Goal: Transaction & Acquisition: Book appointment/travel/reservation

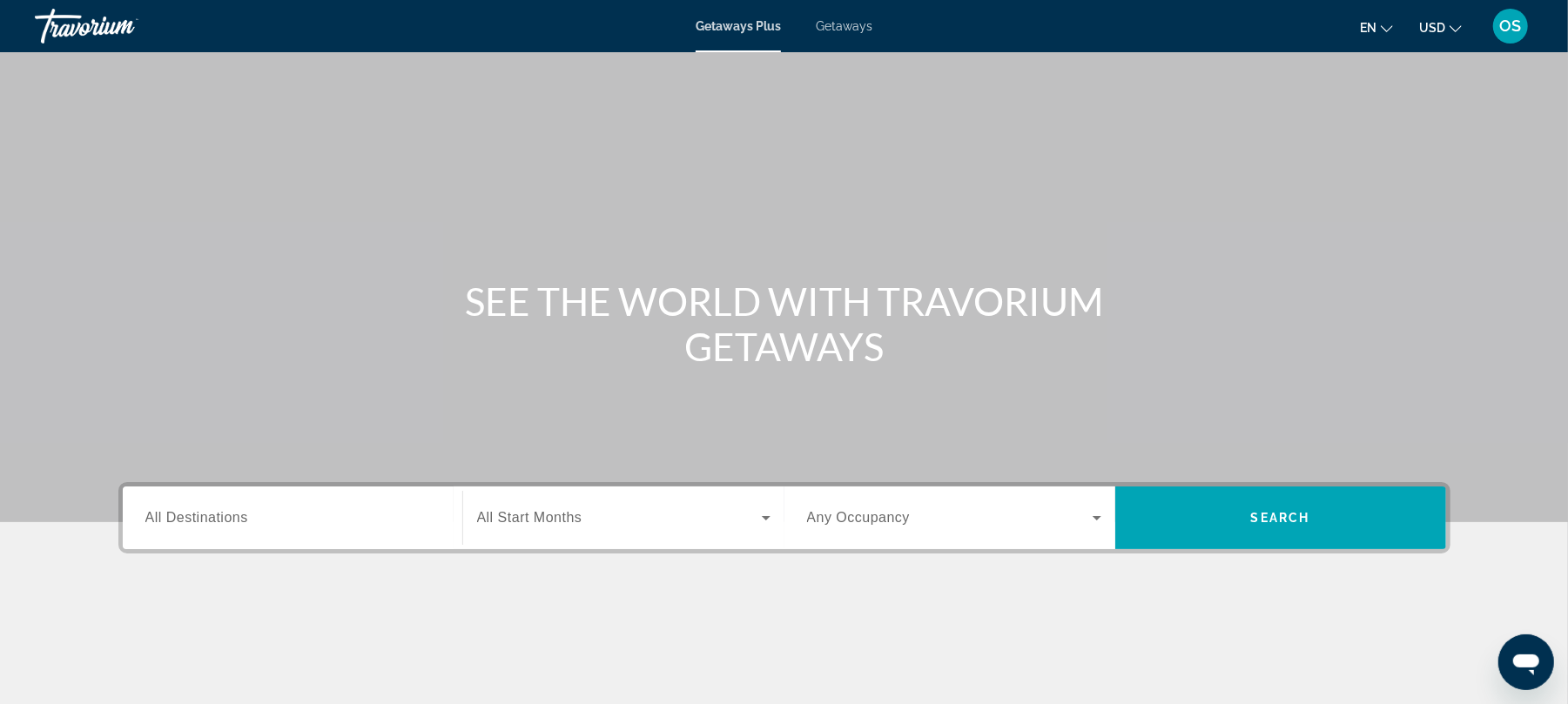
click at [1454, 26] on icon "Change currency" at bounding box center [1456, 29] width 12 height 12
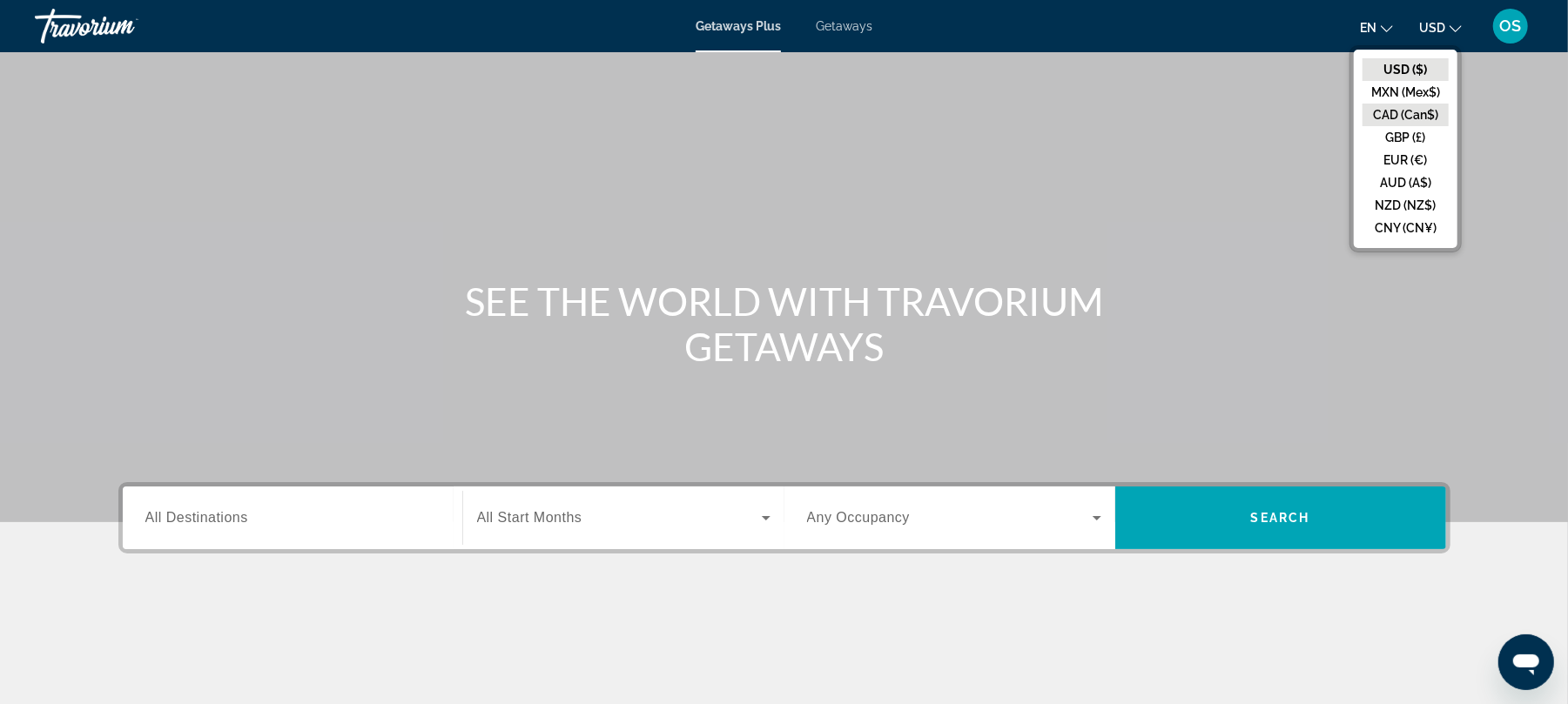
click at [1430, 110] on button "CAD (Can$)" at bounding box center [1406, 115] width 86 height 23
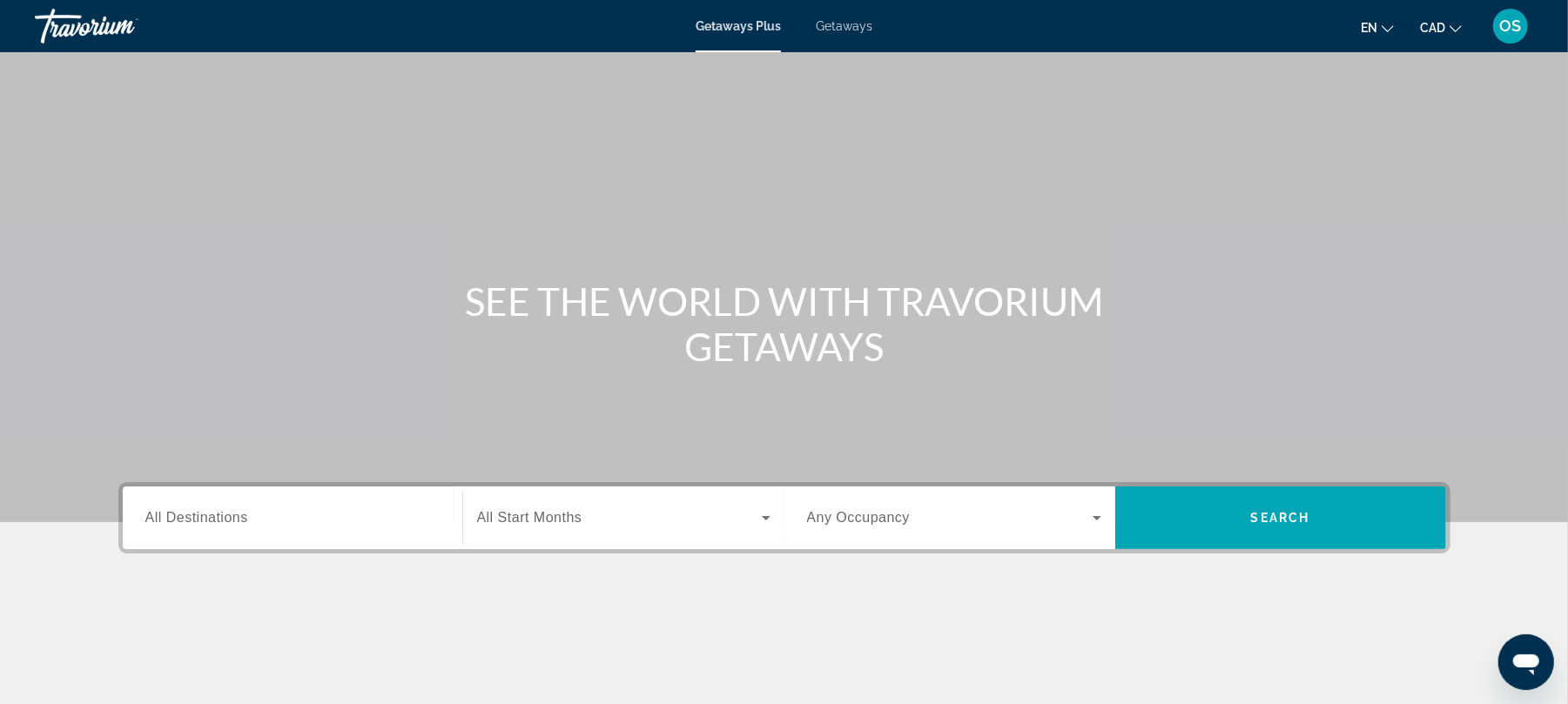
click at [843, 23] on span "Getaways" at bounding box center [844, 26] width 57 height 14
click at [238, 516] on span "All Destinations" at bounding box center [196, 517] width 103 height 15
click at [238, 516] on input "Destination All Destinations" at bounding box center [293, 519] width 295 height 21
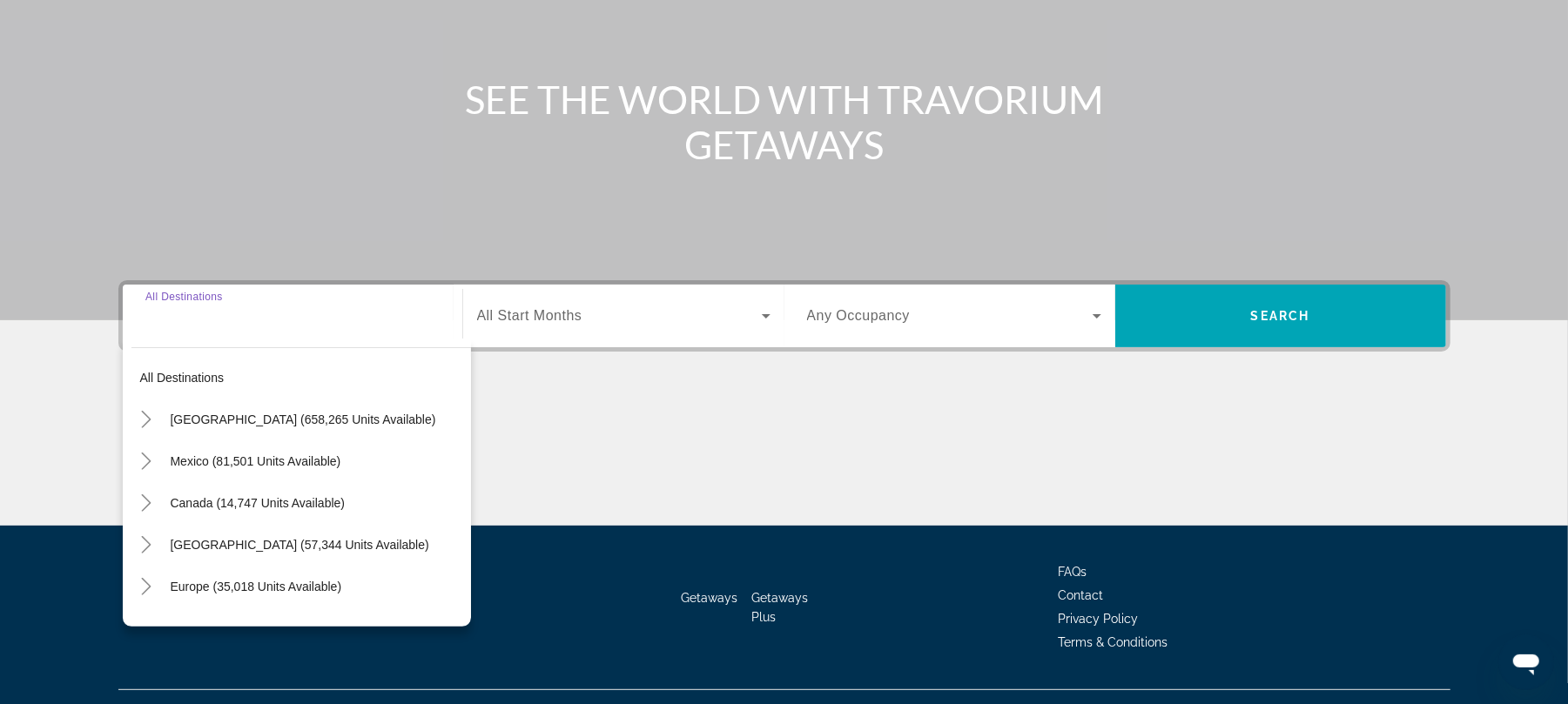
scroll to position [235, 0]
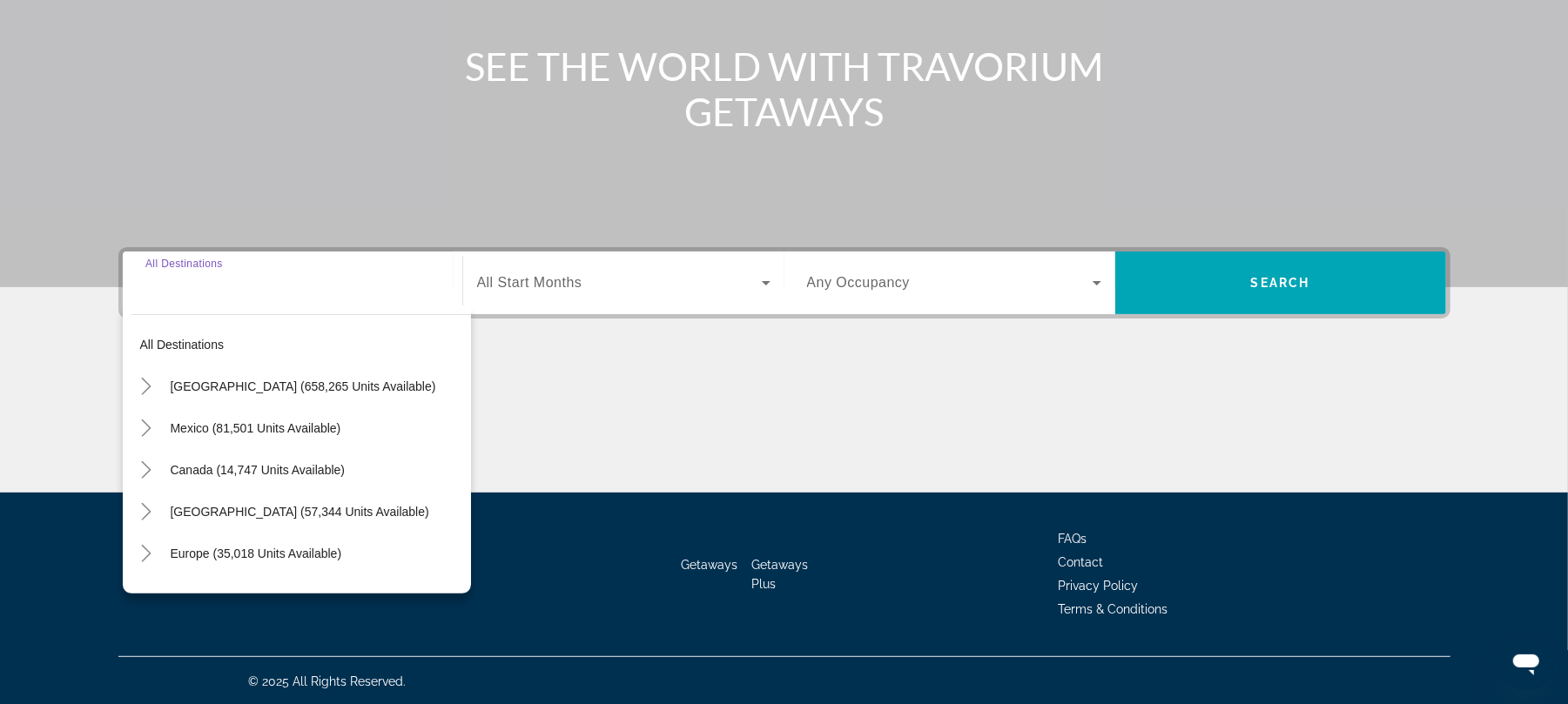
click at [238, 516] on span "[GEOGRAPHIC_DATA] (57,344 units available)" at bounding box center [300, 512] width 259 height 14
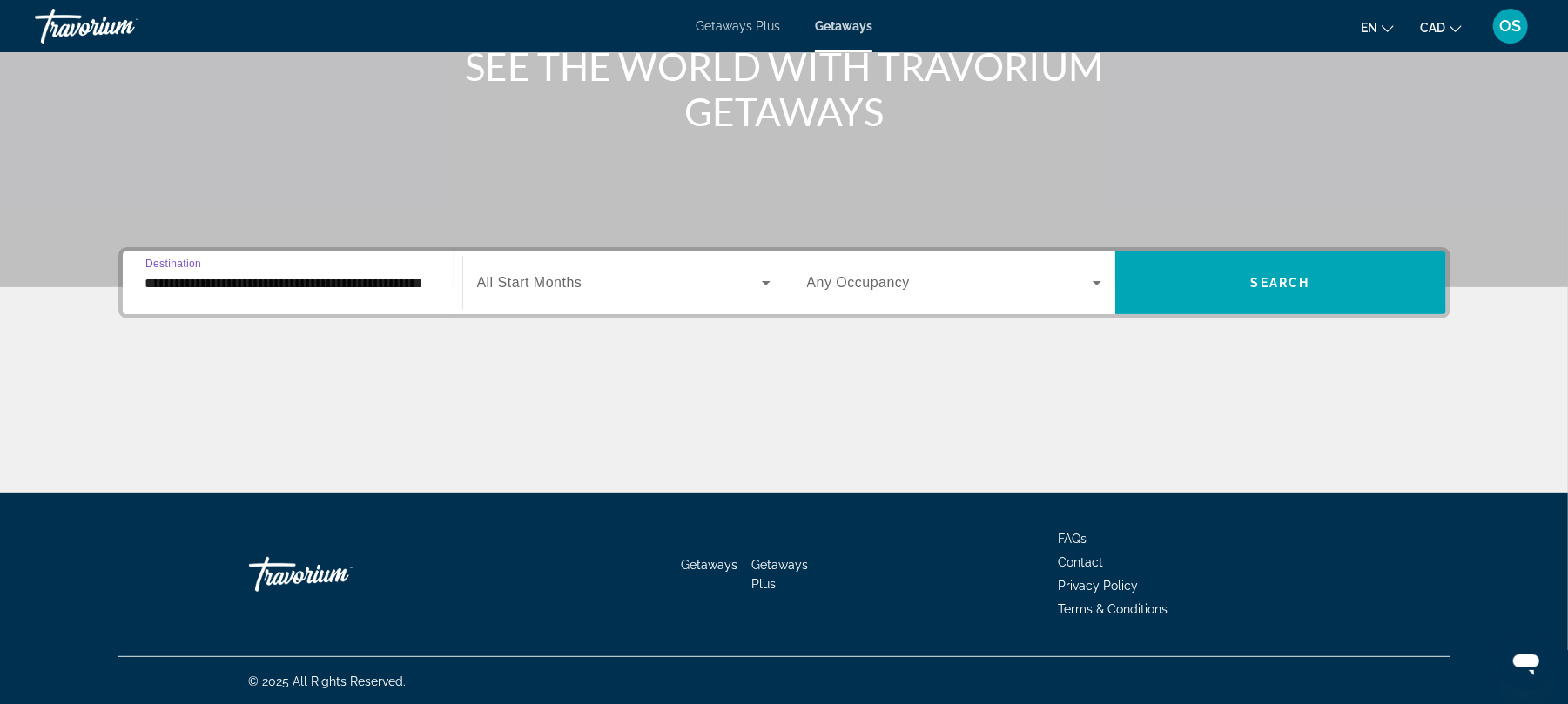
click at [263, 286] on input "**********" at bounding box center [293, 284] width 295 height 21
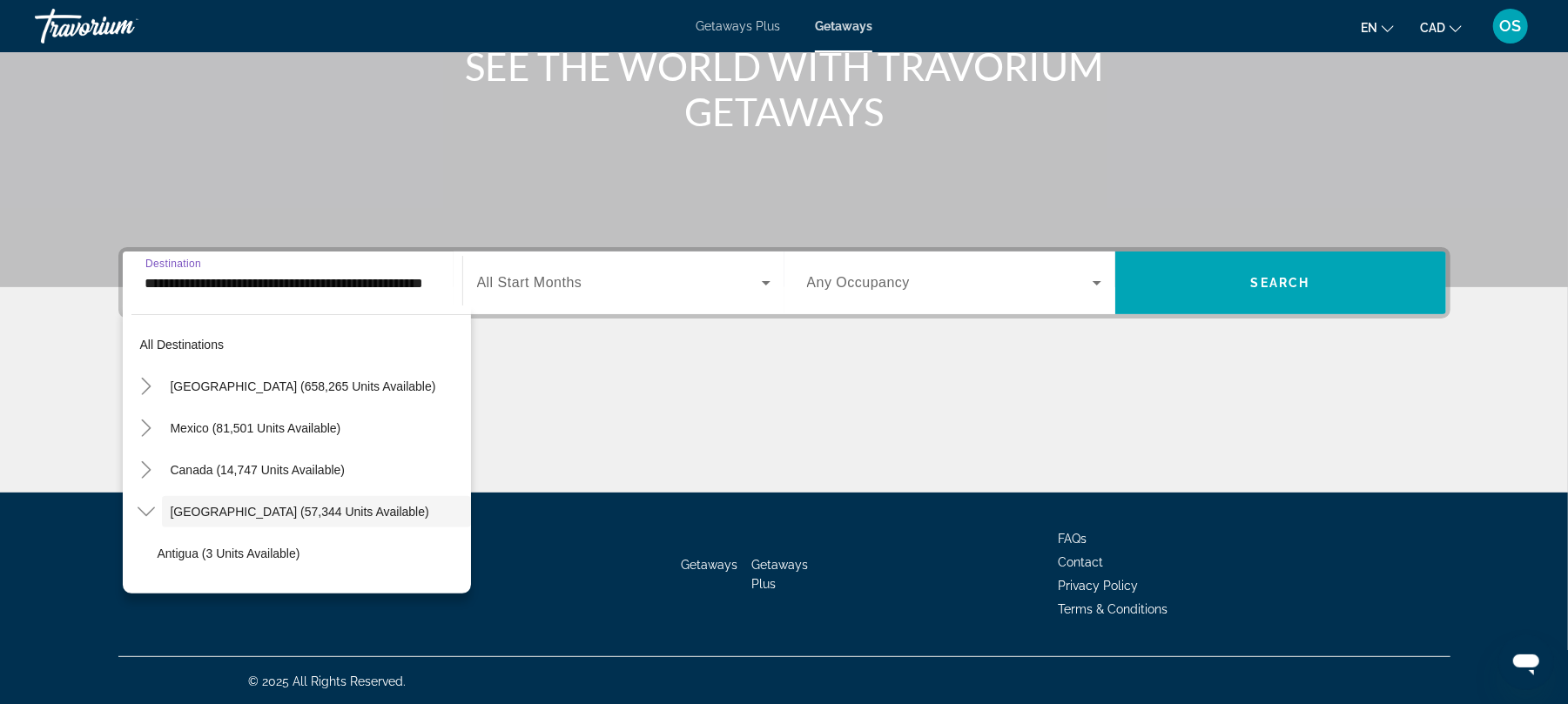
scroll to position [61, 0]
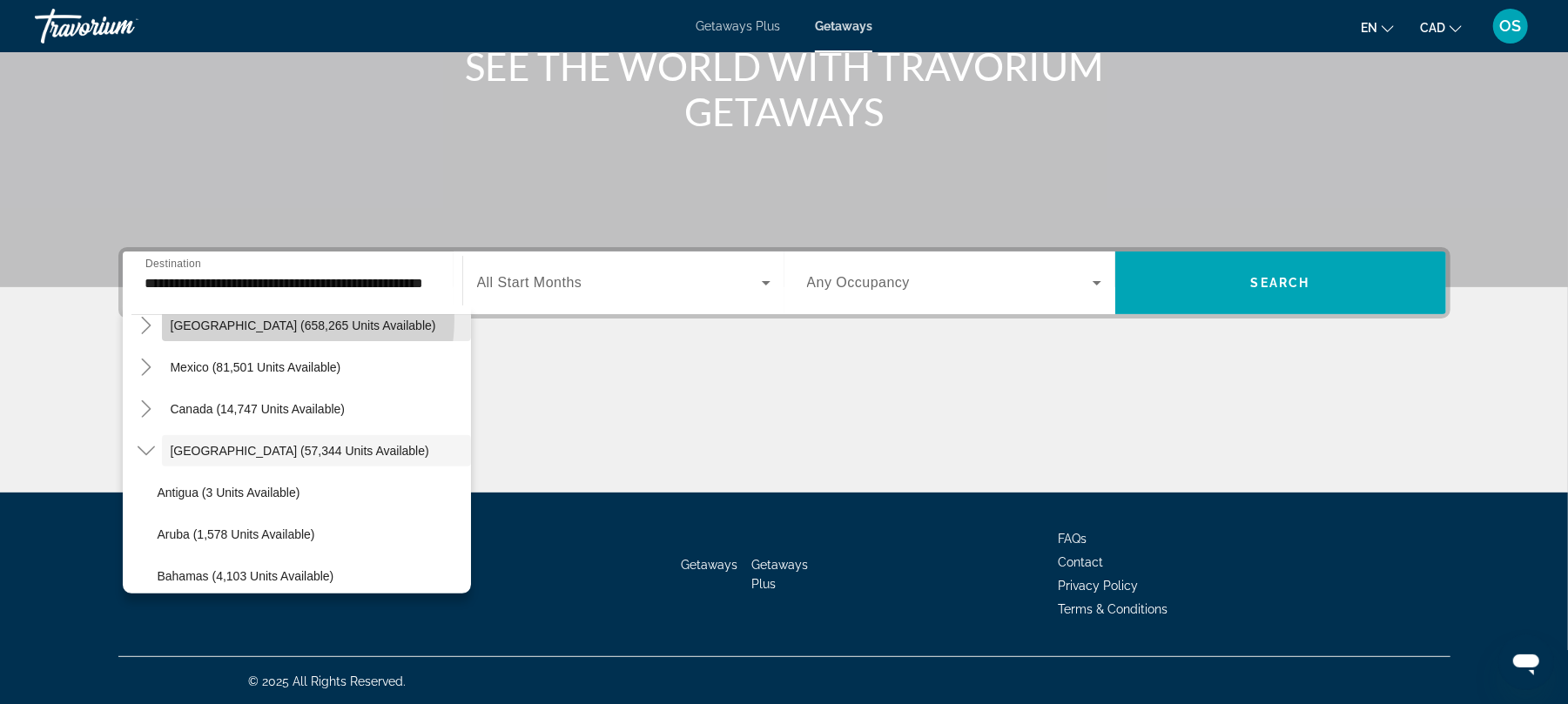
click at [258, 318] on span "[GEOGRAPHIC_DATA] (658,265 units available)" at bounding box center [303, 325] width 266 height 14
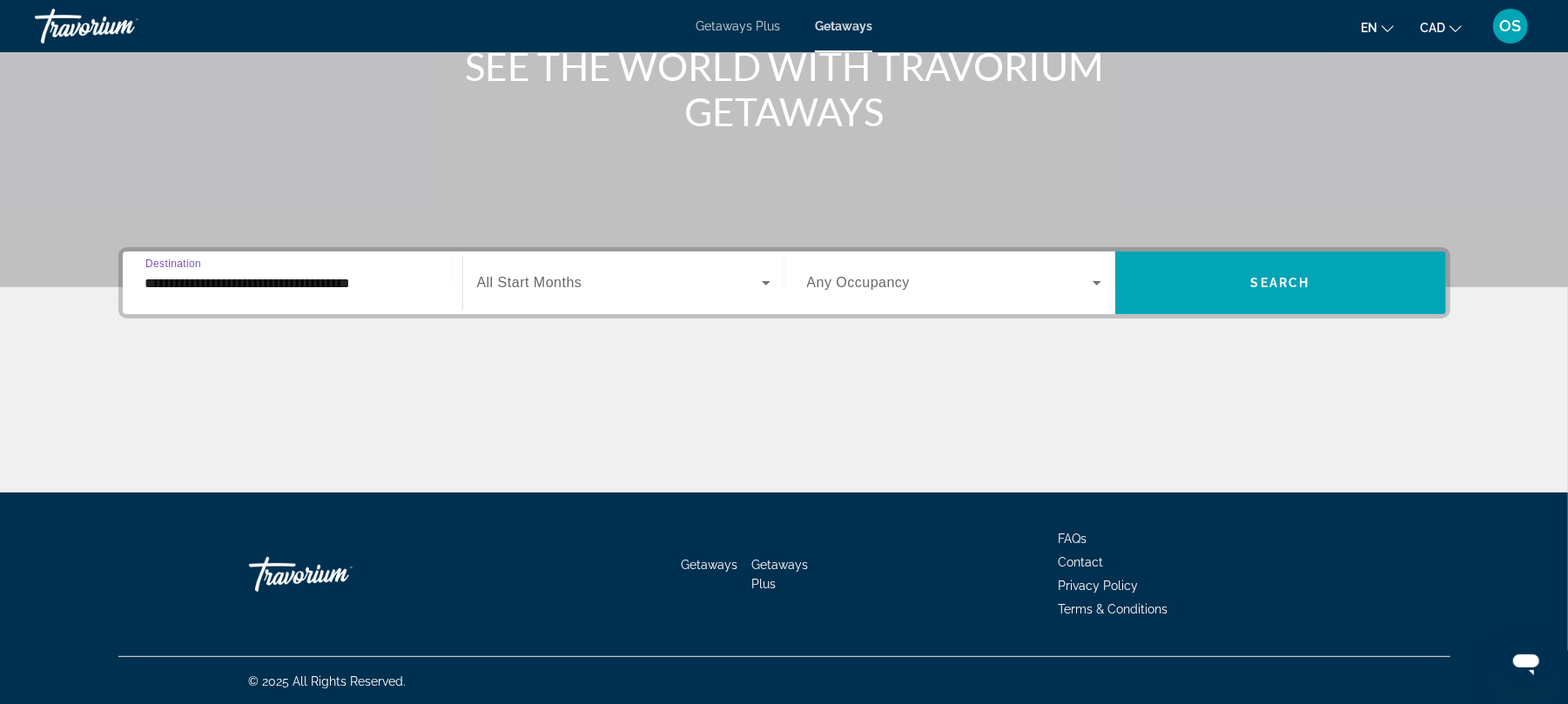
click at [267, 274] on input "**********" at bounding box center [293, 284] width 295 height 21
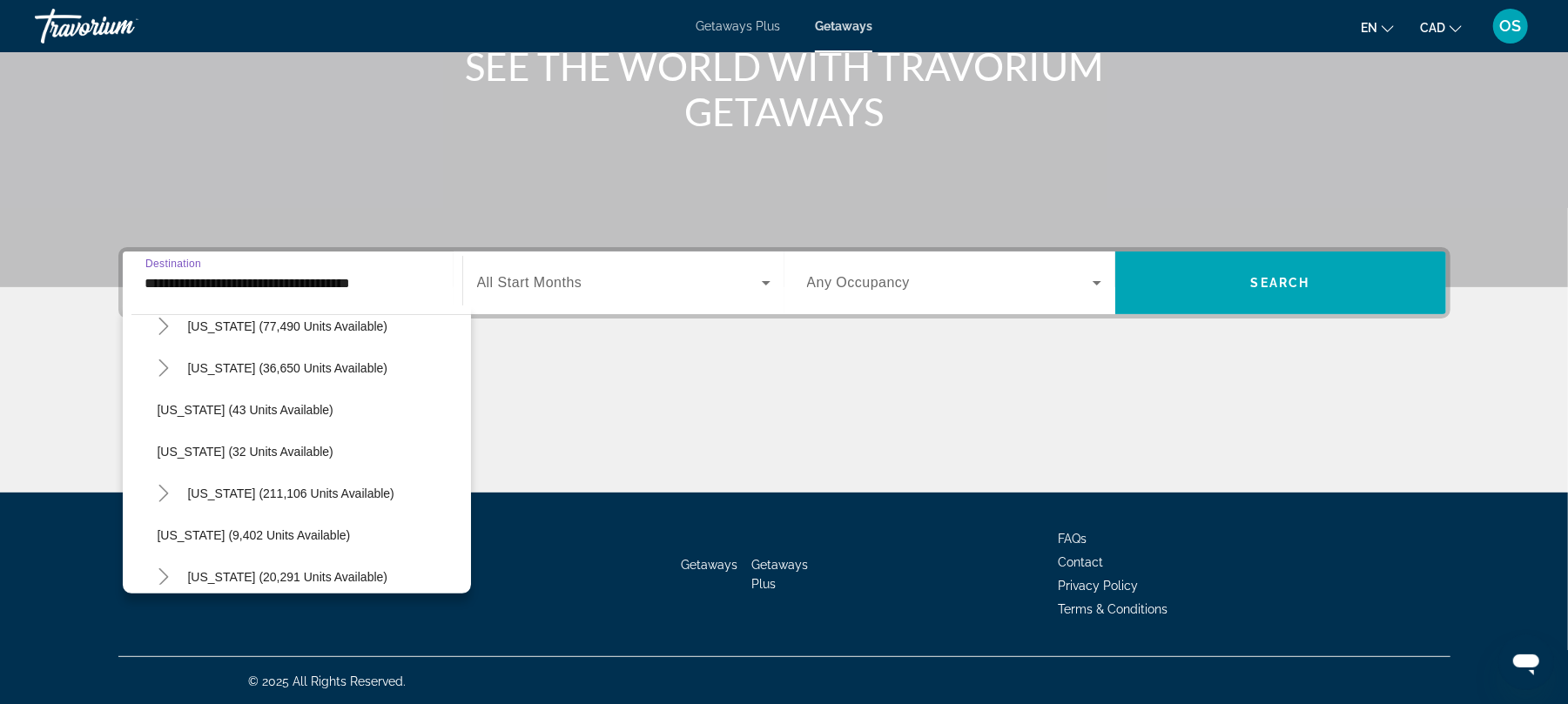
scroll to position [219, 0]
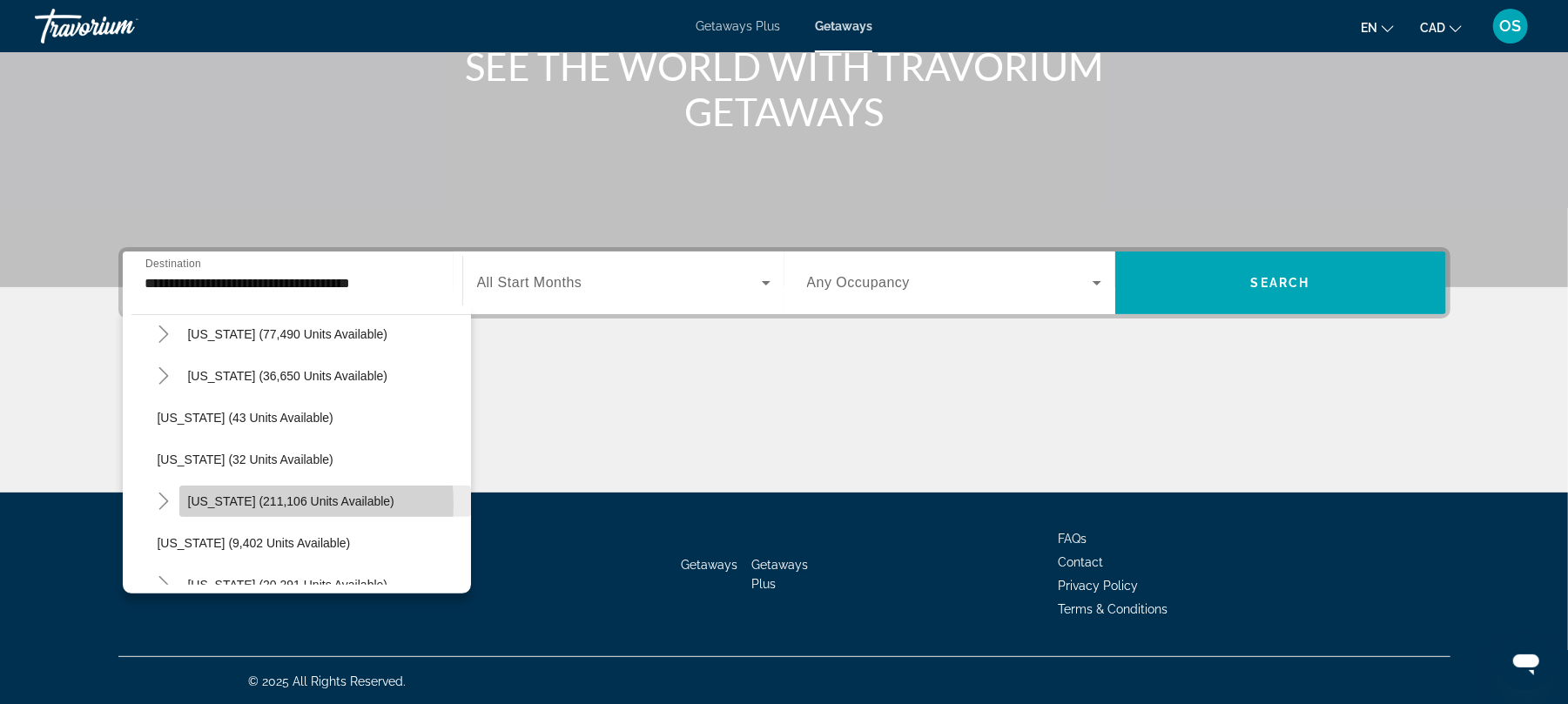
click at [249, 503] on span "[US_STATE] (211,106 units available)" at bounding box center [290, 501] width 206 height 14
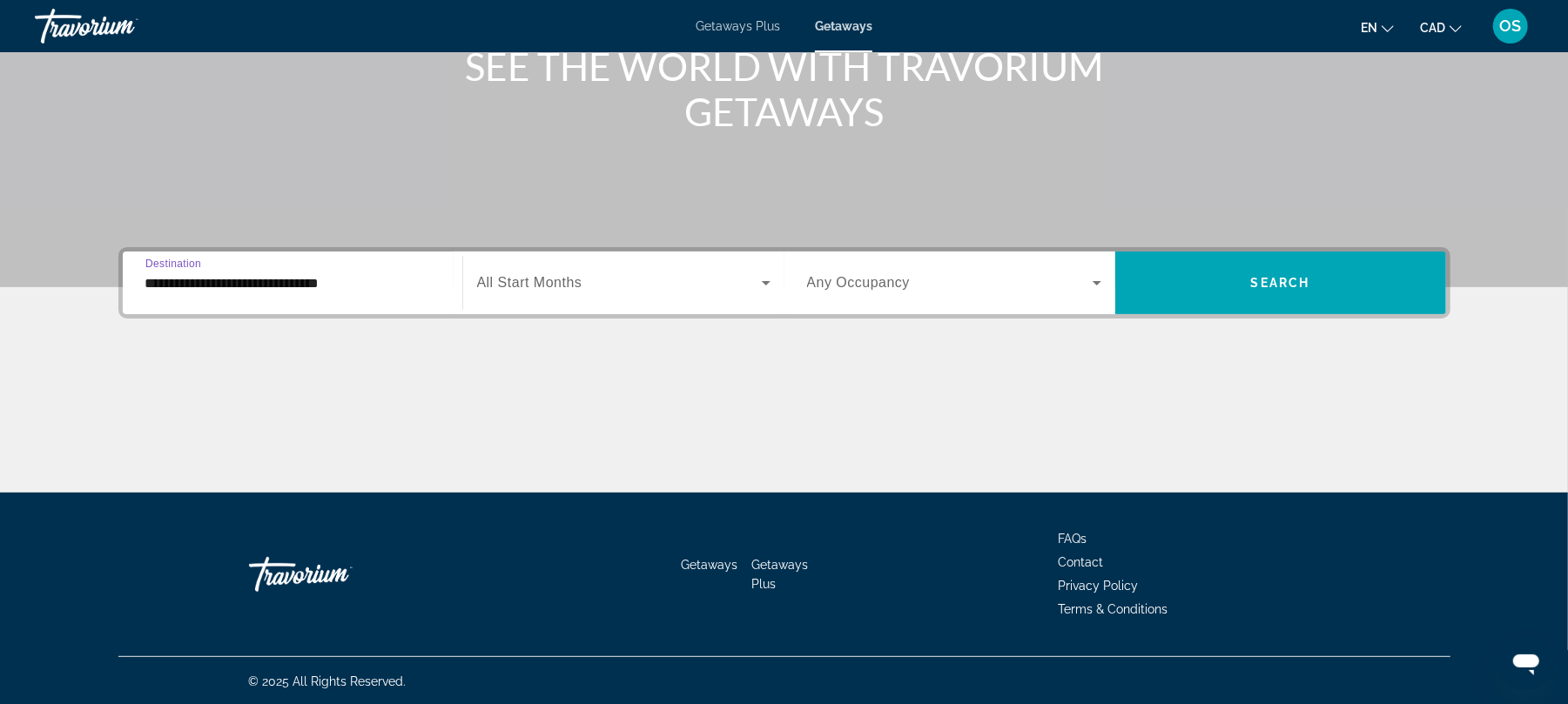
click at [283, 283] on input "**********" at bounding box center [293, 284] width 295 height 21
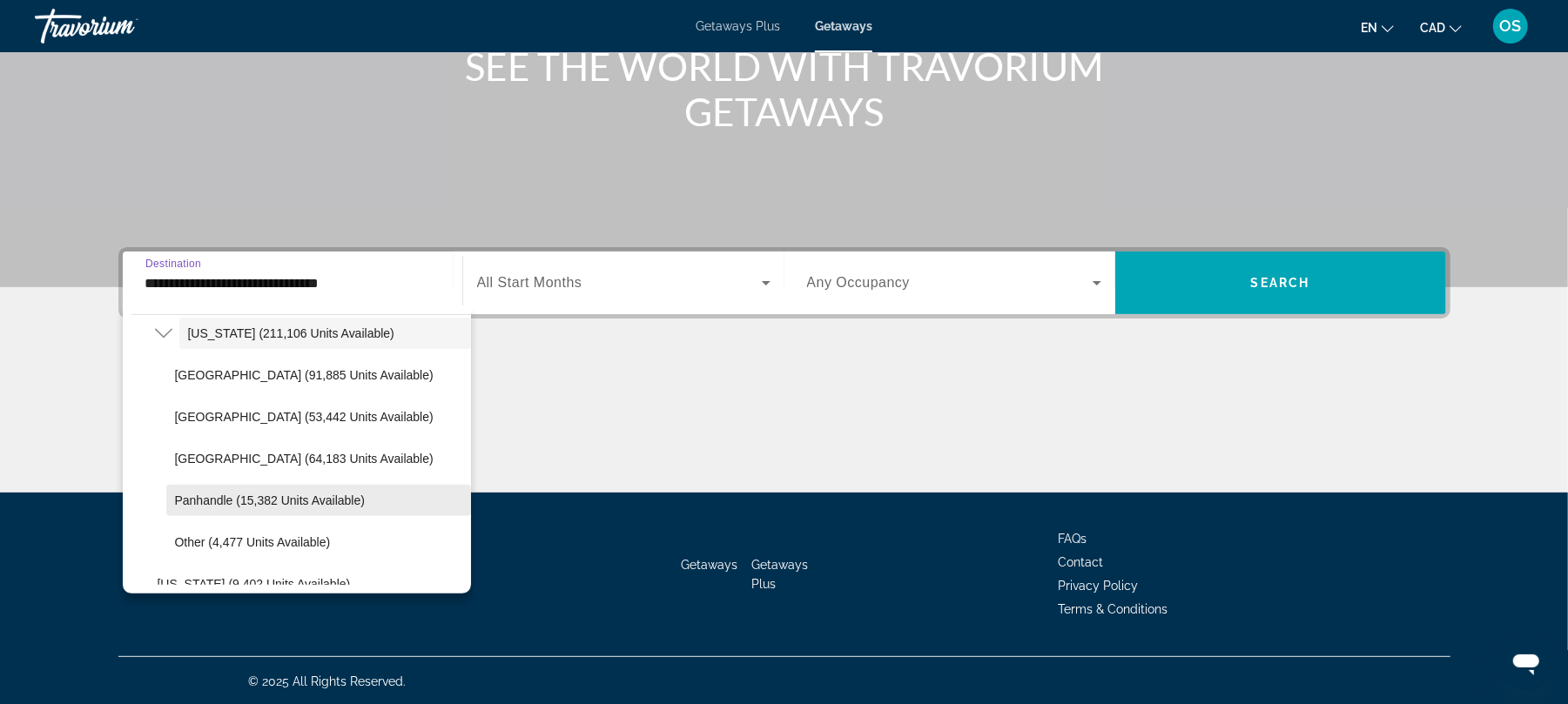
scroll to position [391, 0]
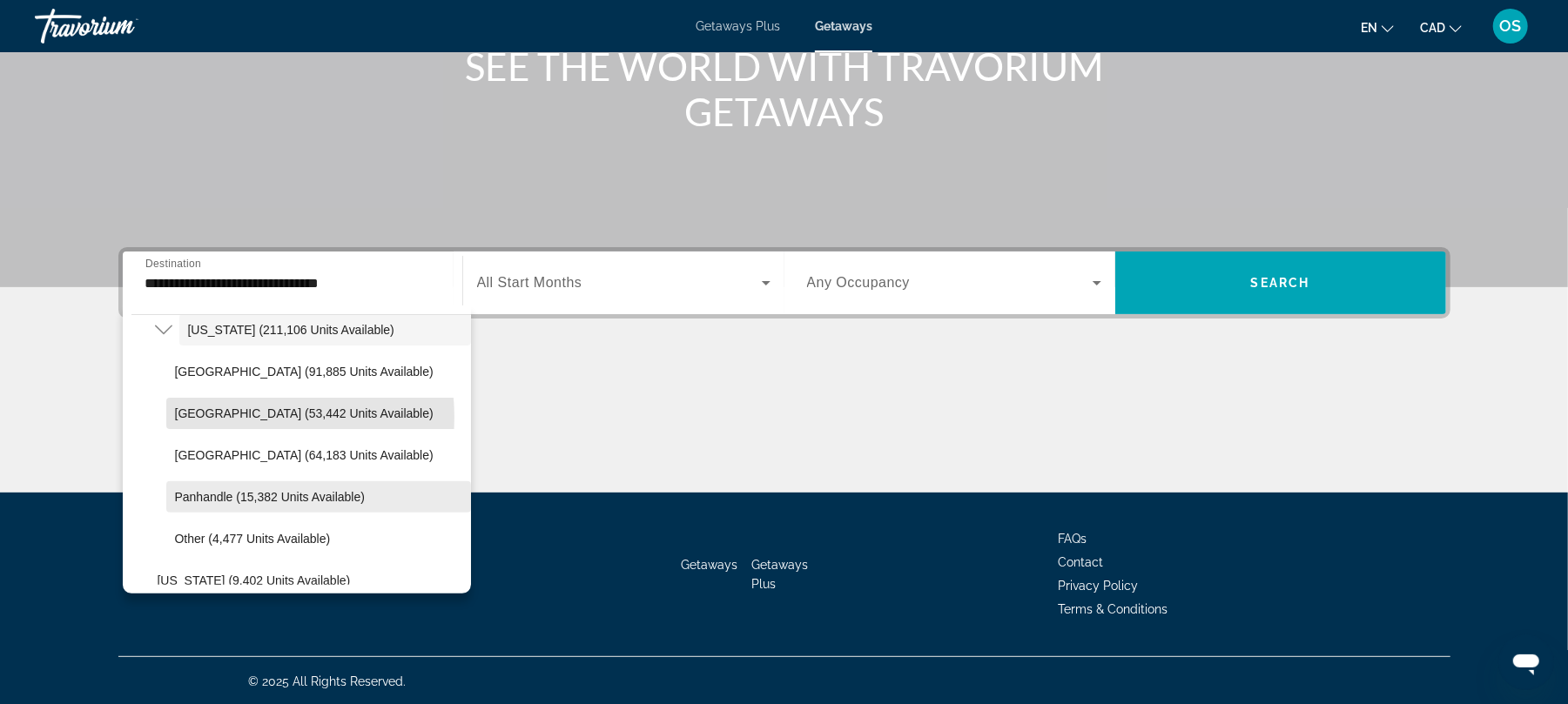
click at [233, 416] on span "[GEOGRAPHIC_DATA] (53,442 units available)" at bounding box center [304, 414] width 259 height 14
type input "**********"
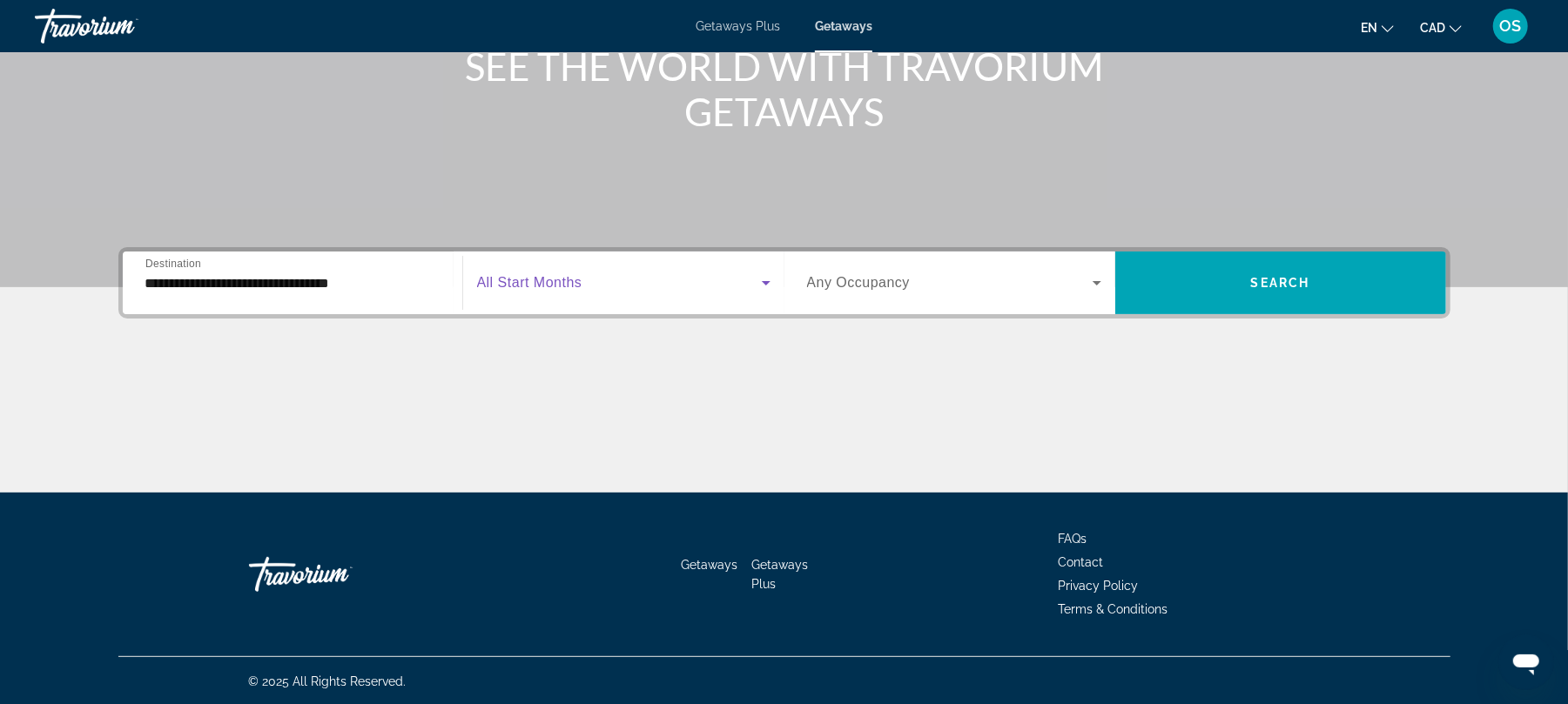
click at [596, 277] on span "Search widget" at bounding box center [619, 283] width 285 height 21
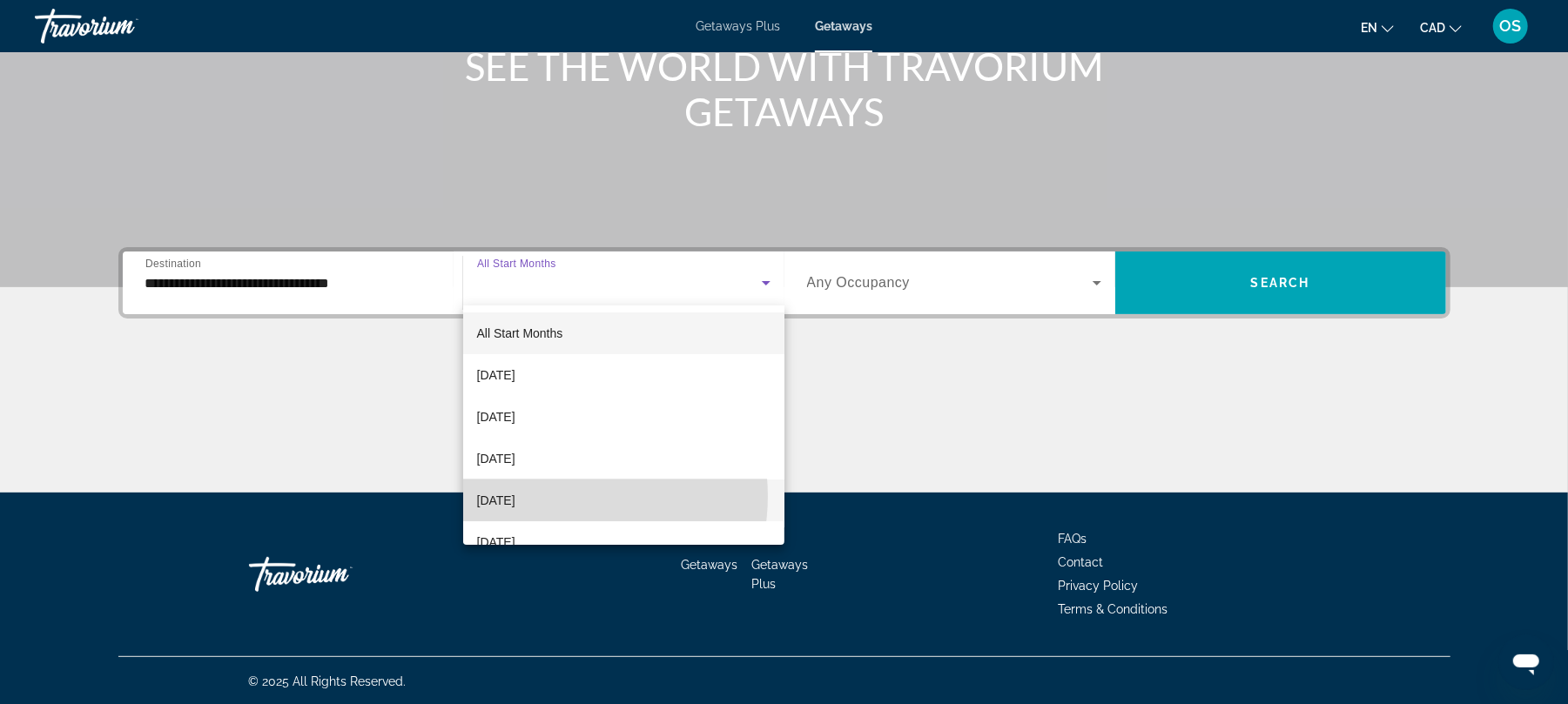
click at [516, 496] on span "[DATE]" at bounding box center [496, 501] width 39 height 21
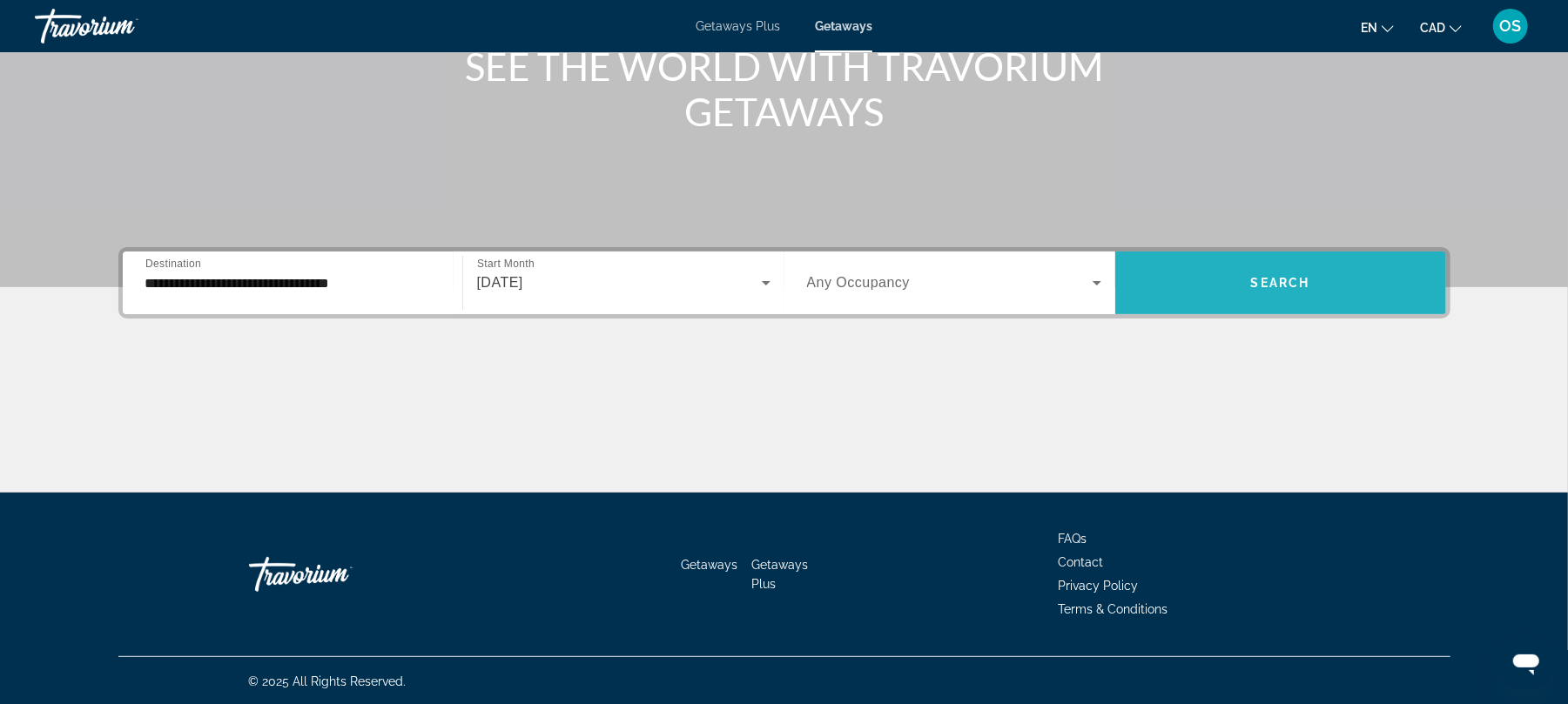
click at [1300, 290] on span "Search widget" at bounding box center [1280, 283] width 331 height 42
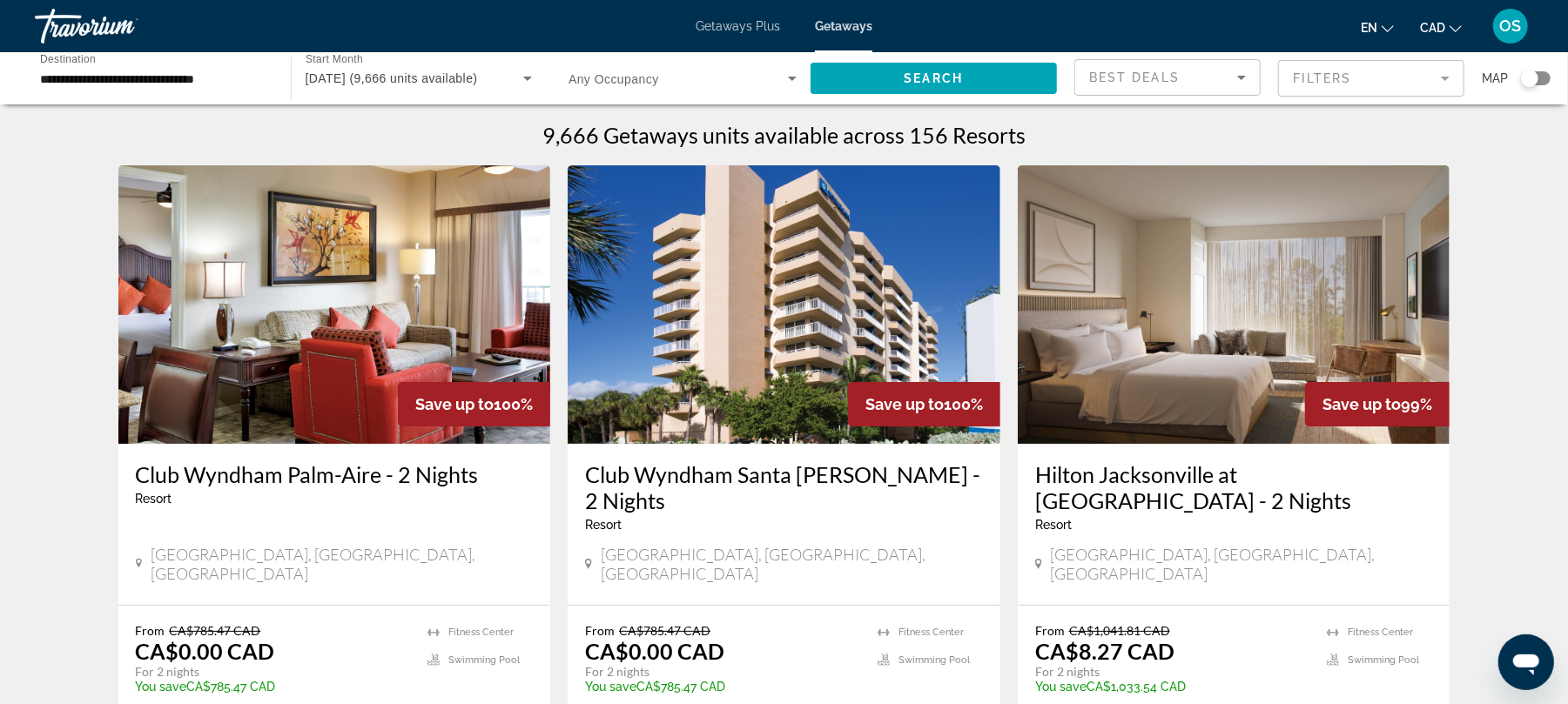
click at [1443, 78] on mat-form-field "Filters" at bounding box center [1372, 79] width 187 height 37
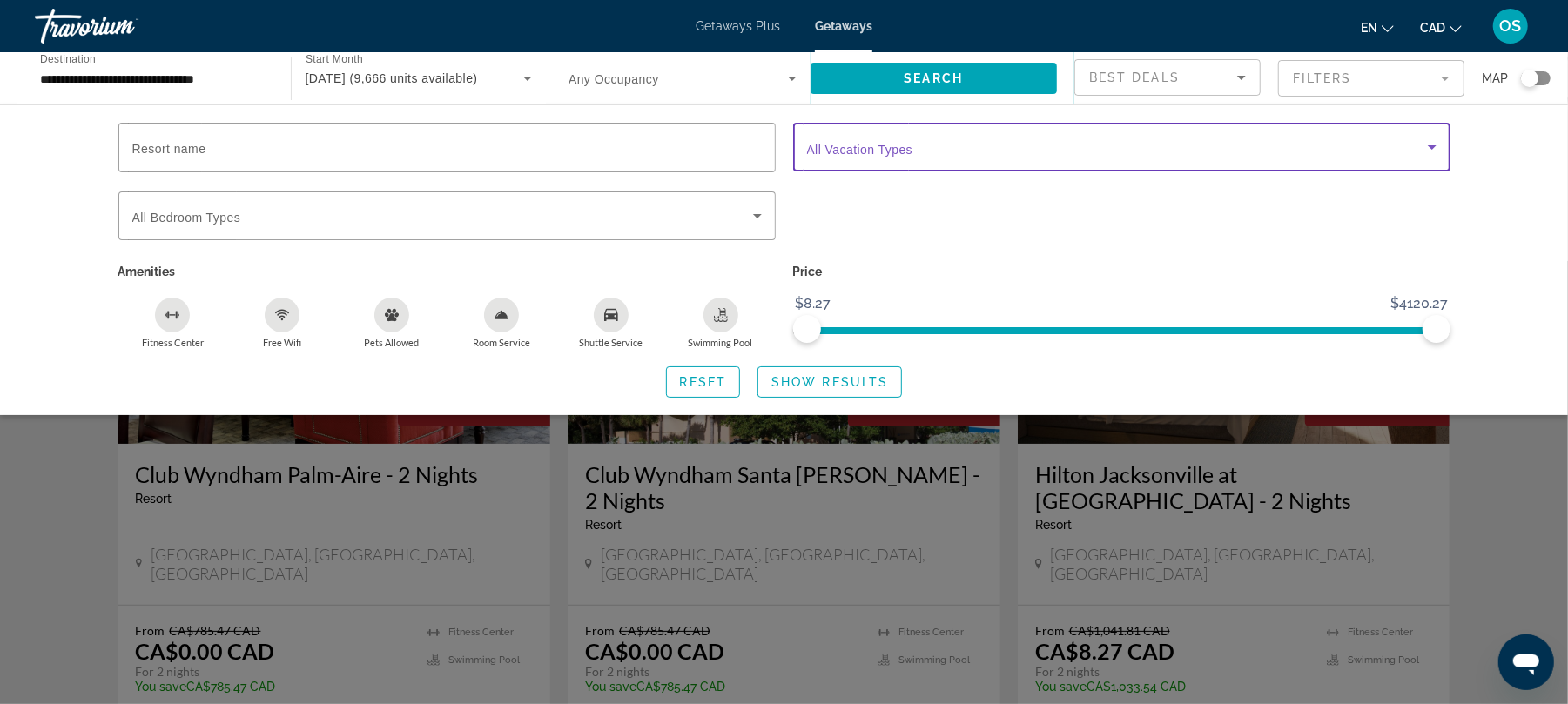
click at [1429, 151] on icon "Search widget" at bounding box center [1433, 147] width 21 height 21
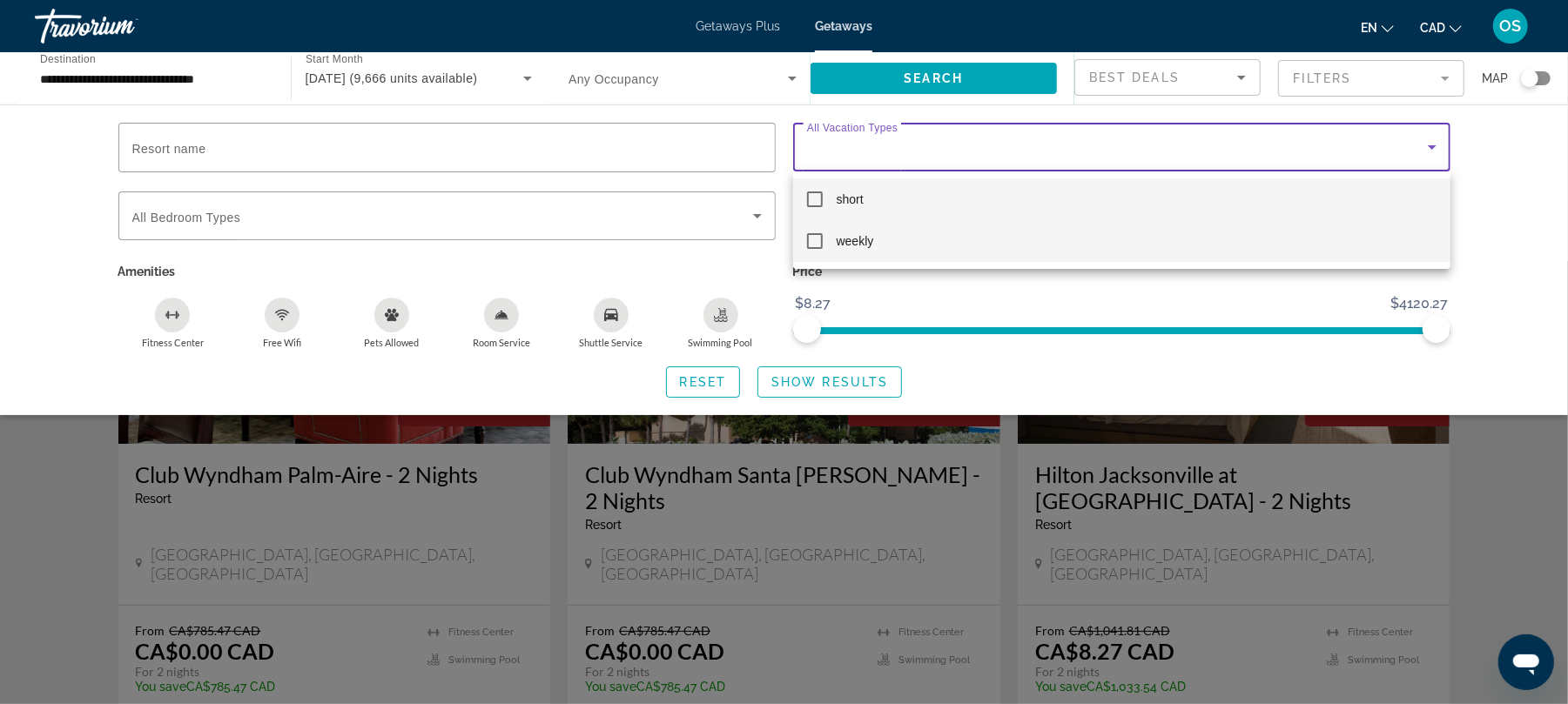
click at [816, 245] on mat-pseudo-checkbox at bounding box center [816, 241] width 16 height 16
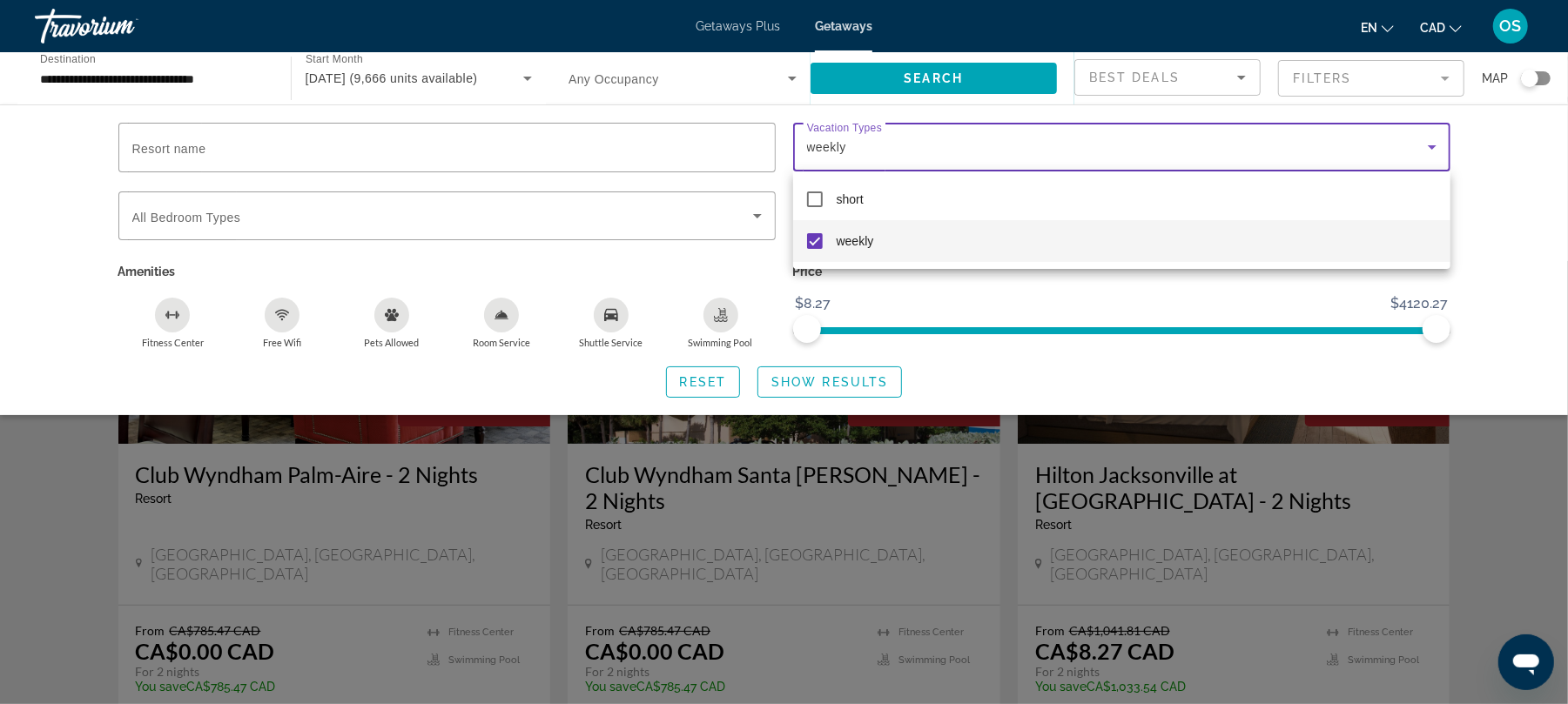
click at [812, 380] on div at bounding box center [784, 352] width 1568 height 704
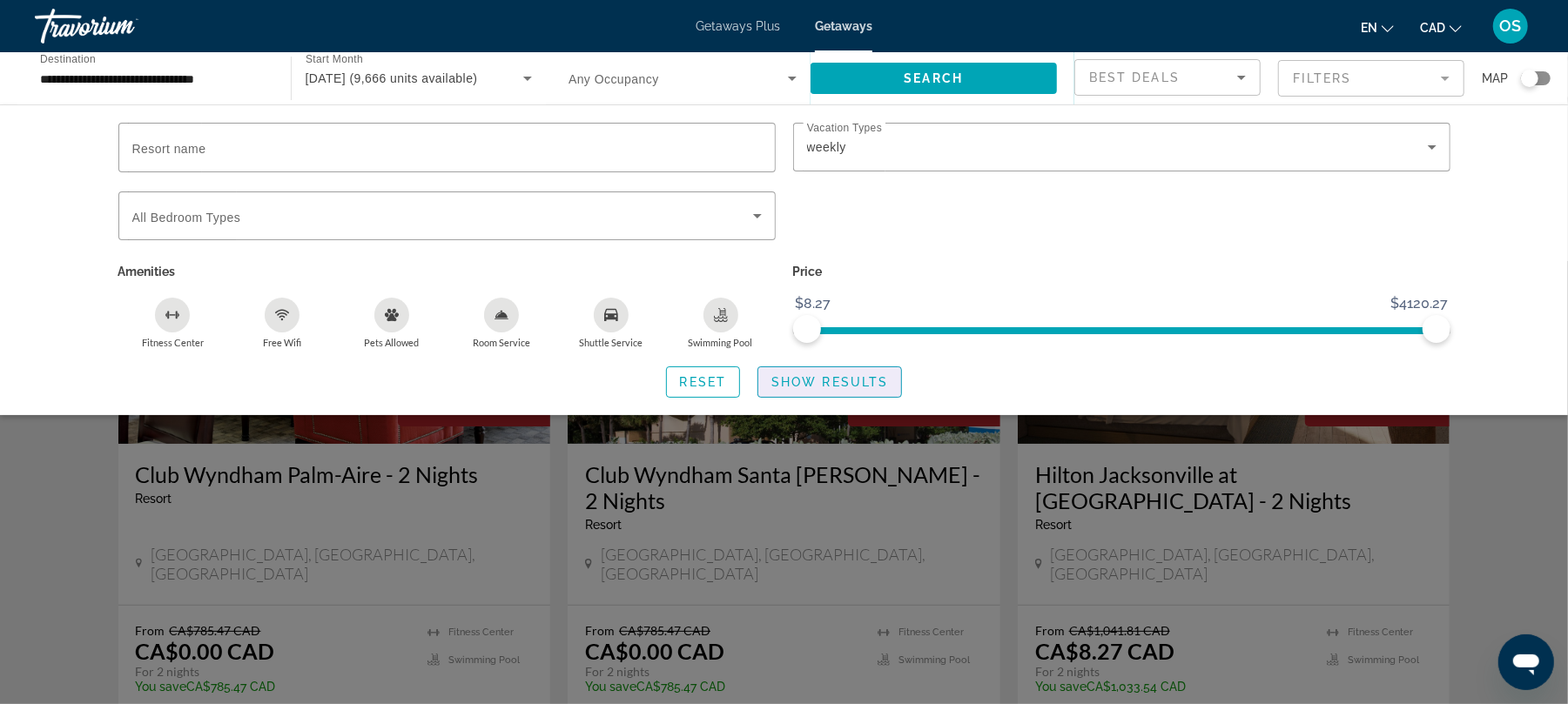
click at [812, 380] on span "Show Results" at bounding box center [830, 382] width 117 height 14
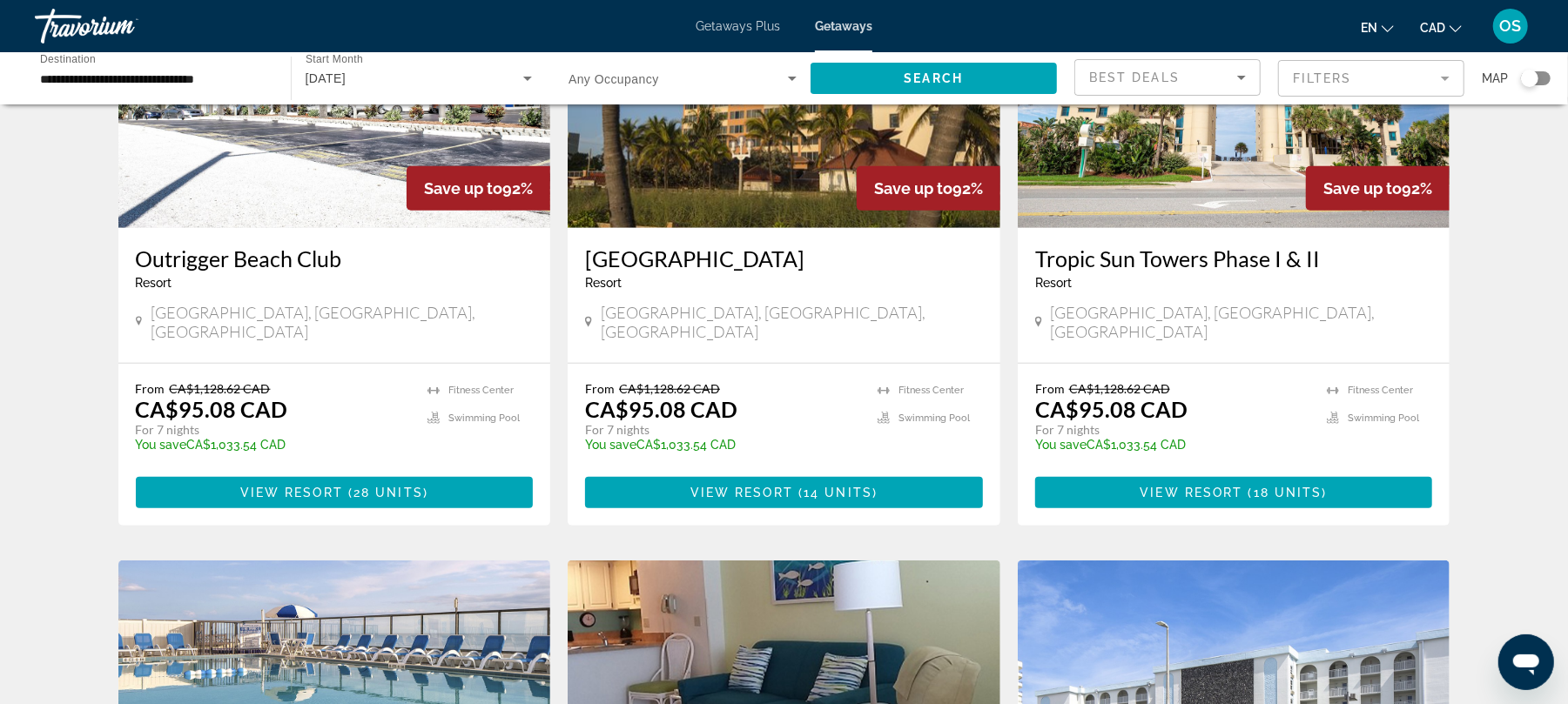
scroll to position [826, 0]
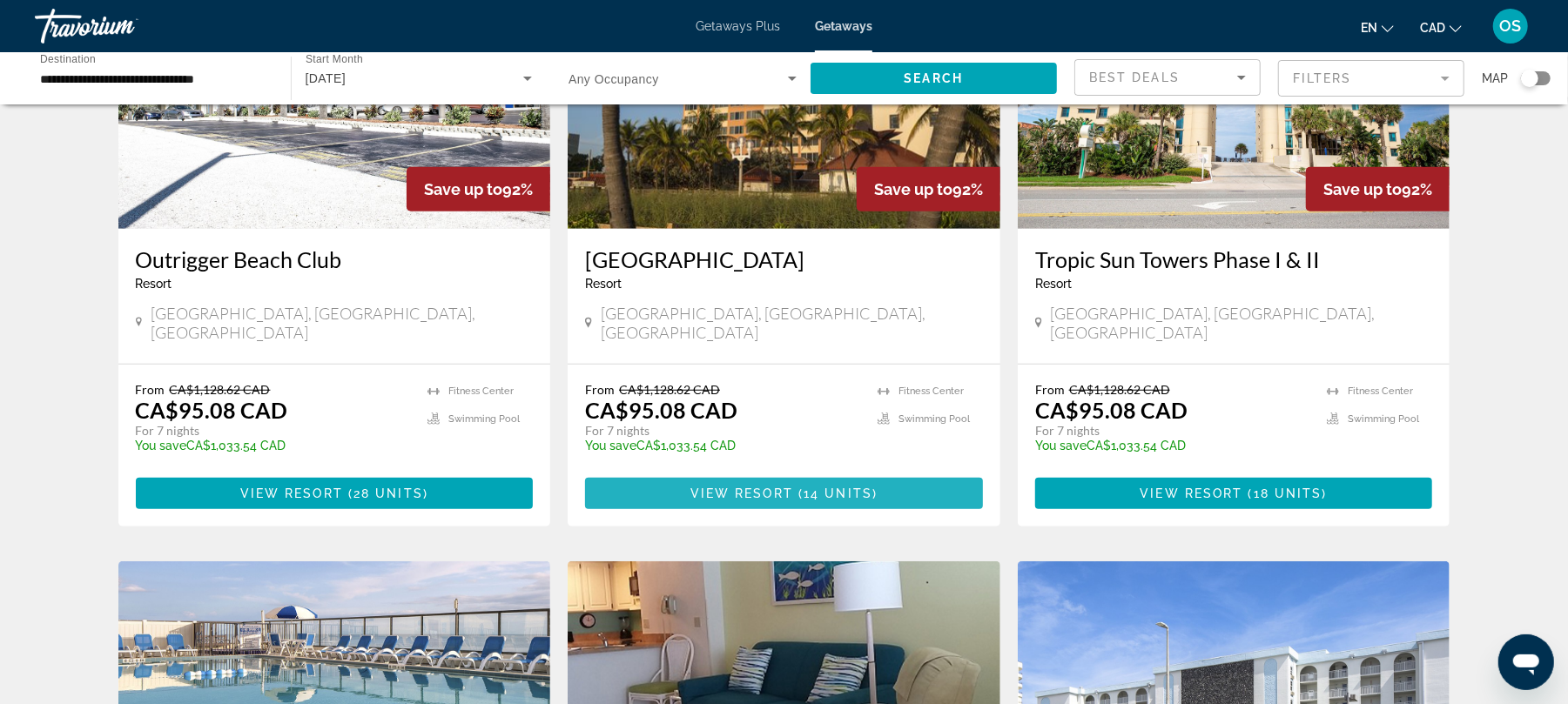
click at [822, 487] on span "14 units" at bounding box center [838, 494] width 68 height 14
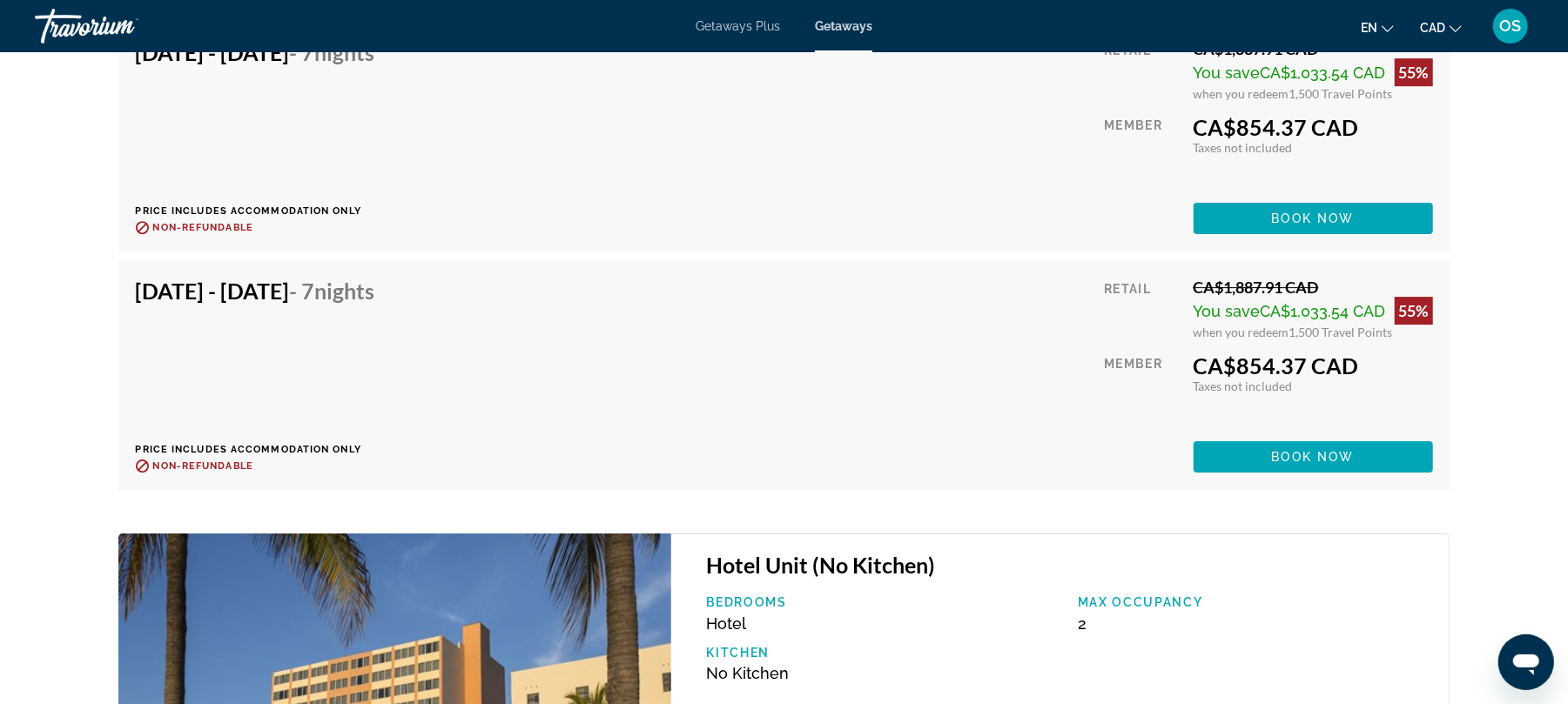
scroll to position [3933, 0]
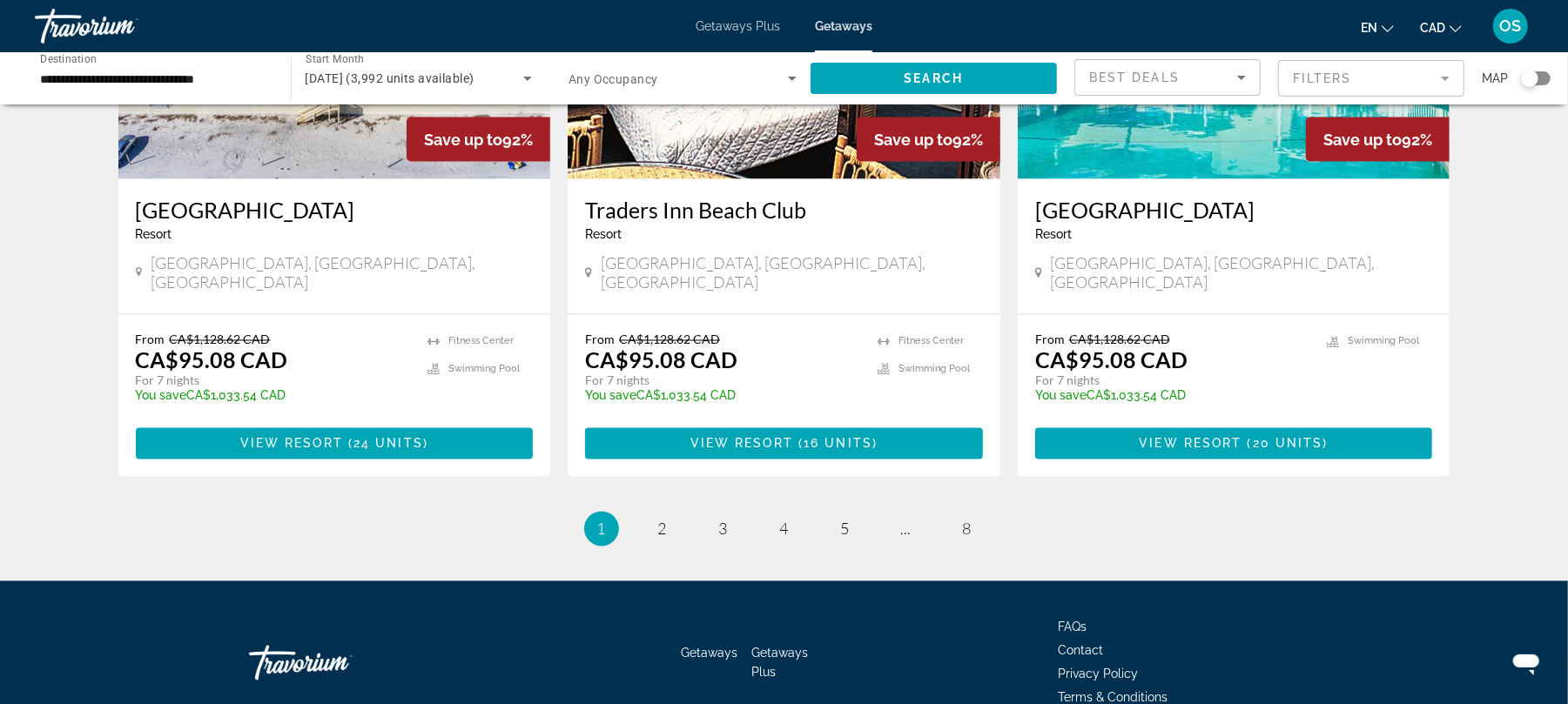
scroll to position [2114, 0]
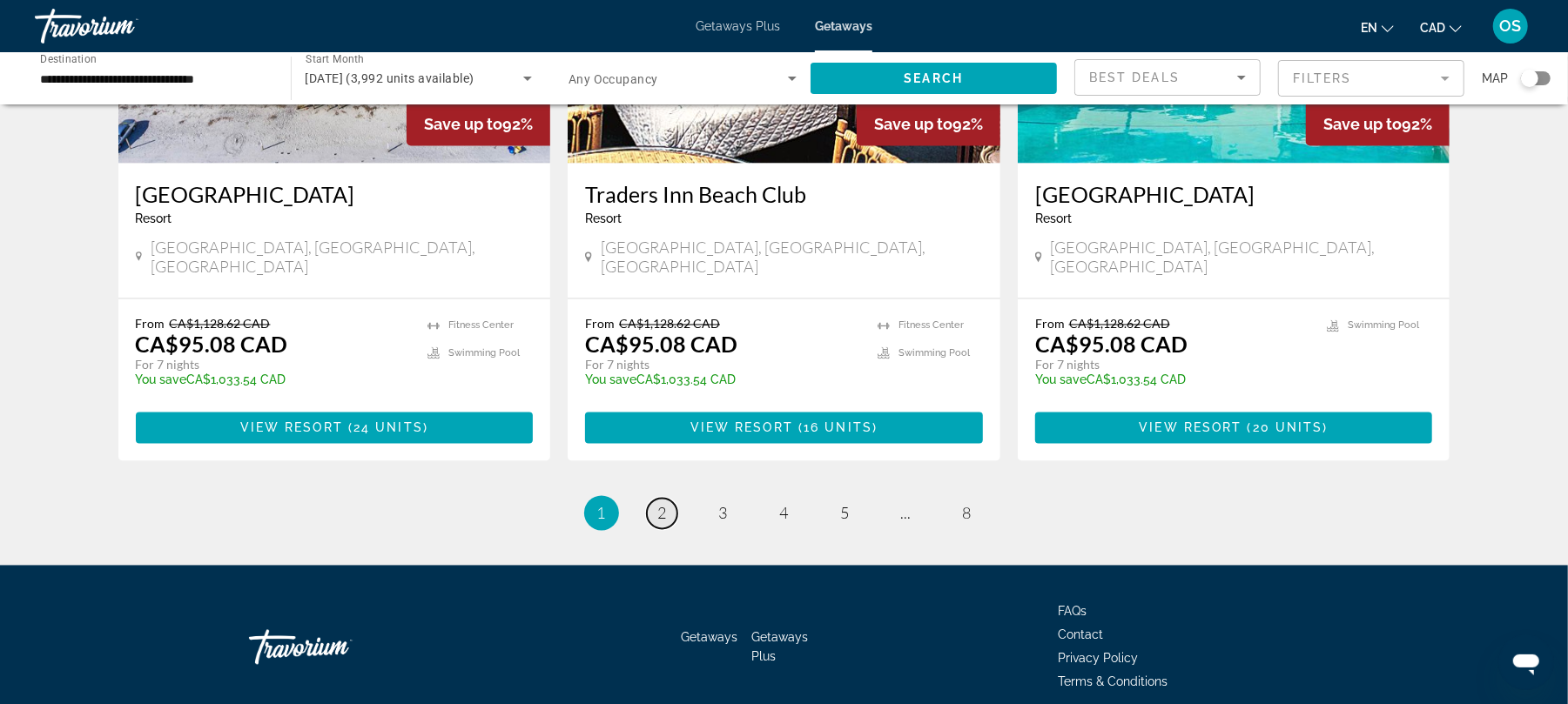
click at [660, 504] on span "2" at bounding box center [663, 514] width 9 height 19
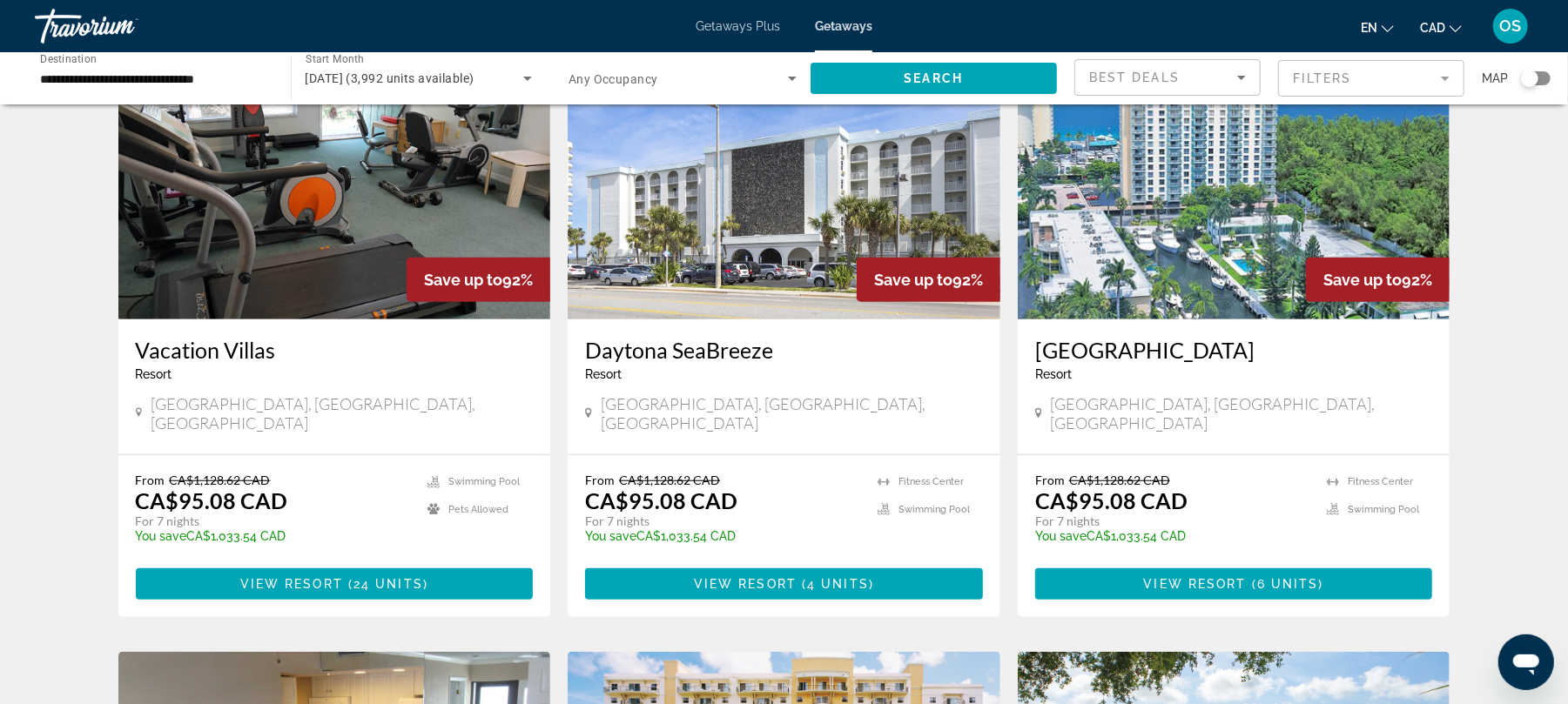
scroll to position [738, 0]
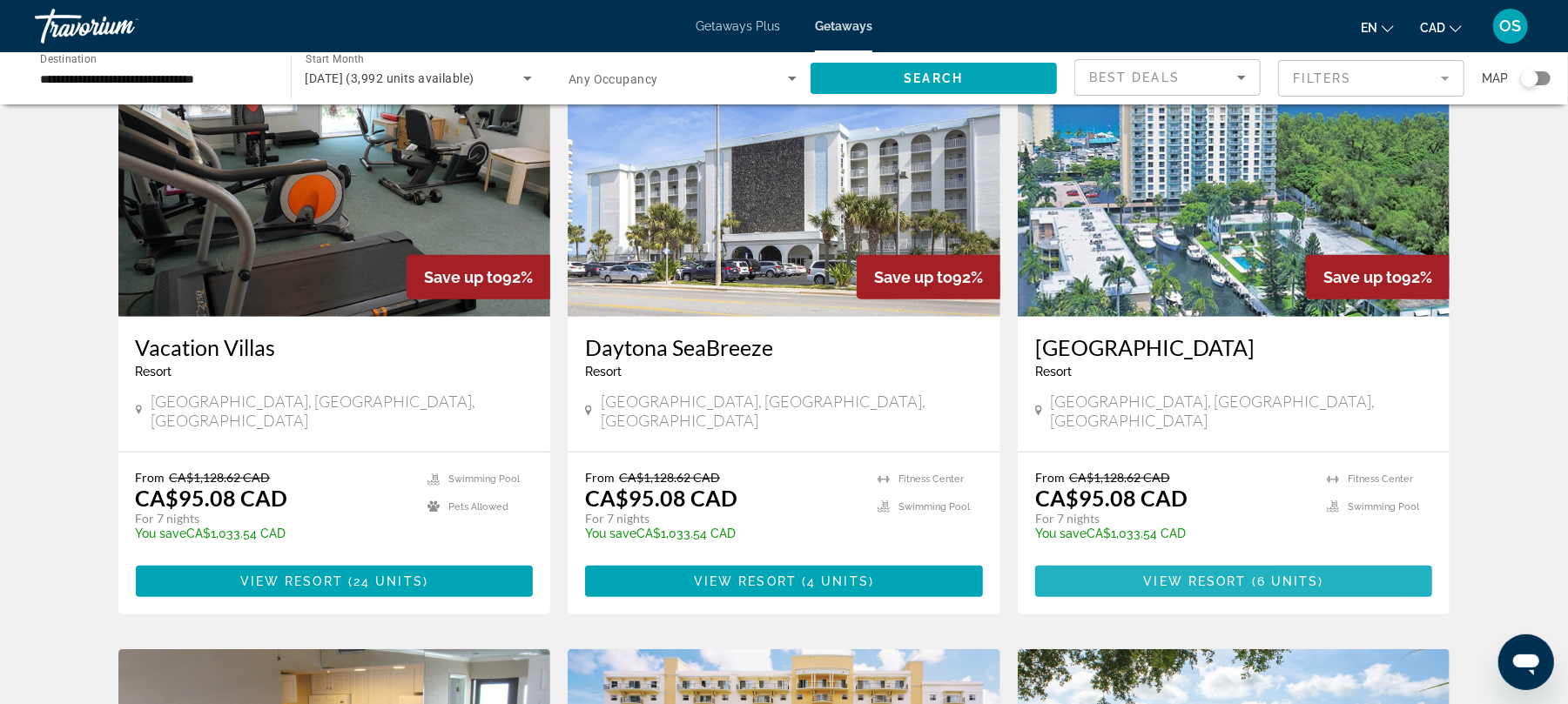
click at [1133, 561] on span "Main content" at bounding box center [1235, 582] width 398 height 42
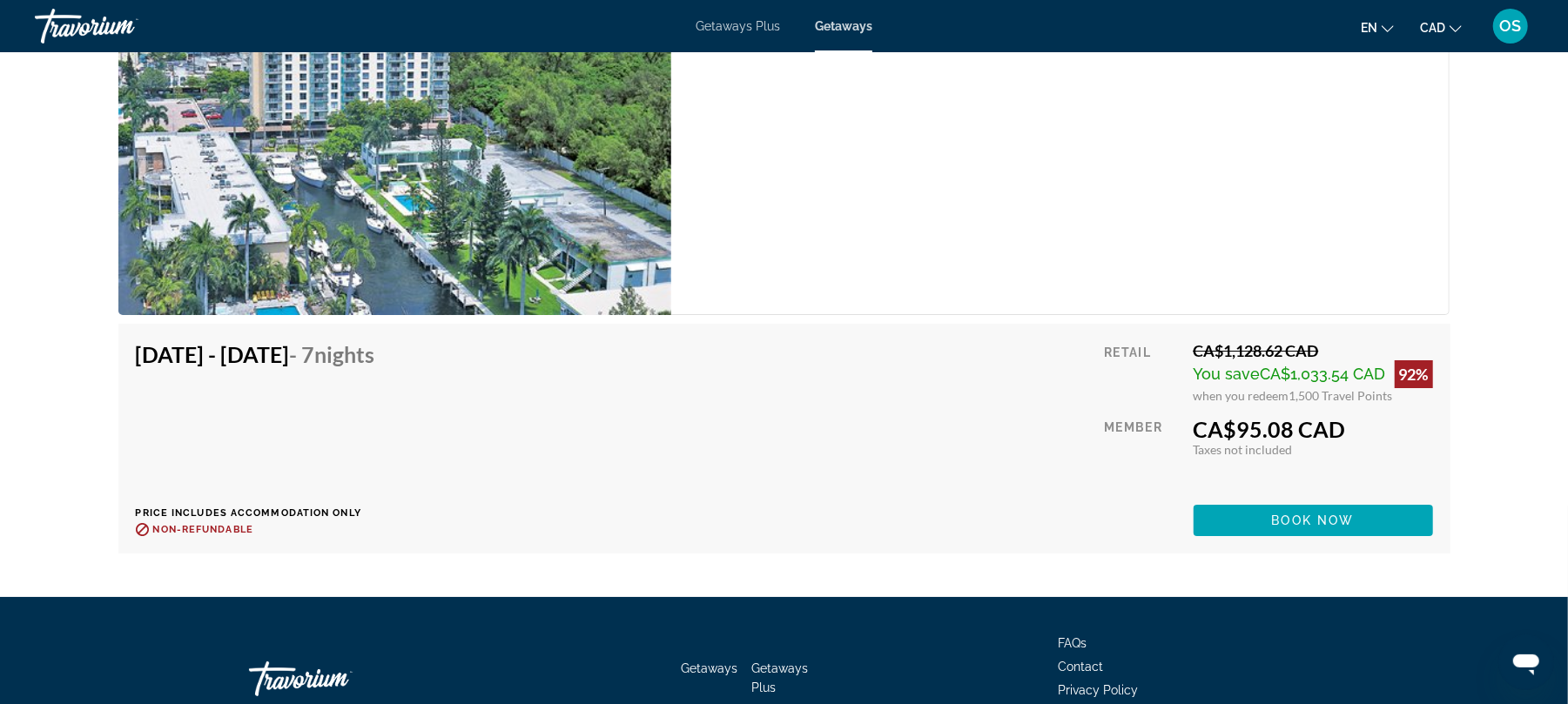
scroll to position [4462, 0]
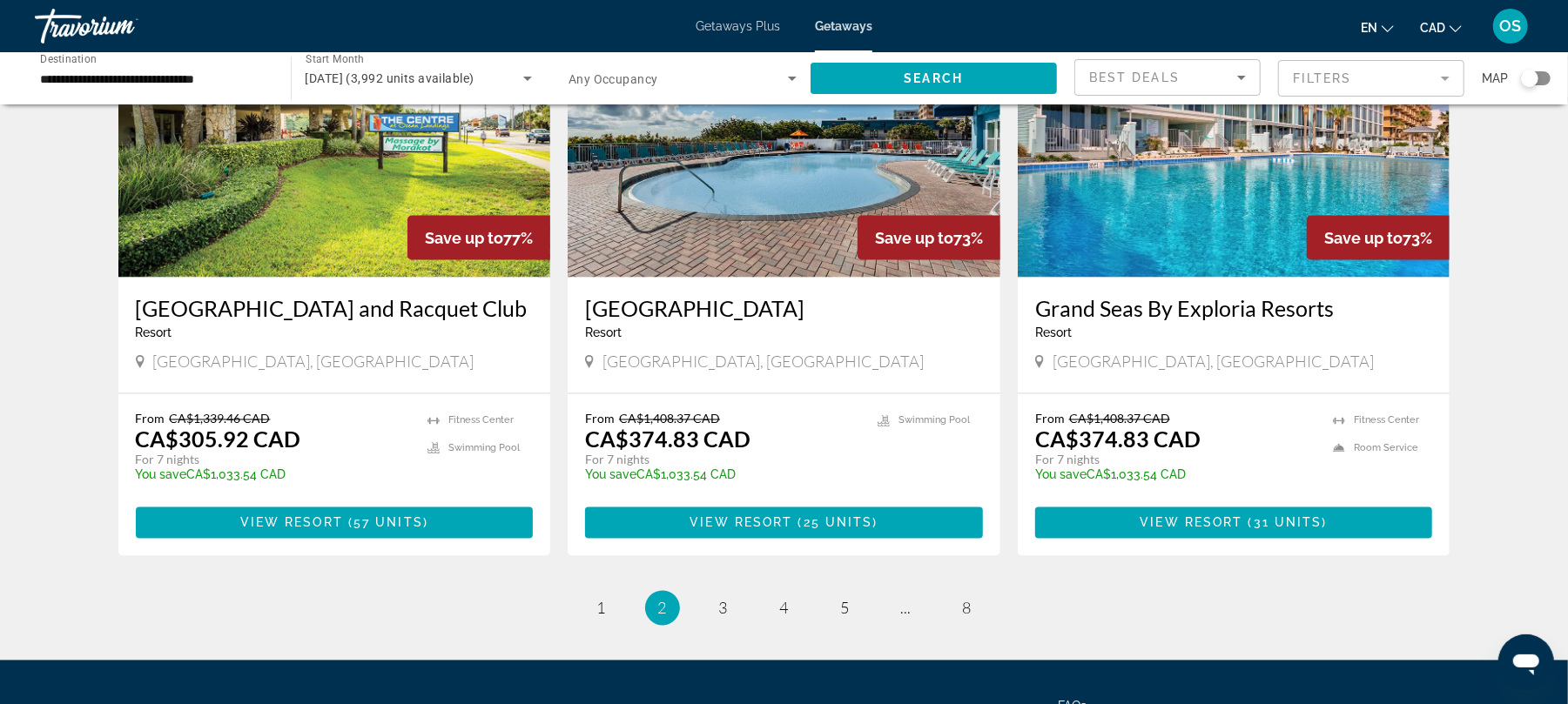
scroll to position [2083, 0]
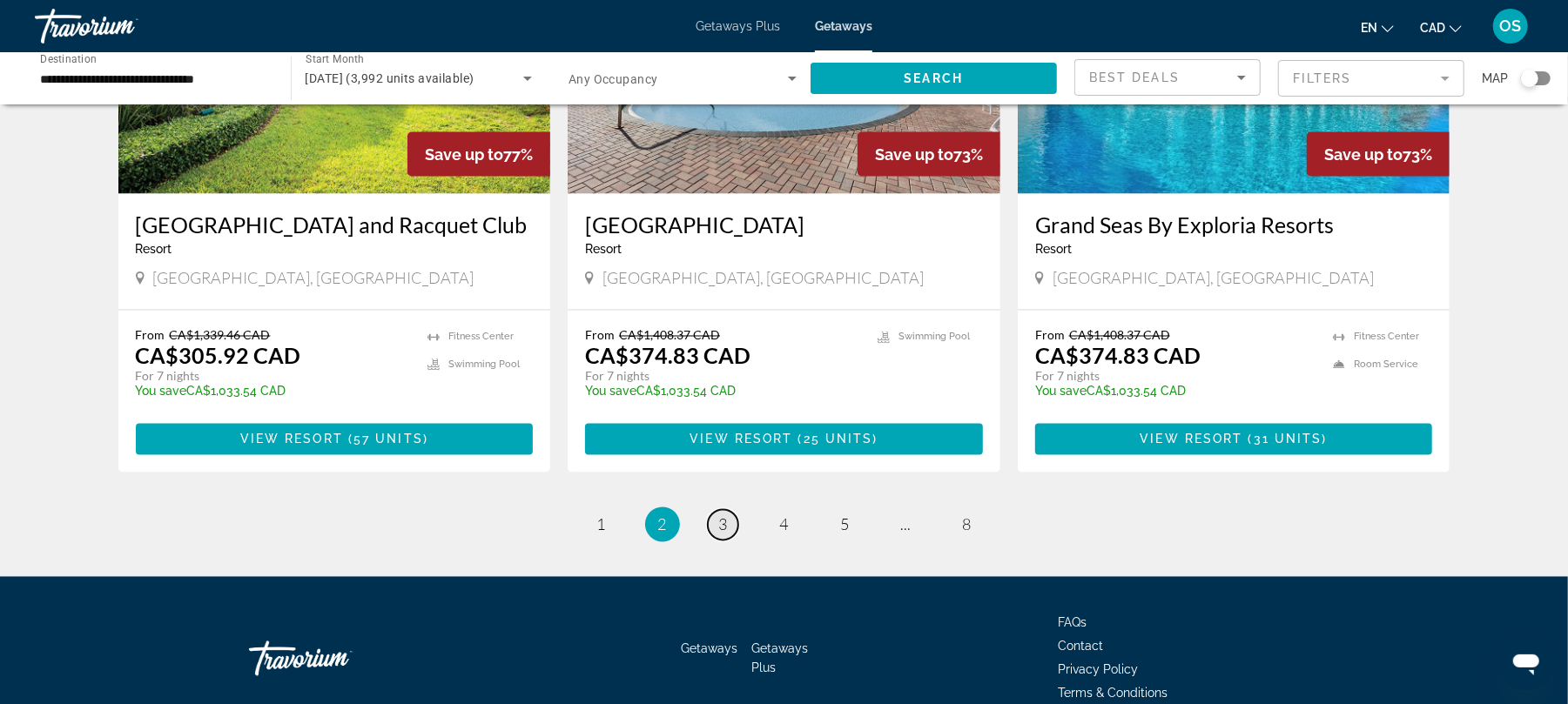
click at [726, 516] on span "3" at bounding box center [723, 525] width 9 height 19
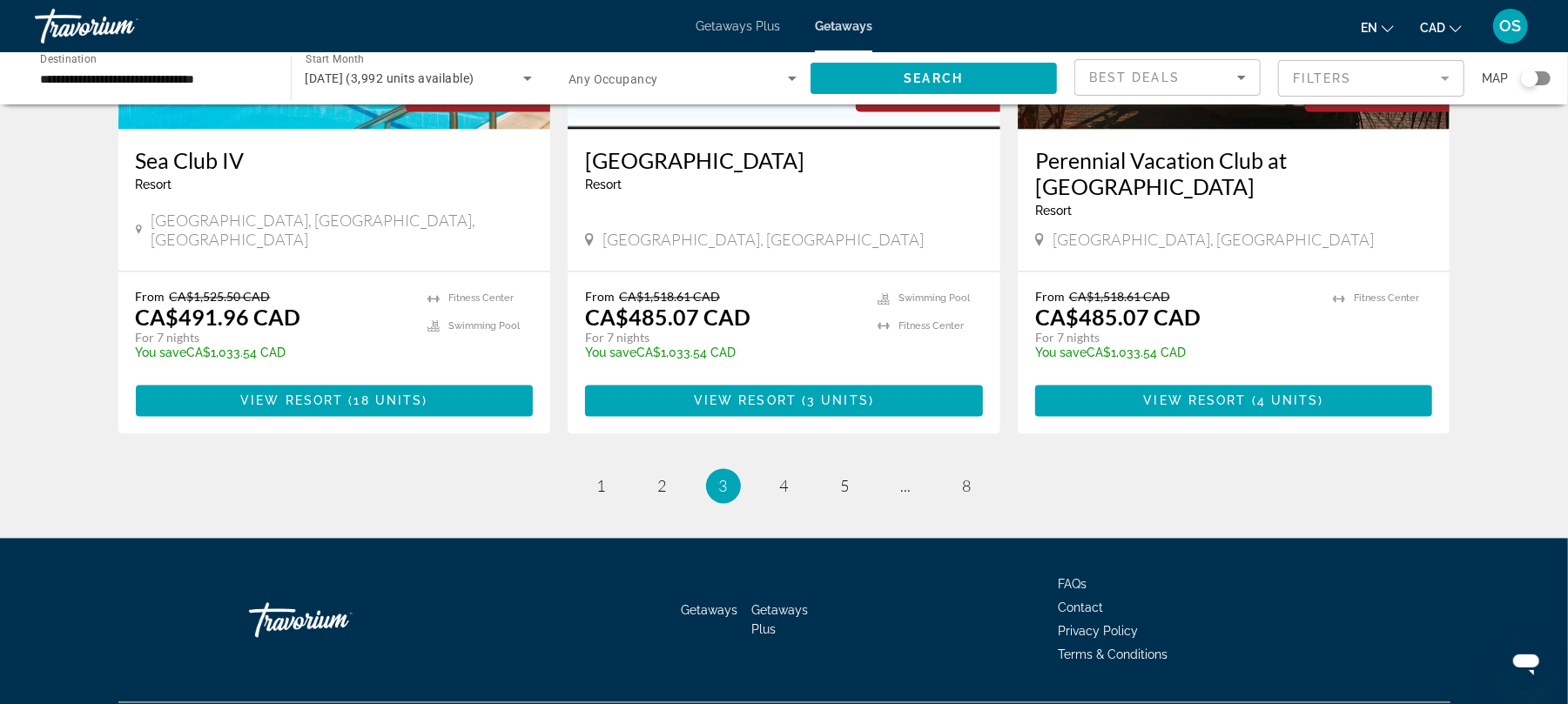
scroll to position [2139, 0]
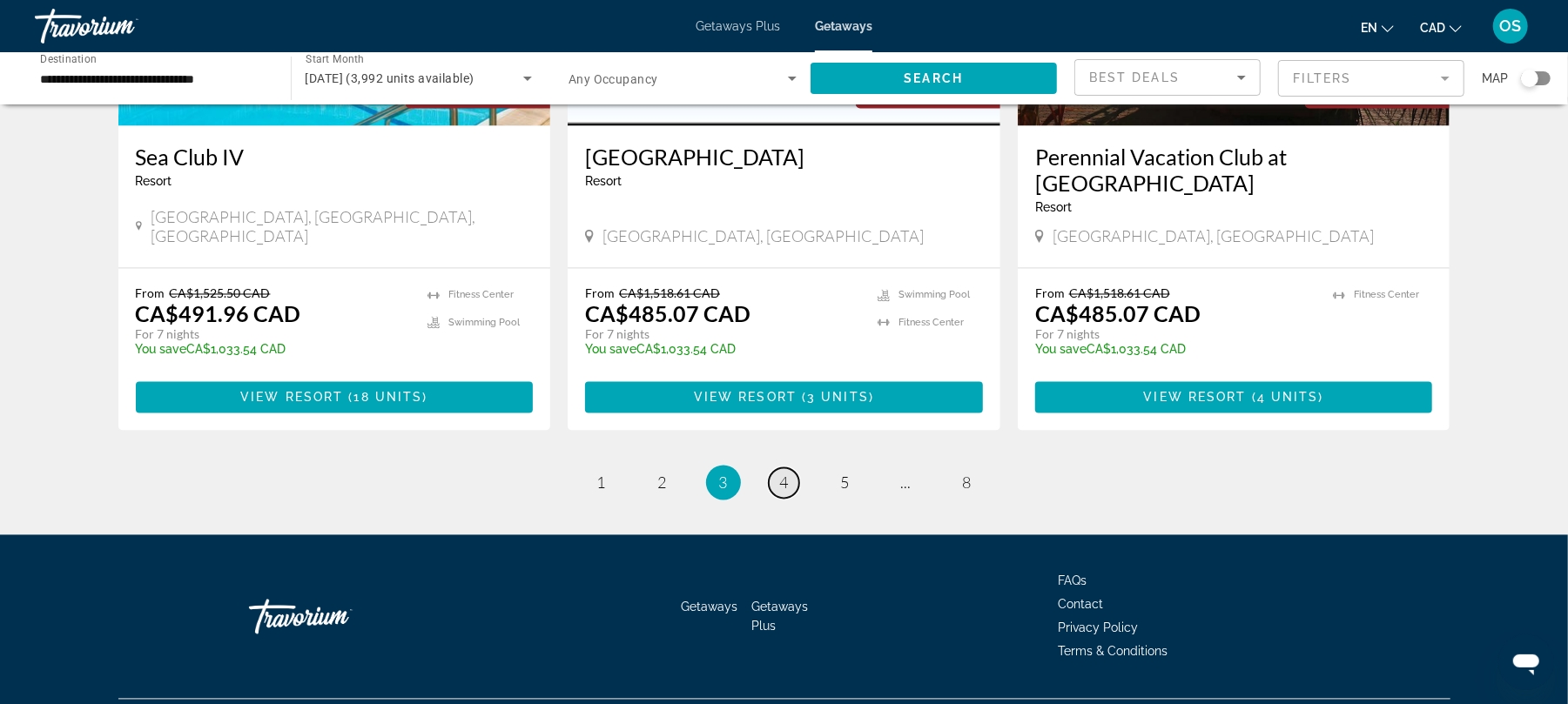
click at [786, 473] on span "4" at bounding box center [785, 483] width 9 height 19
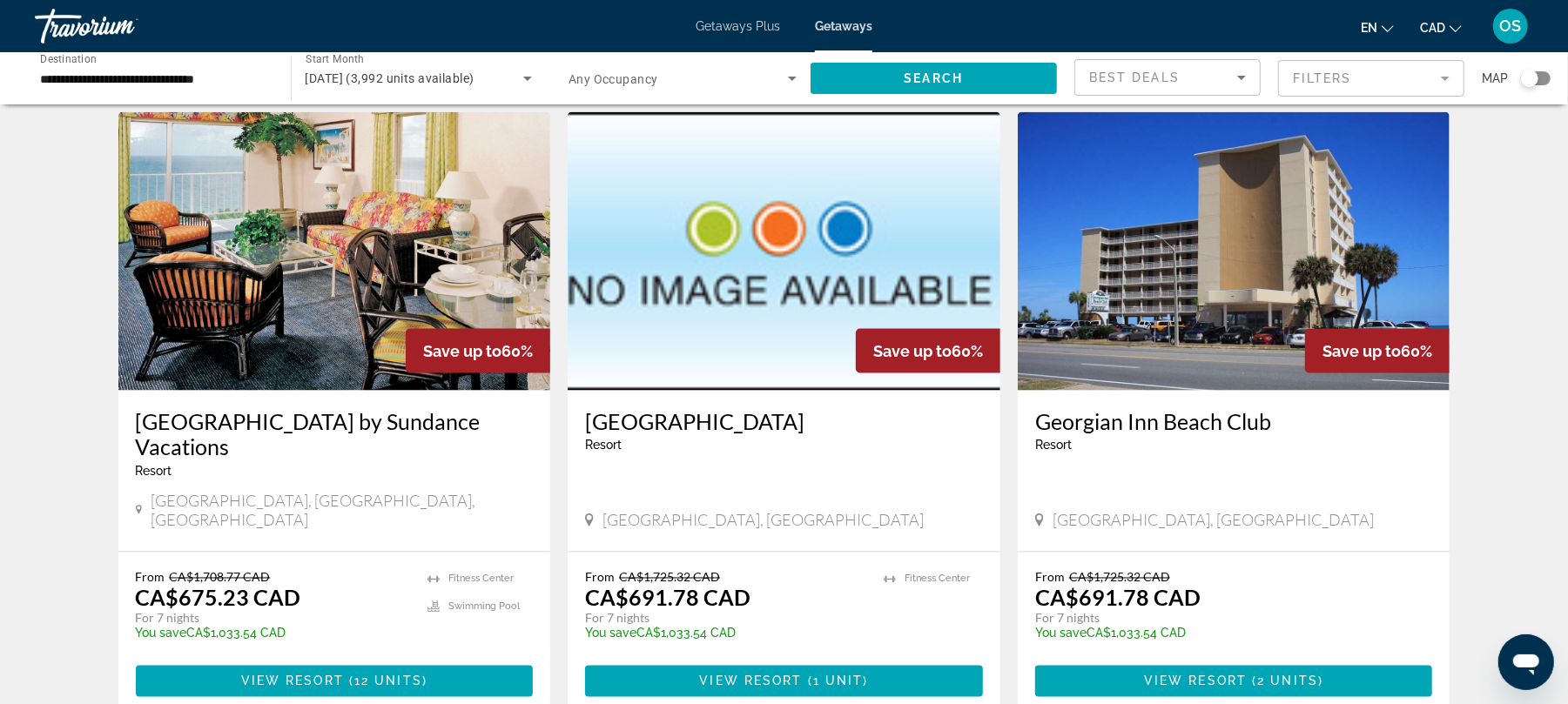
scroll to position [1923, 0]
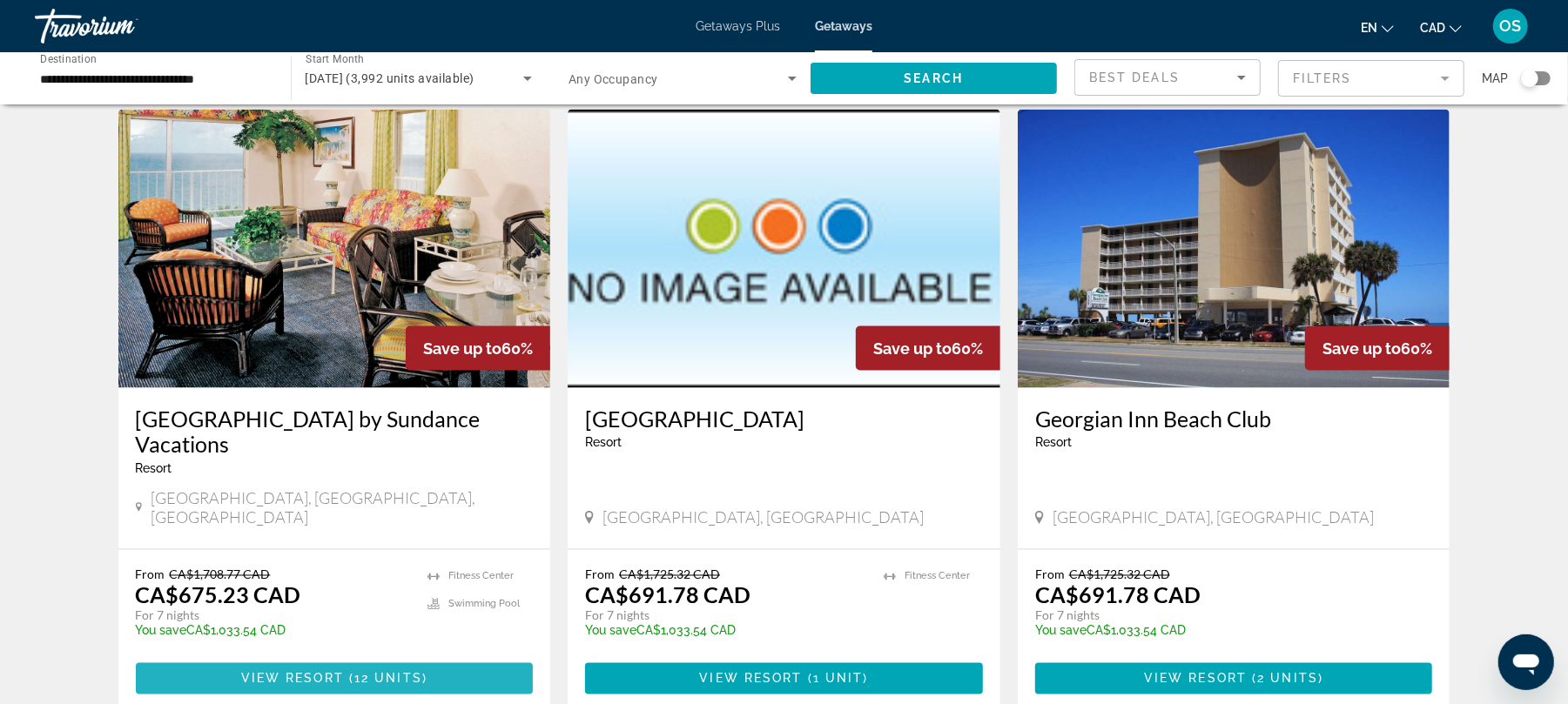
click at [445, 658] on span "Main content" at bounding box center [335, 679] width 398 height 42
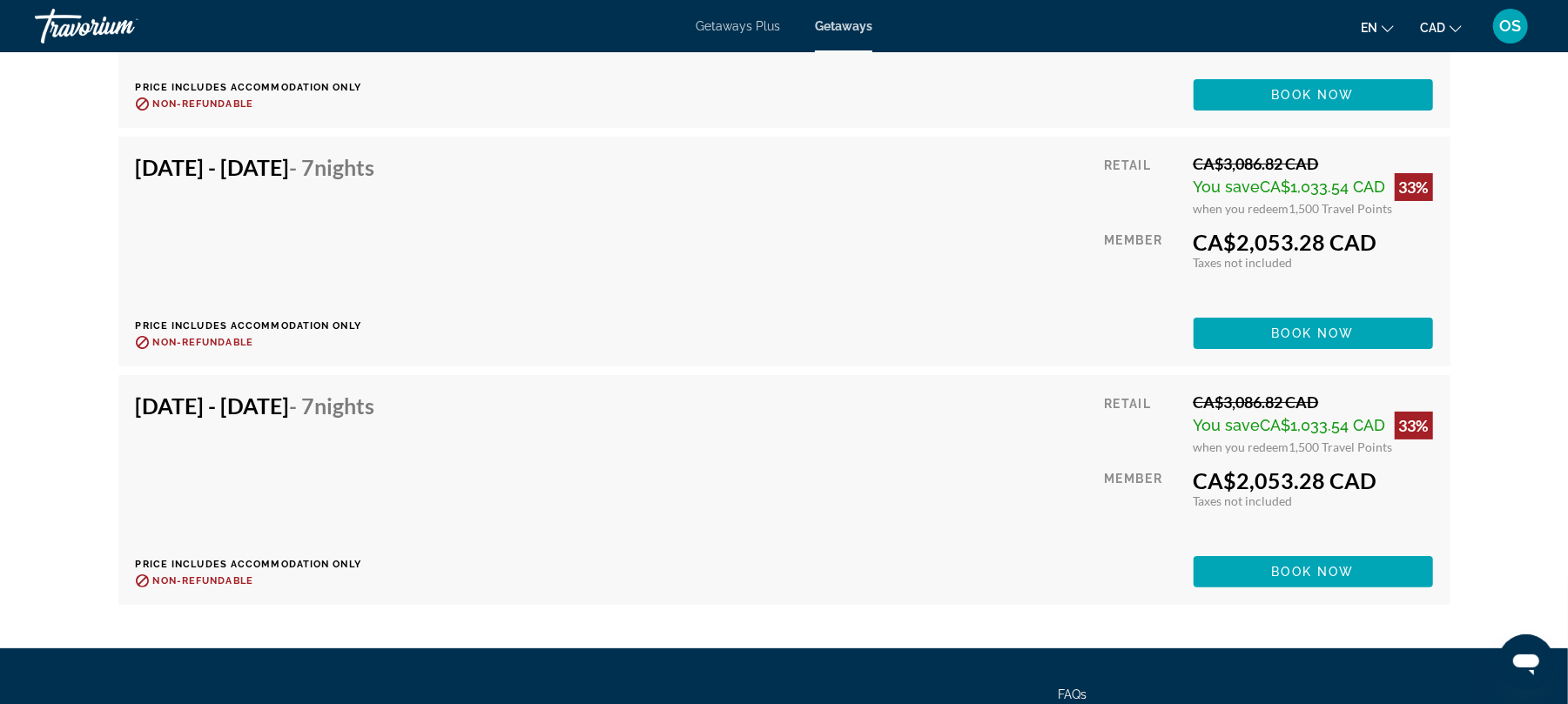
scroll to position [4886, 0]
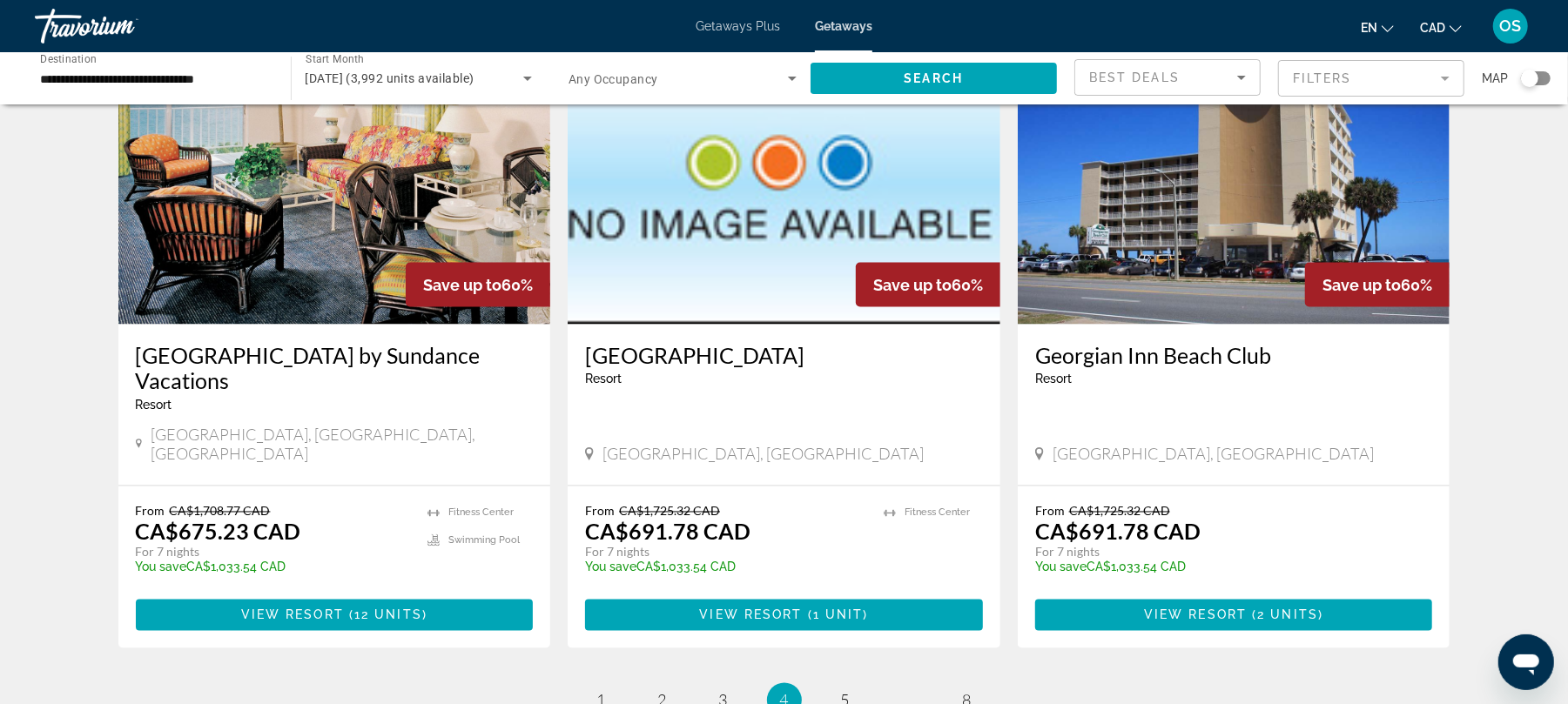
scroll to position [1987, 0]
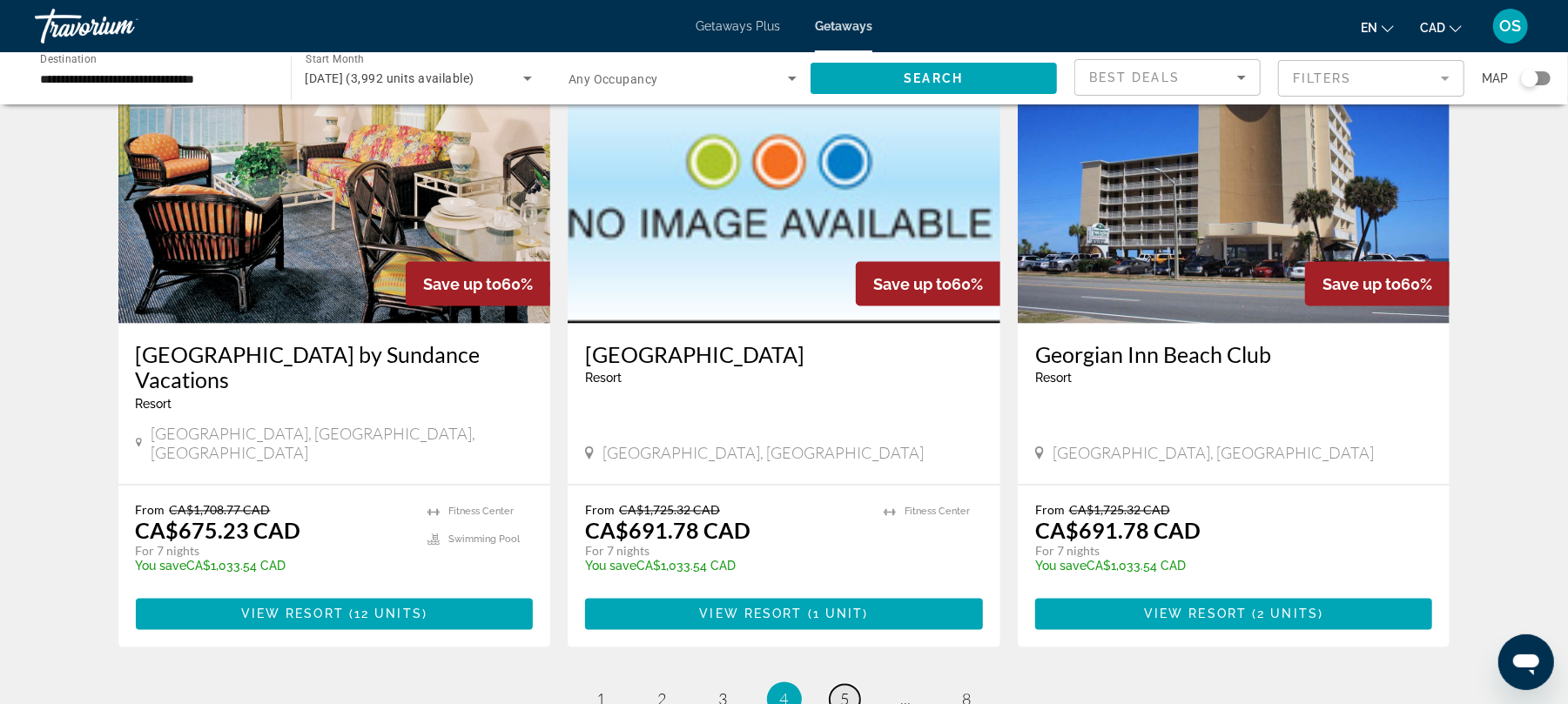
click at [841, 690] on span "5" at bounding box center [845, 700] width 9 height 19
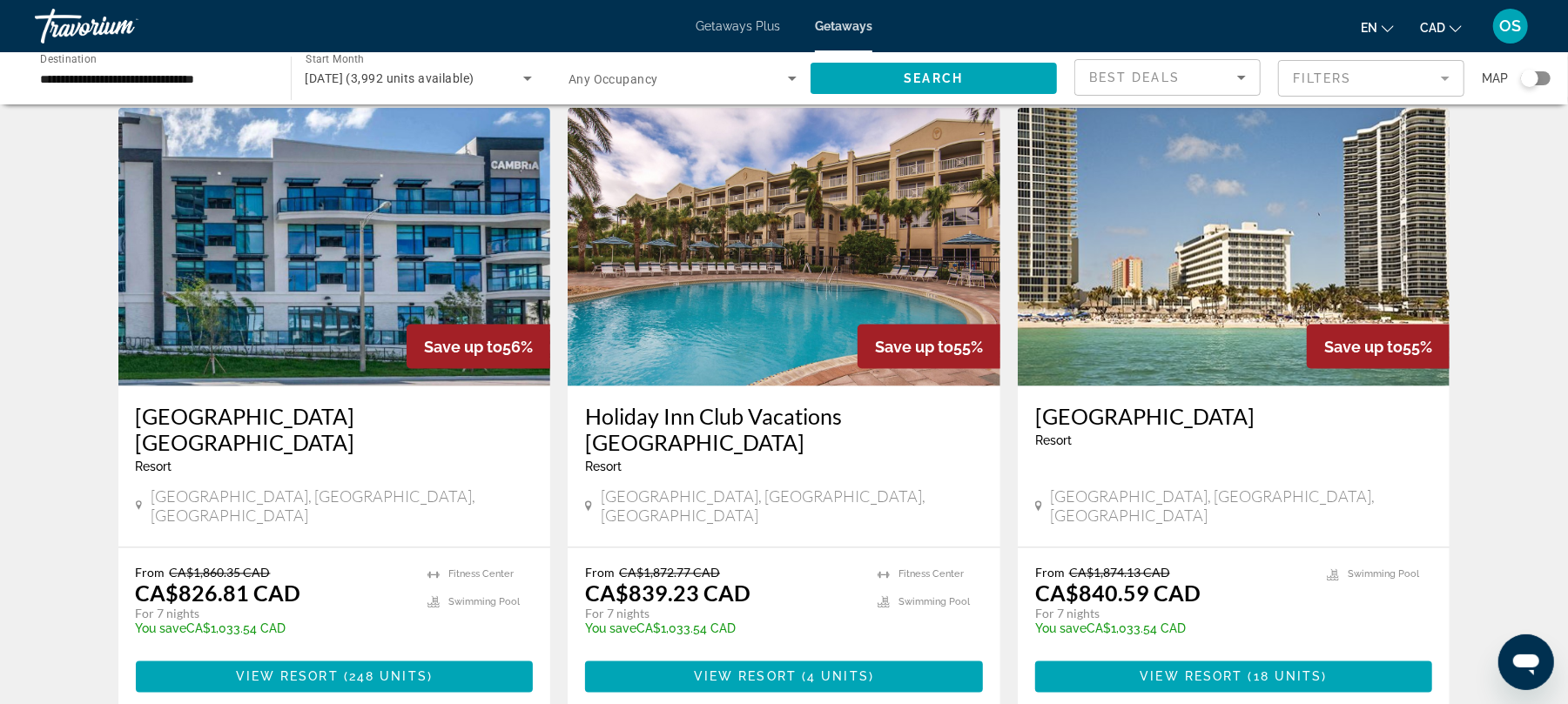
scroll to position [1951, 0]
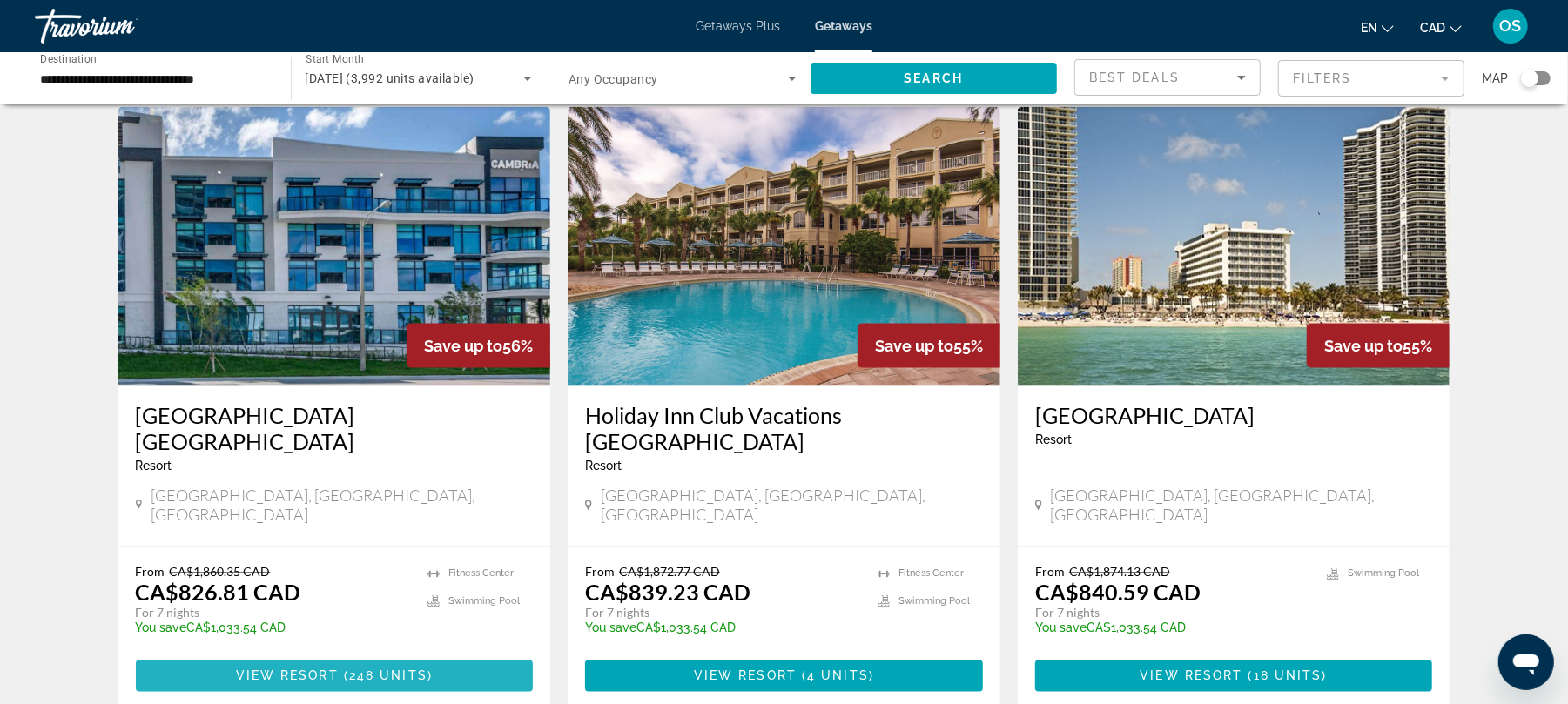
click at [404, 670] on span "248 units" at bounding box center [388, 677] width 78 height 14
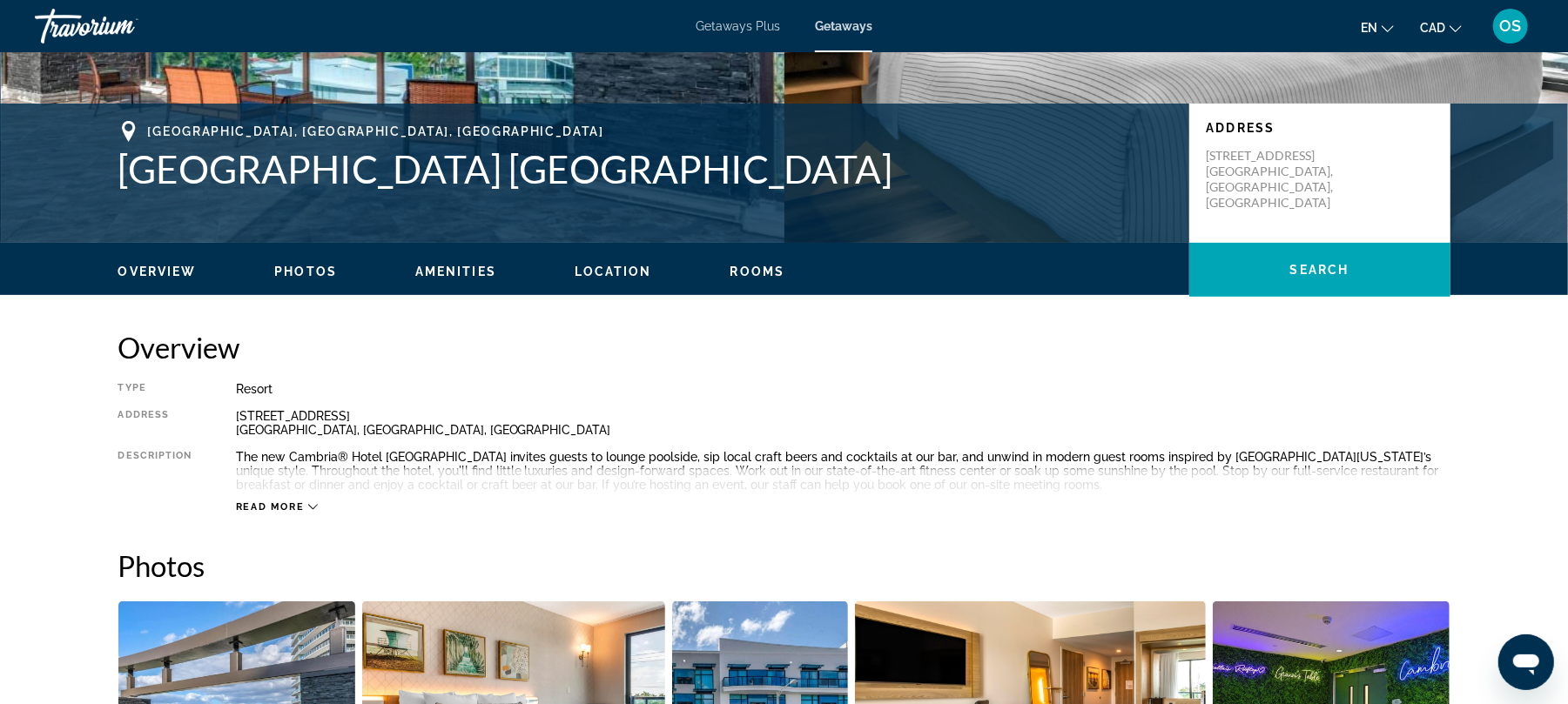
scroll to position [329, 0]
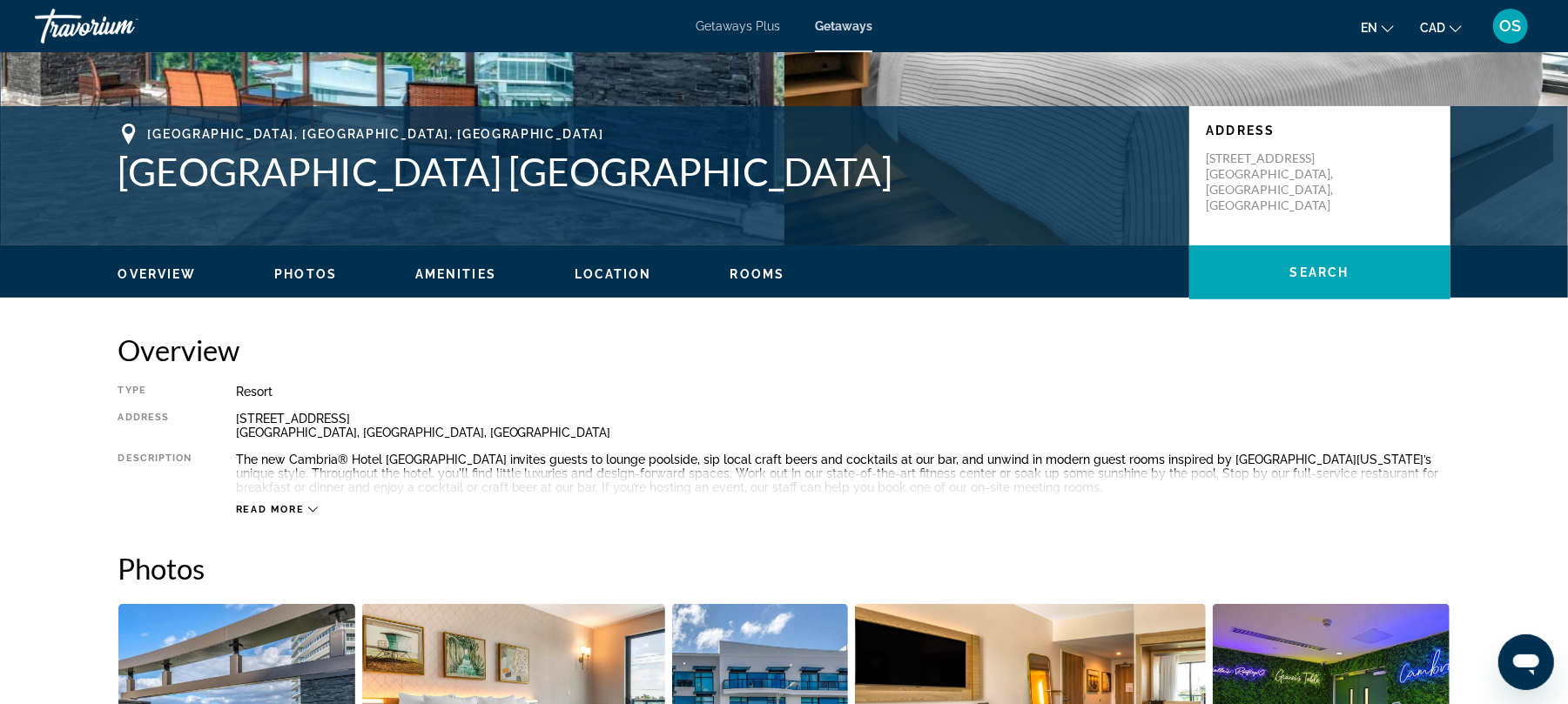
click at [310, 512] on icon "Main content" at bounding box center [313, 509] width 10 height 10
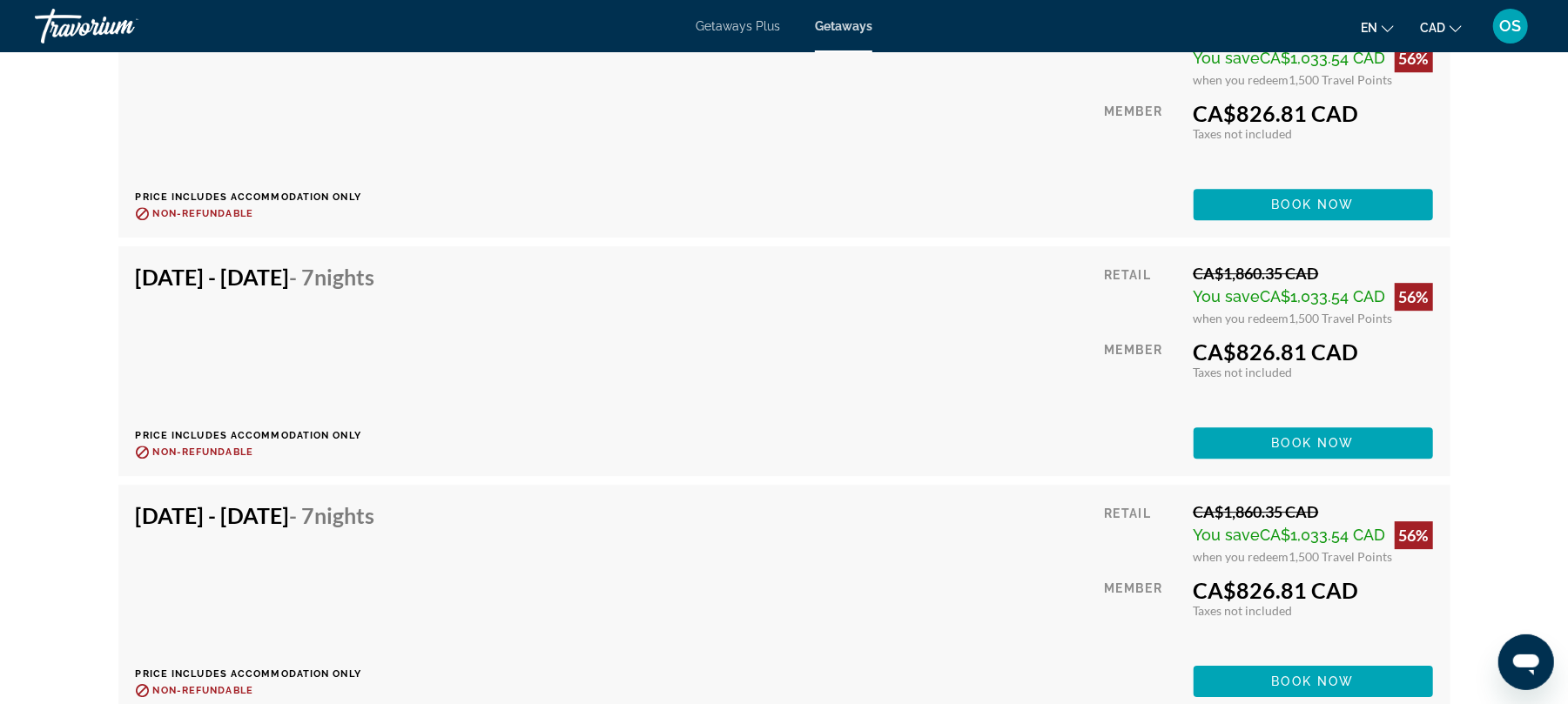
scroll to position [3595, 0]
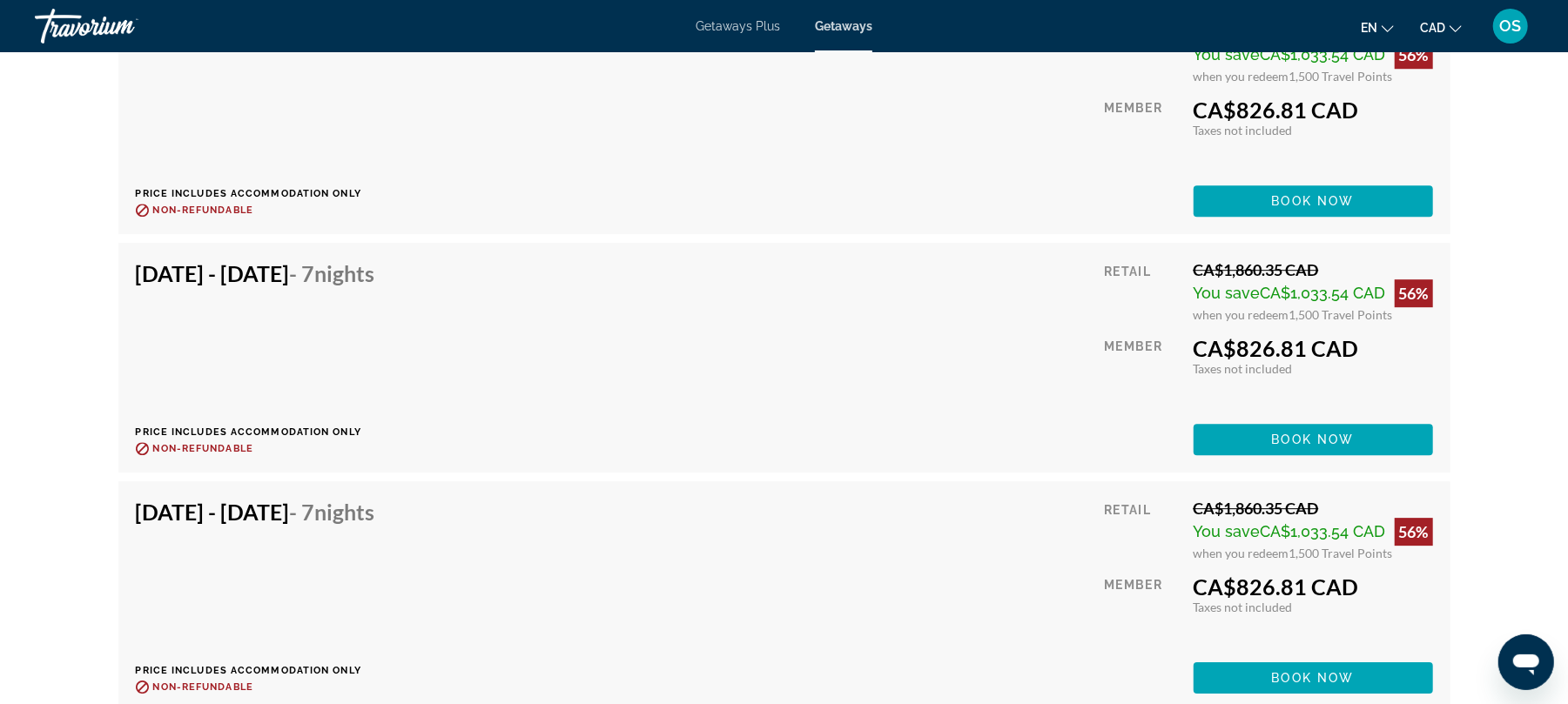
click at [994, 359] on div "[DATE] - [DATE] - 7 Nights Price includes accommodation only Refundable until :…" at bounding box center [785, 358] width 1298 height 195
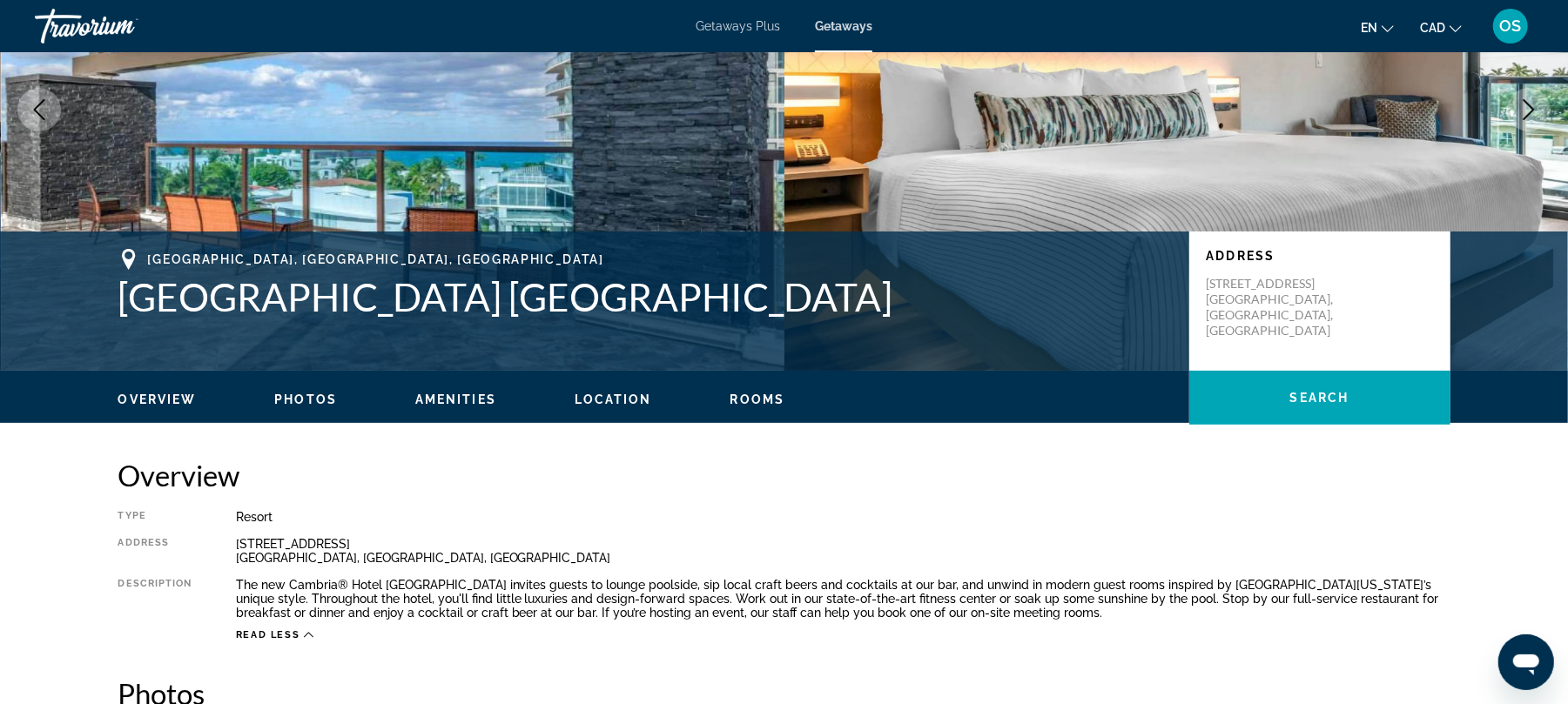
scroll to position [203, 0]
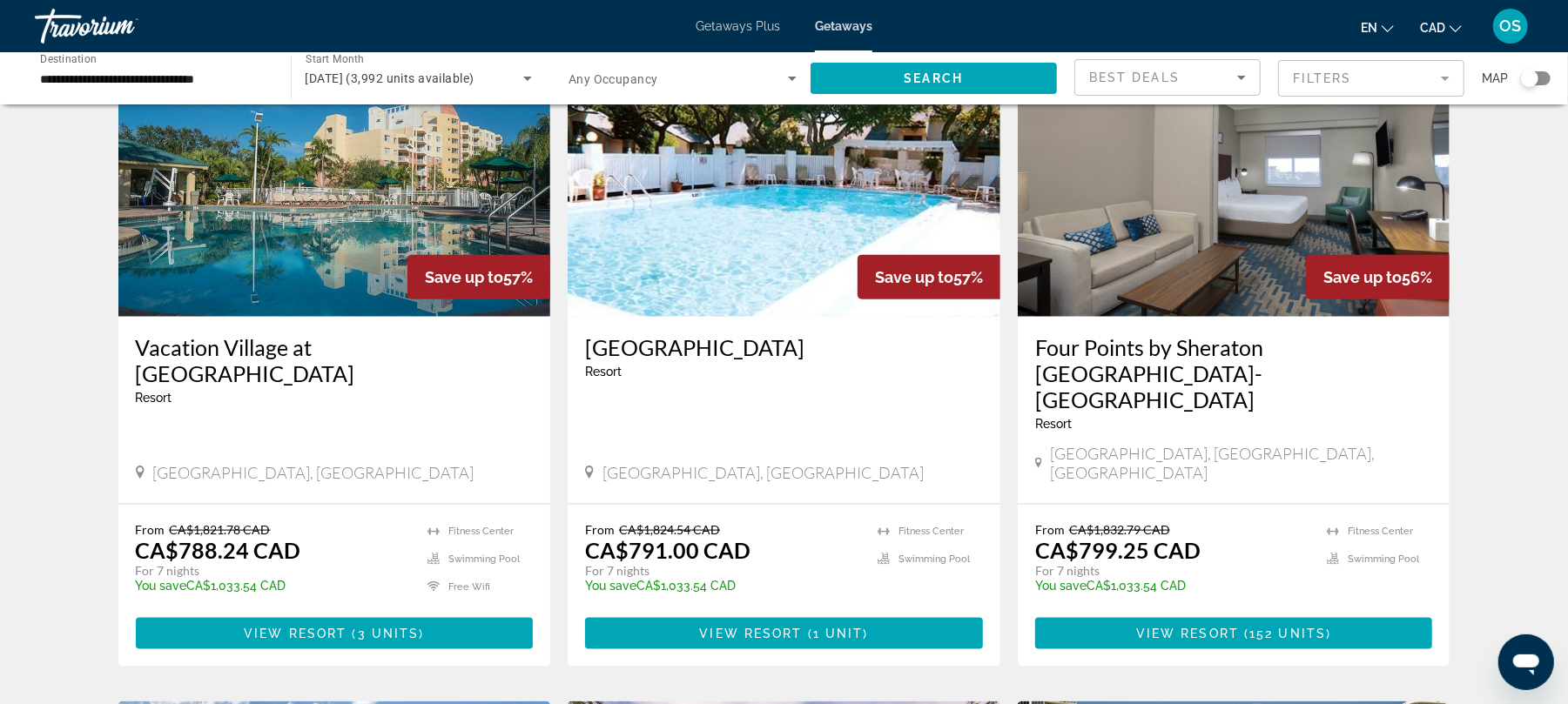
scroll to position [1355, 0]
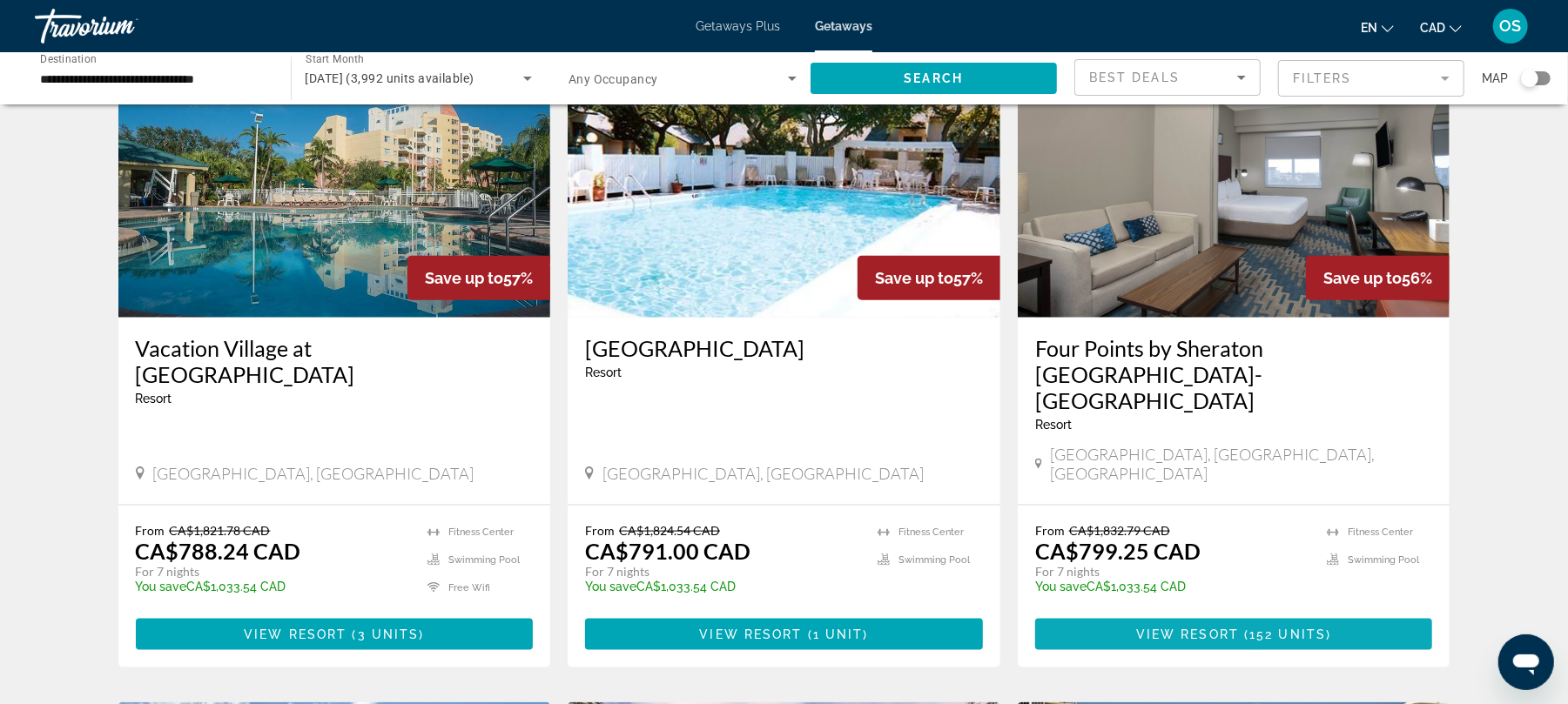
click at [1242, 628] on span "Main content" at bounding box center [1242, 635] width 5 height 14
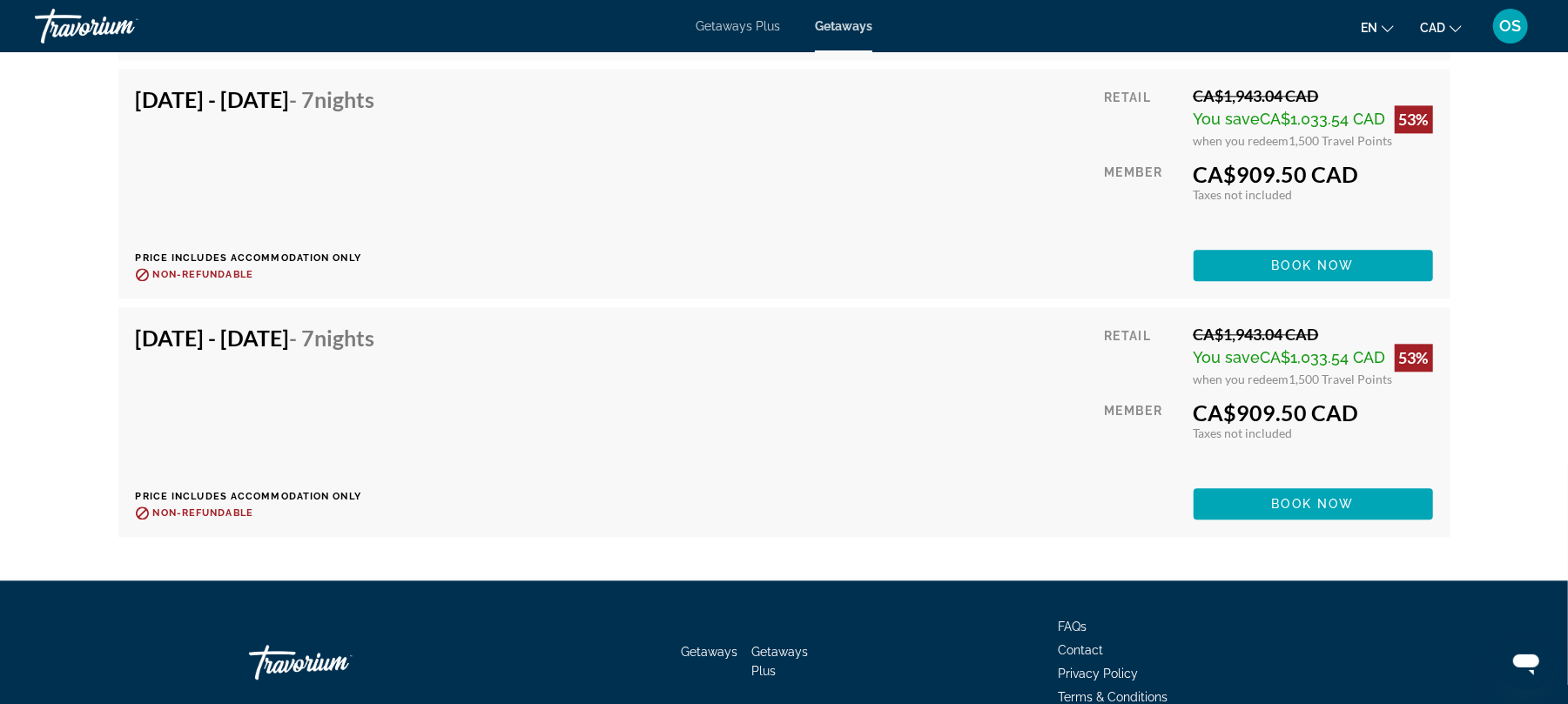
scroll to position [12235, 0]
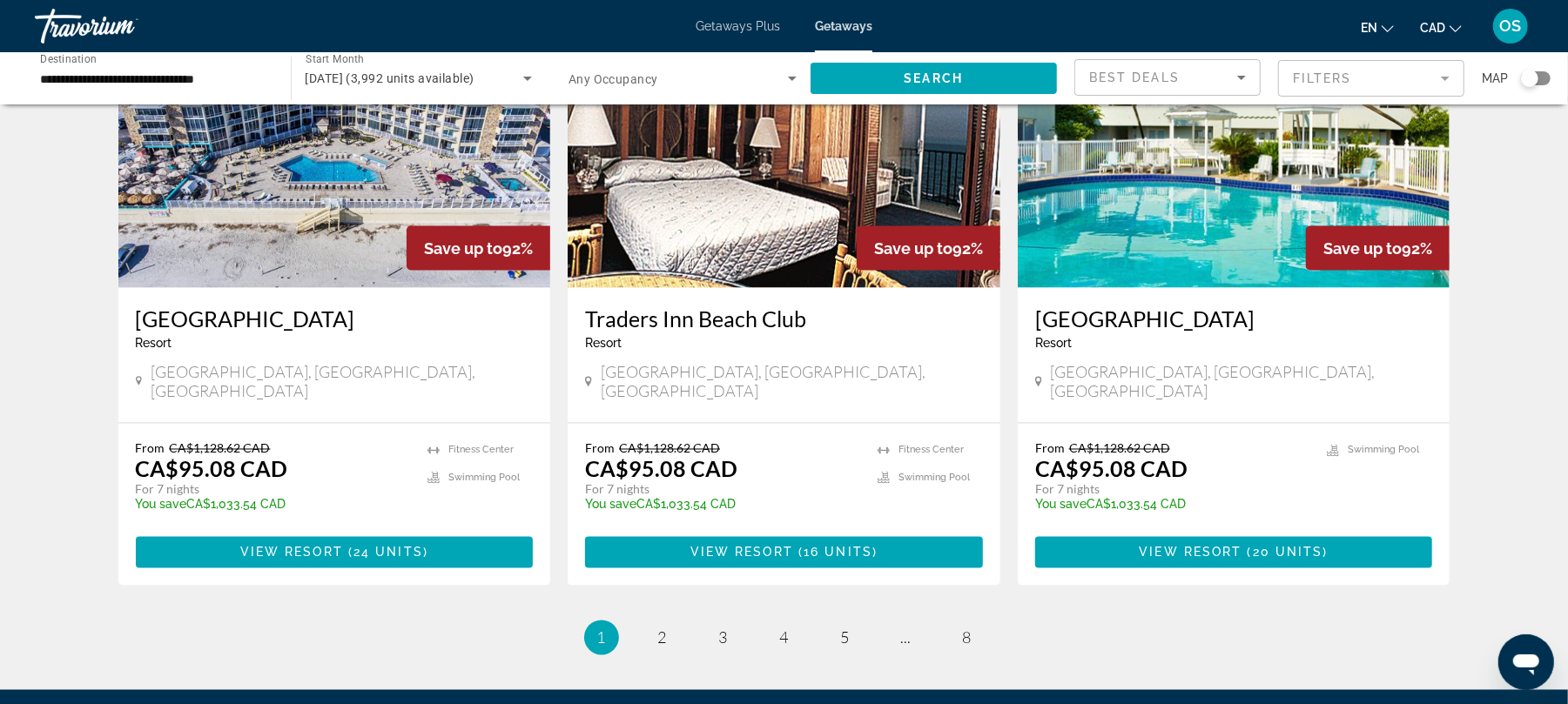
scroll to position [2114, 0]
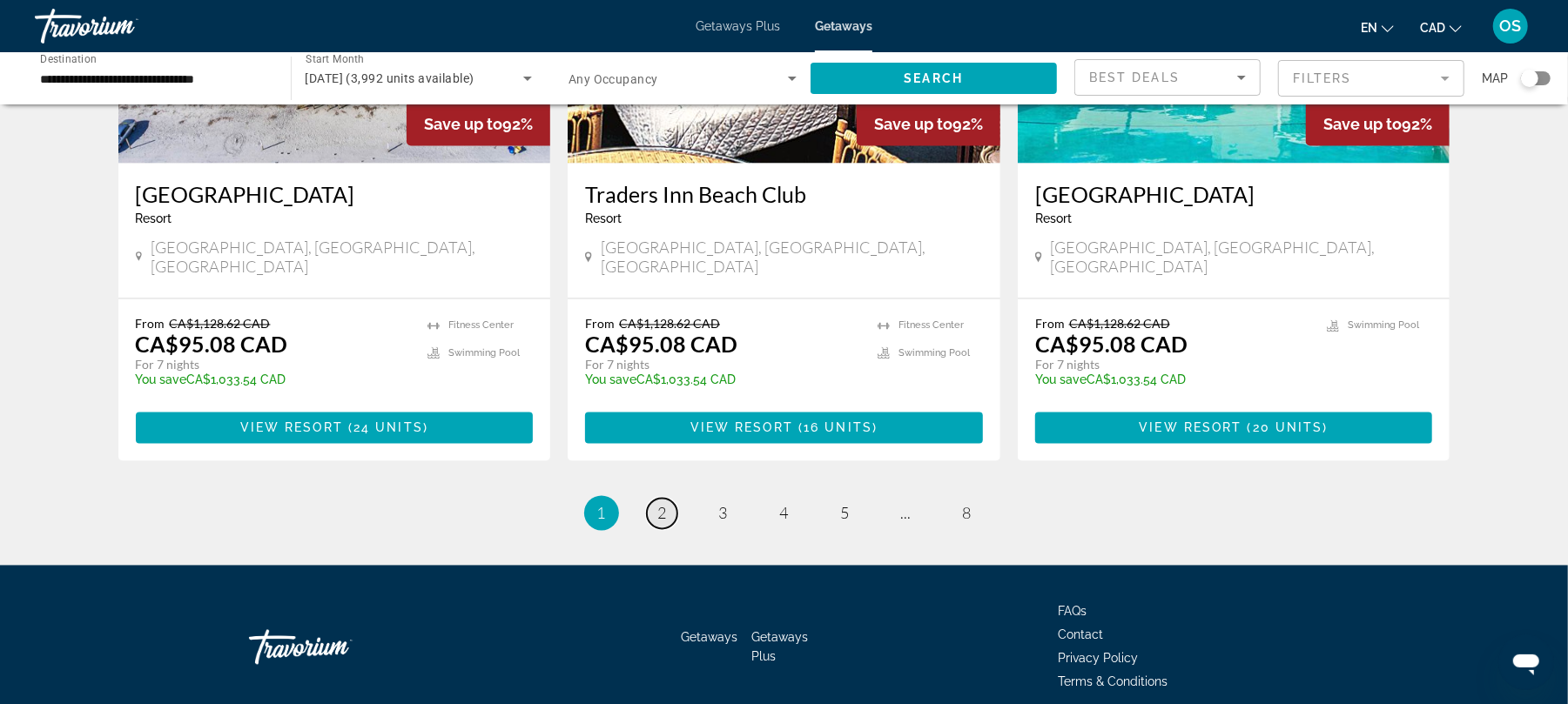
click at [660, 504] on span "2" at bounding box center [663, 514] width 9 height 19
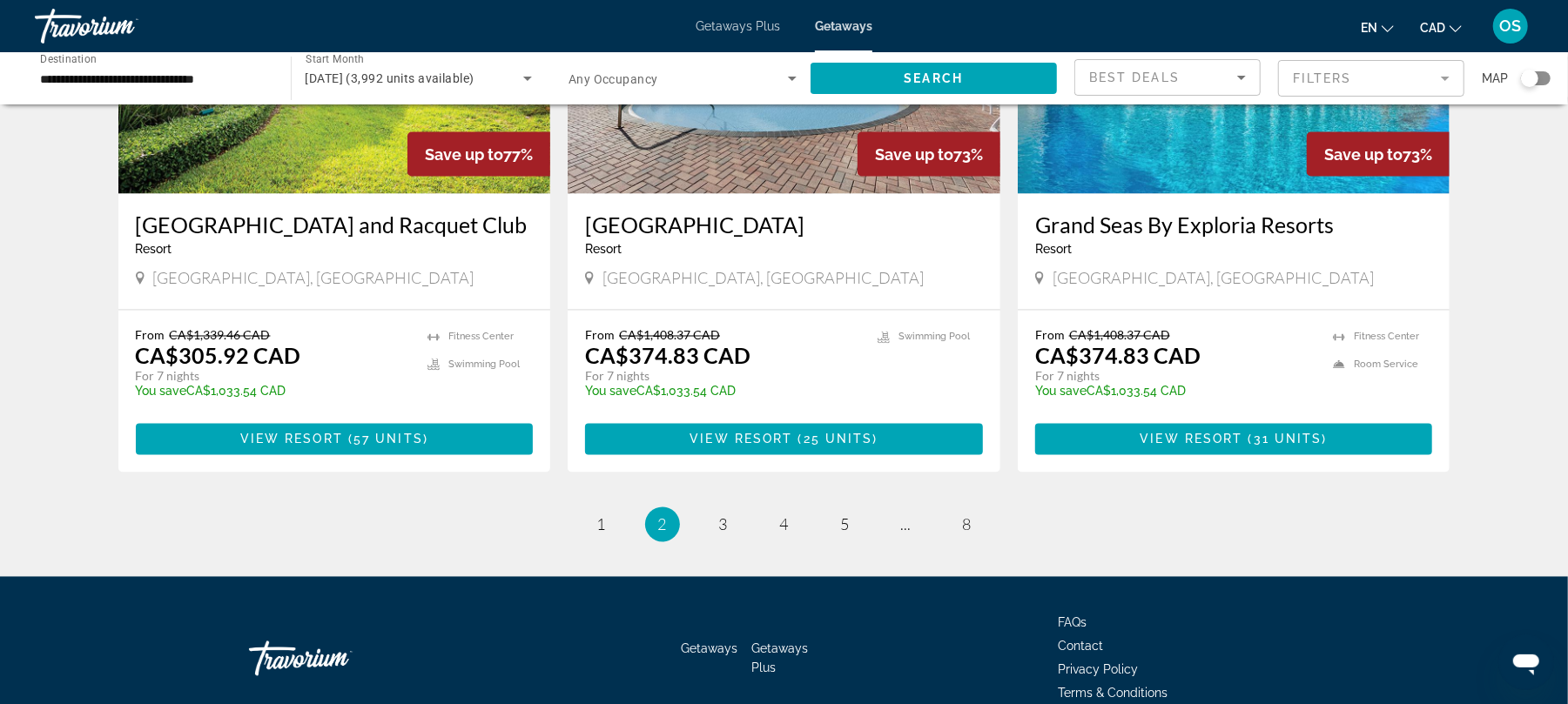
scroll to position [2101, 0]
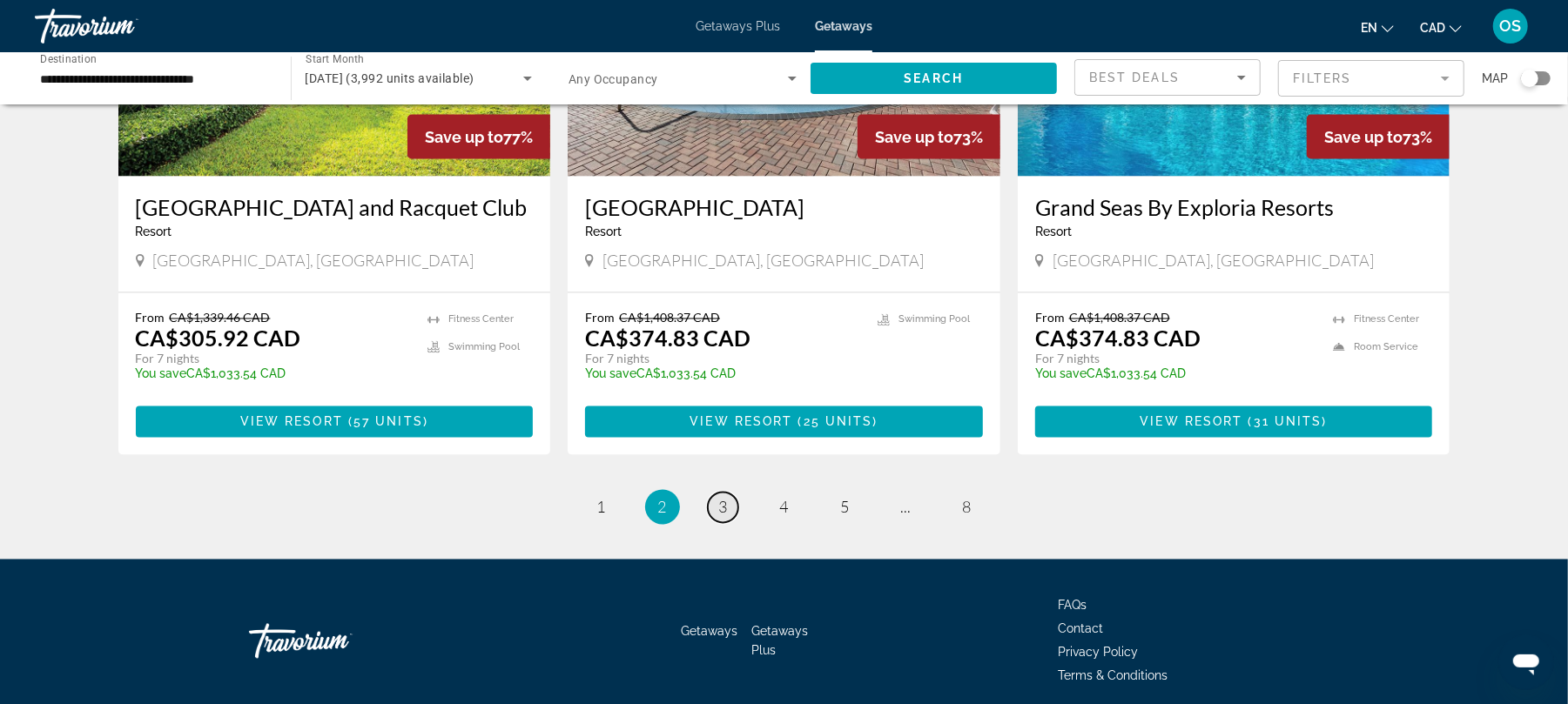
click at [722, 498] on span "3" at bounding box center [723, 508] width 9 height 19
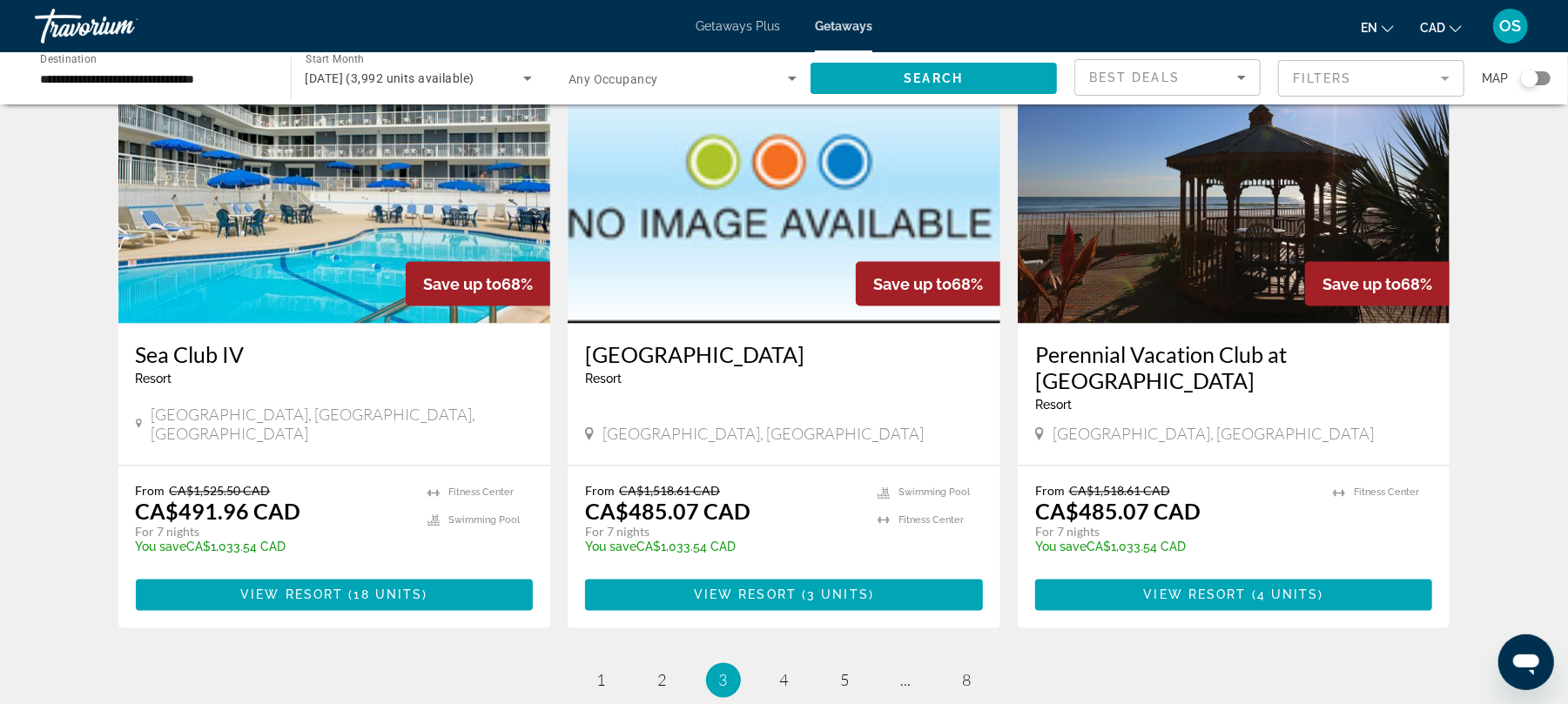
scroll to position [1943, 0]
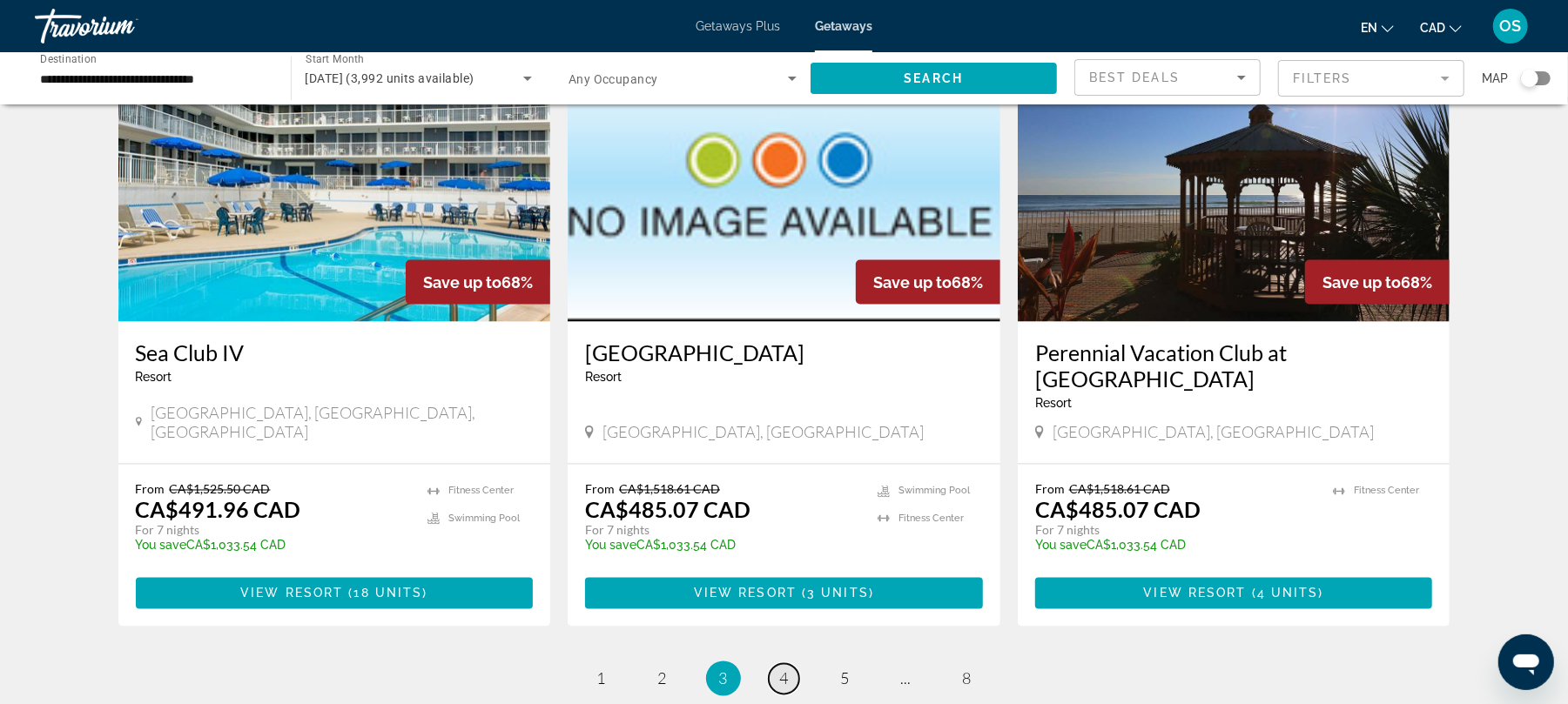
click at [780, 670] on span "4" at bounding box center [785, 679] width 9 height 19
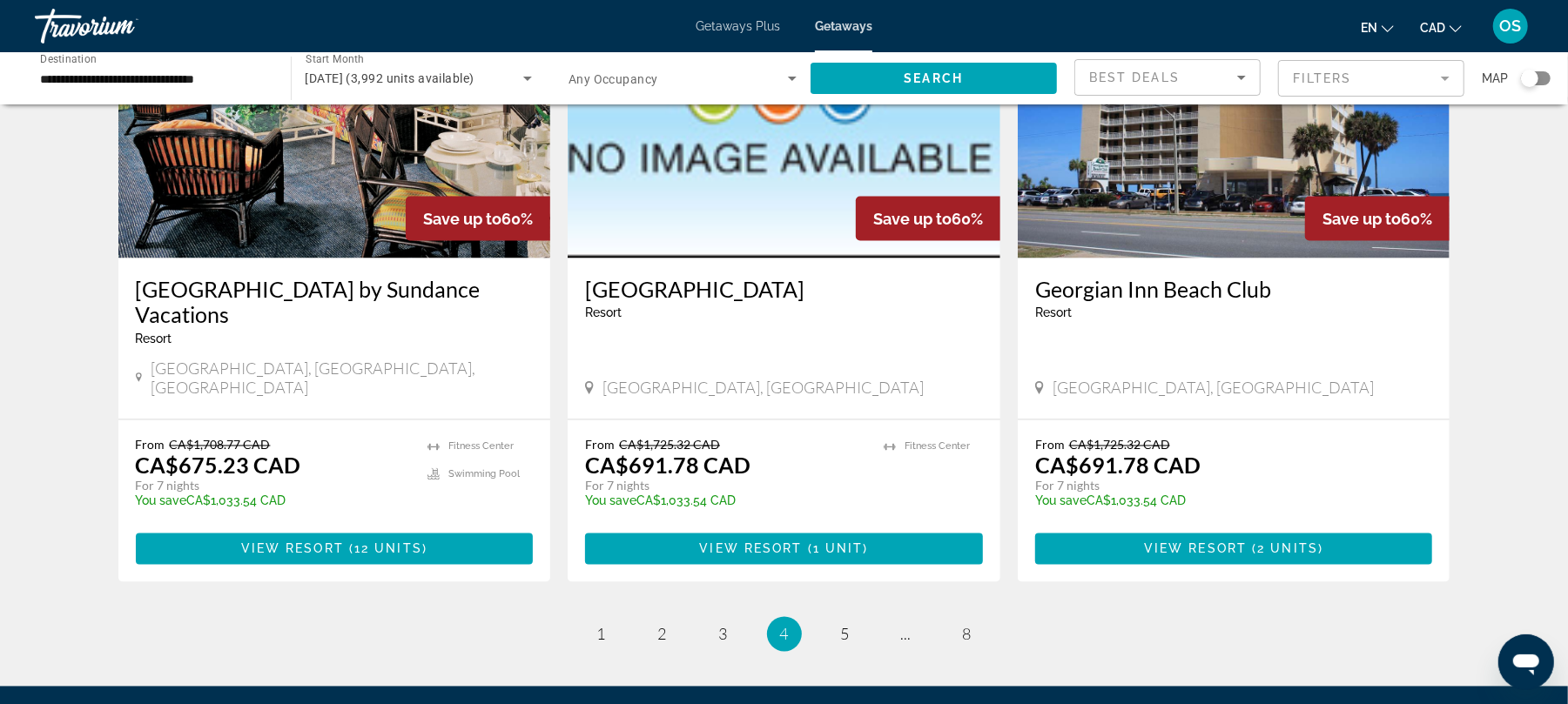
scroll to position [2140, 0]
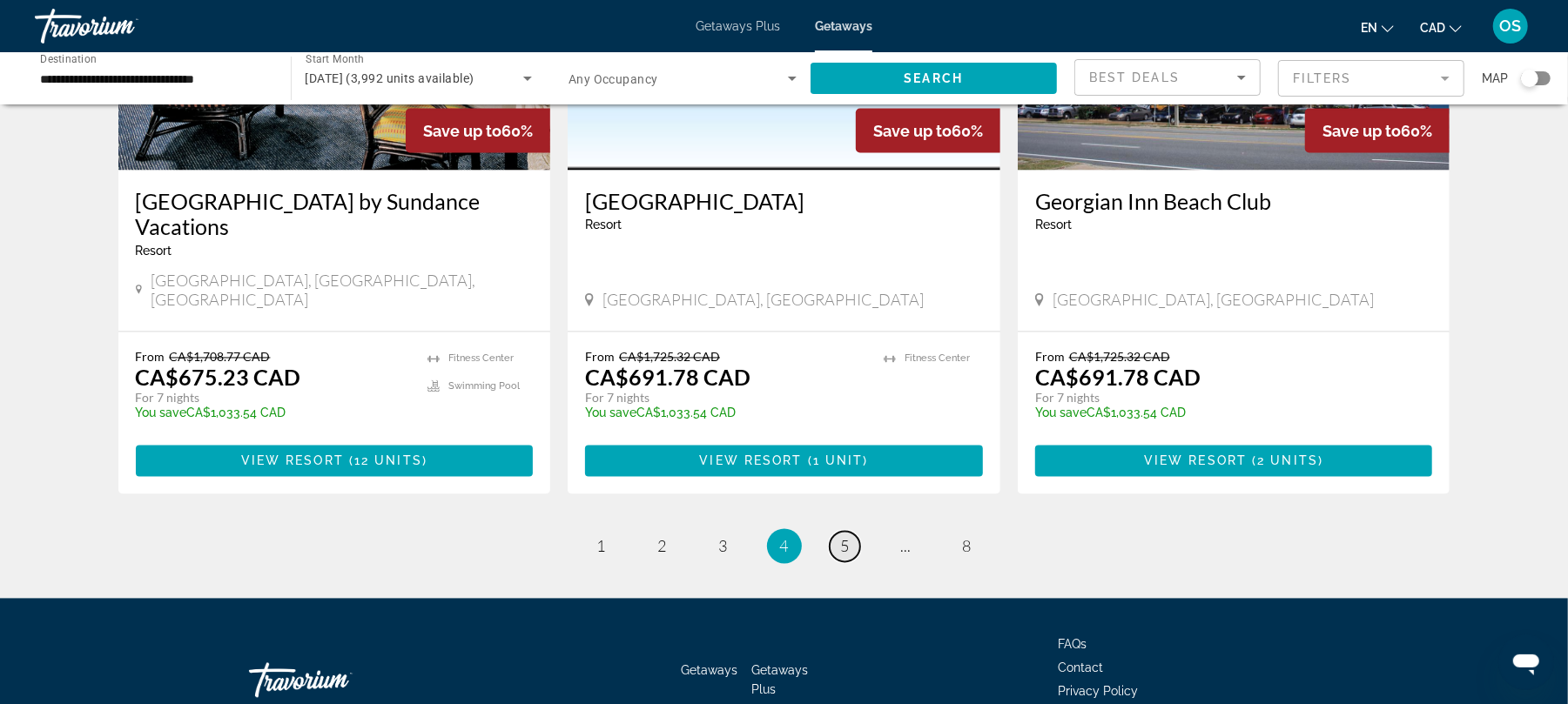
click at [845, 537] on span "5" at bounding box center [845, 547] width 9 height 19
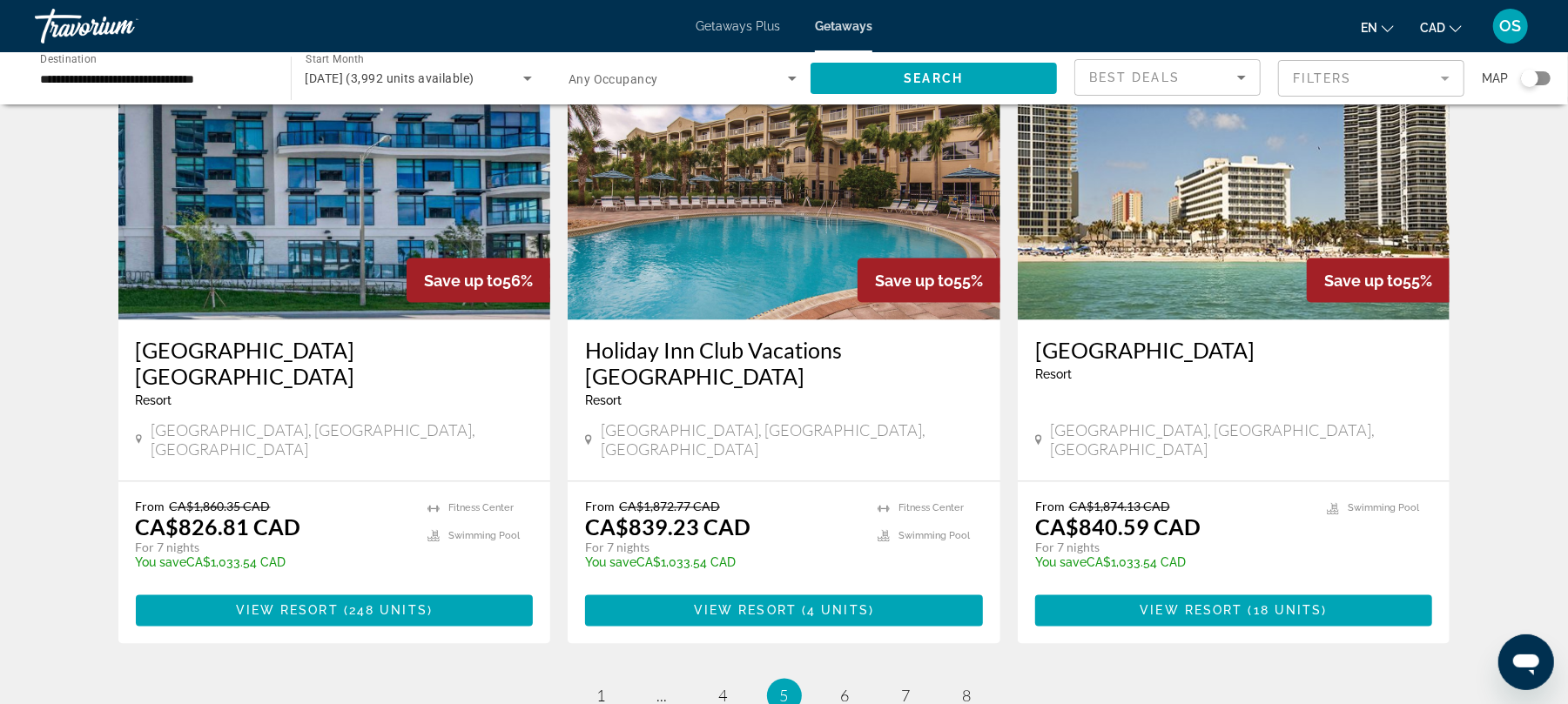
scroll to position [2017, 0]
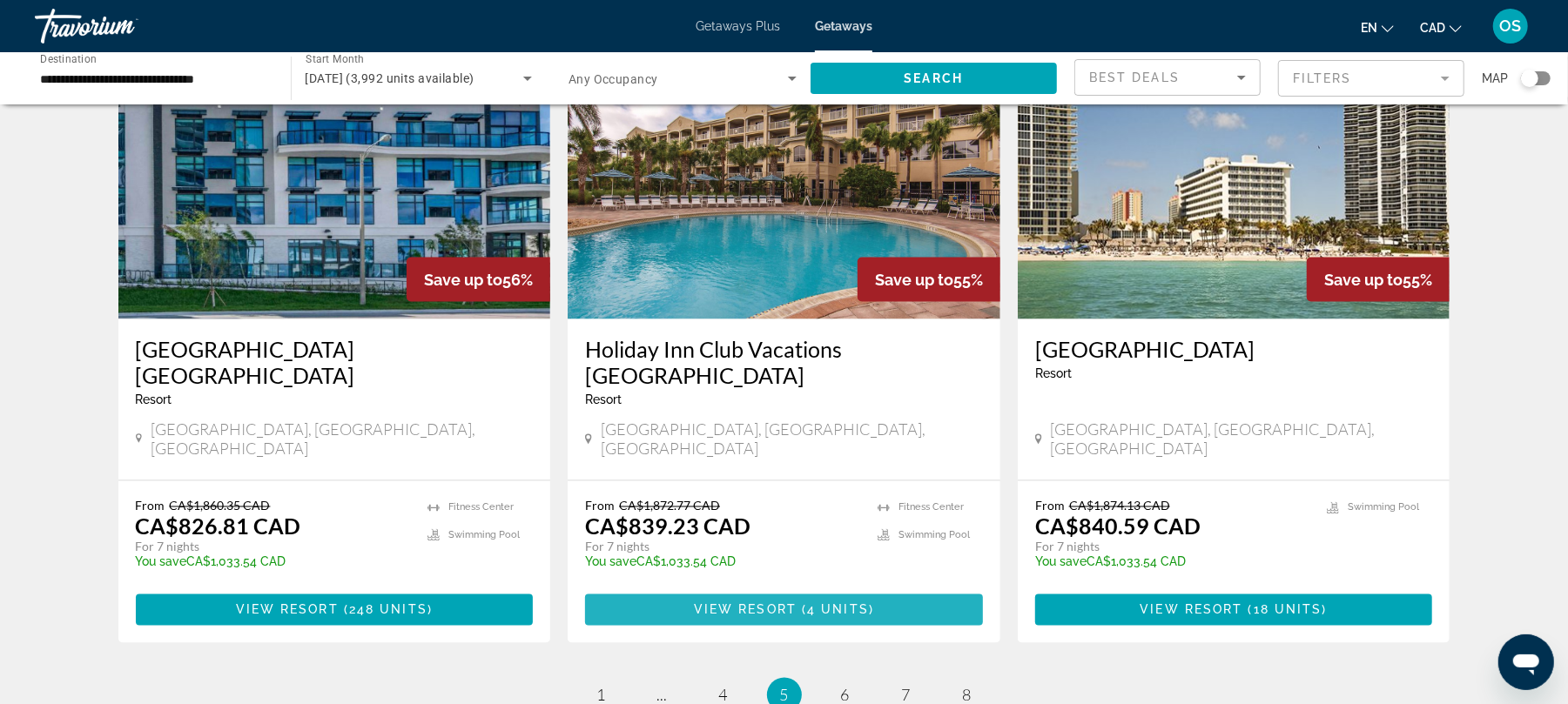
click at [833, 603] on span "4 units" at bounding box center [838, 610] width 62 height 14
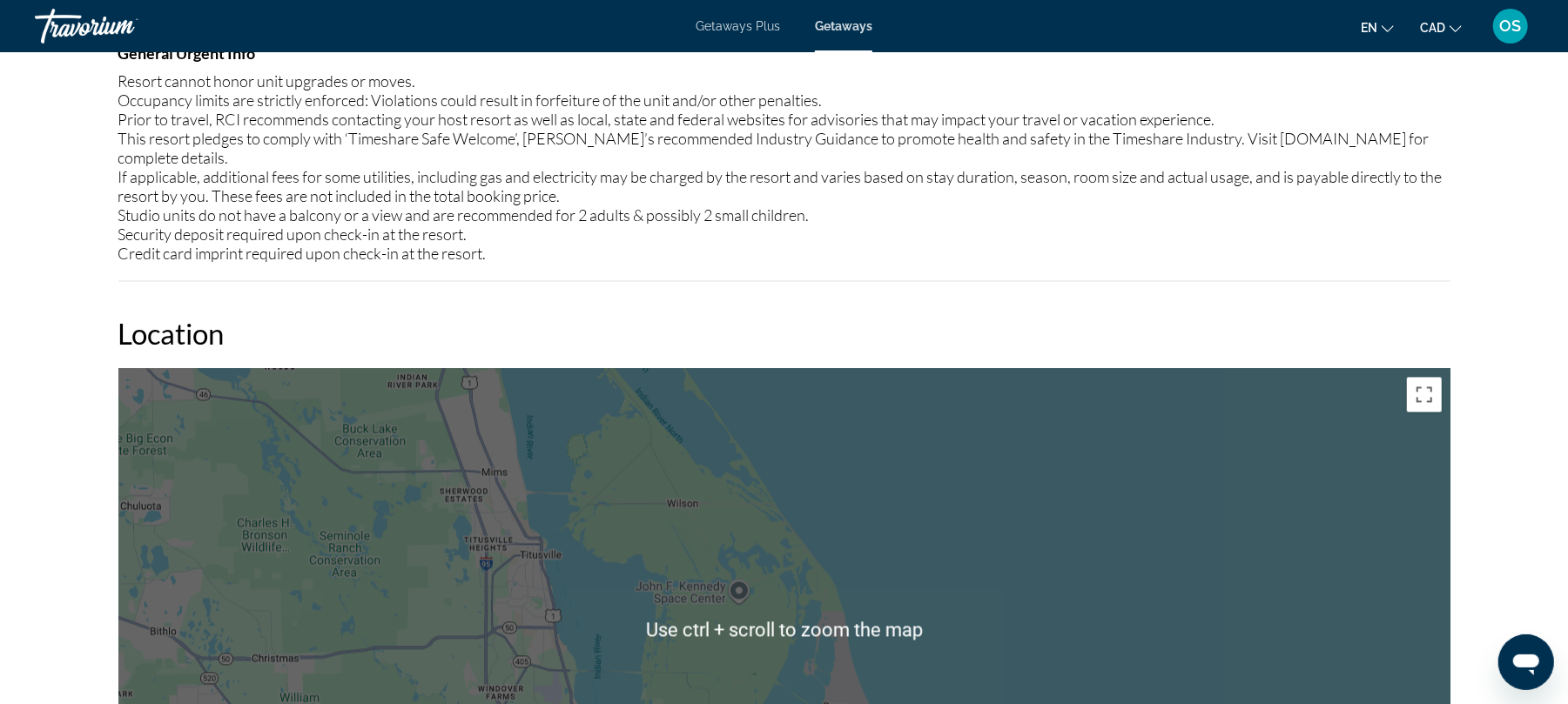
scroll to position [2341, 0]
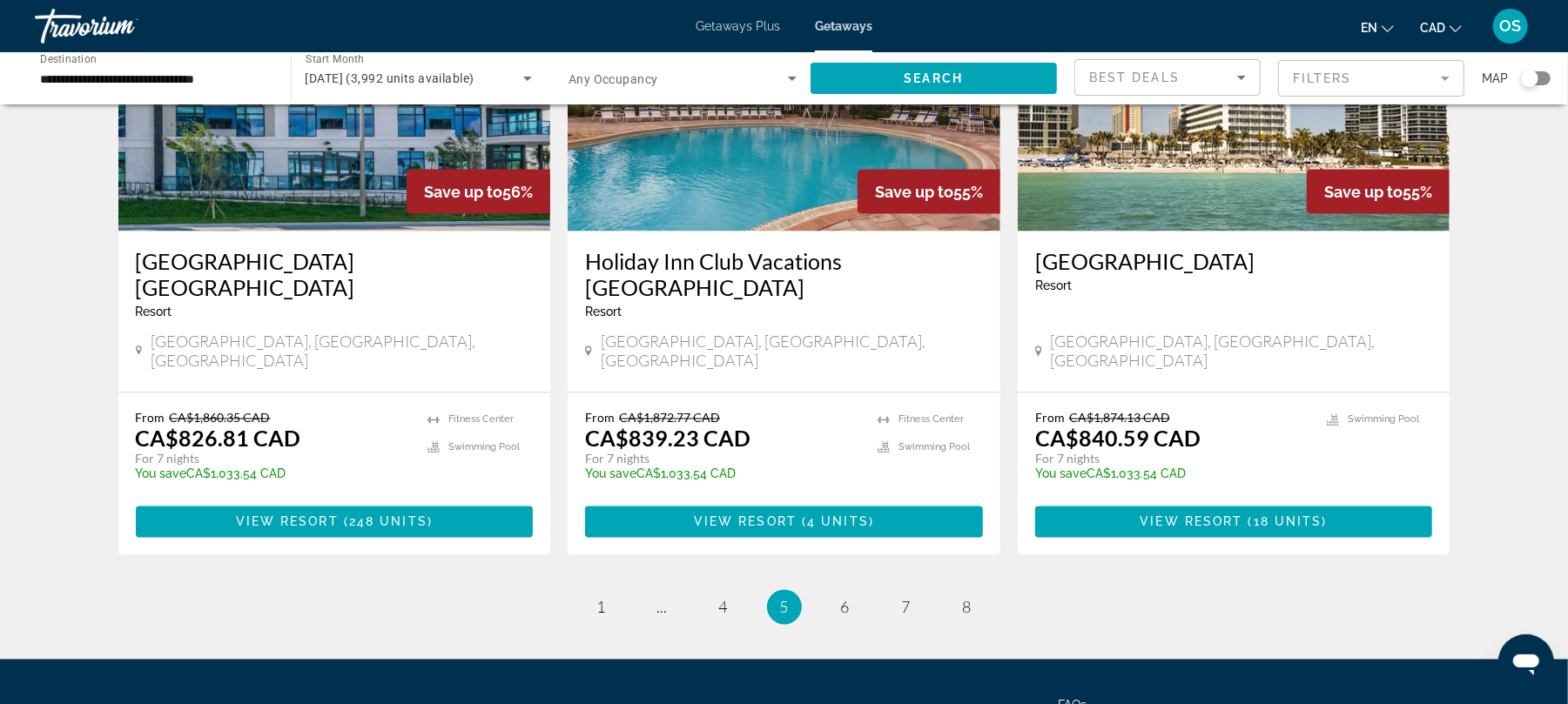
scroll to position [2107, 0]
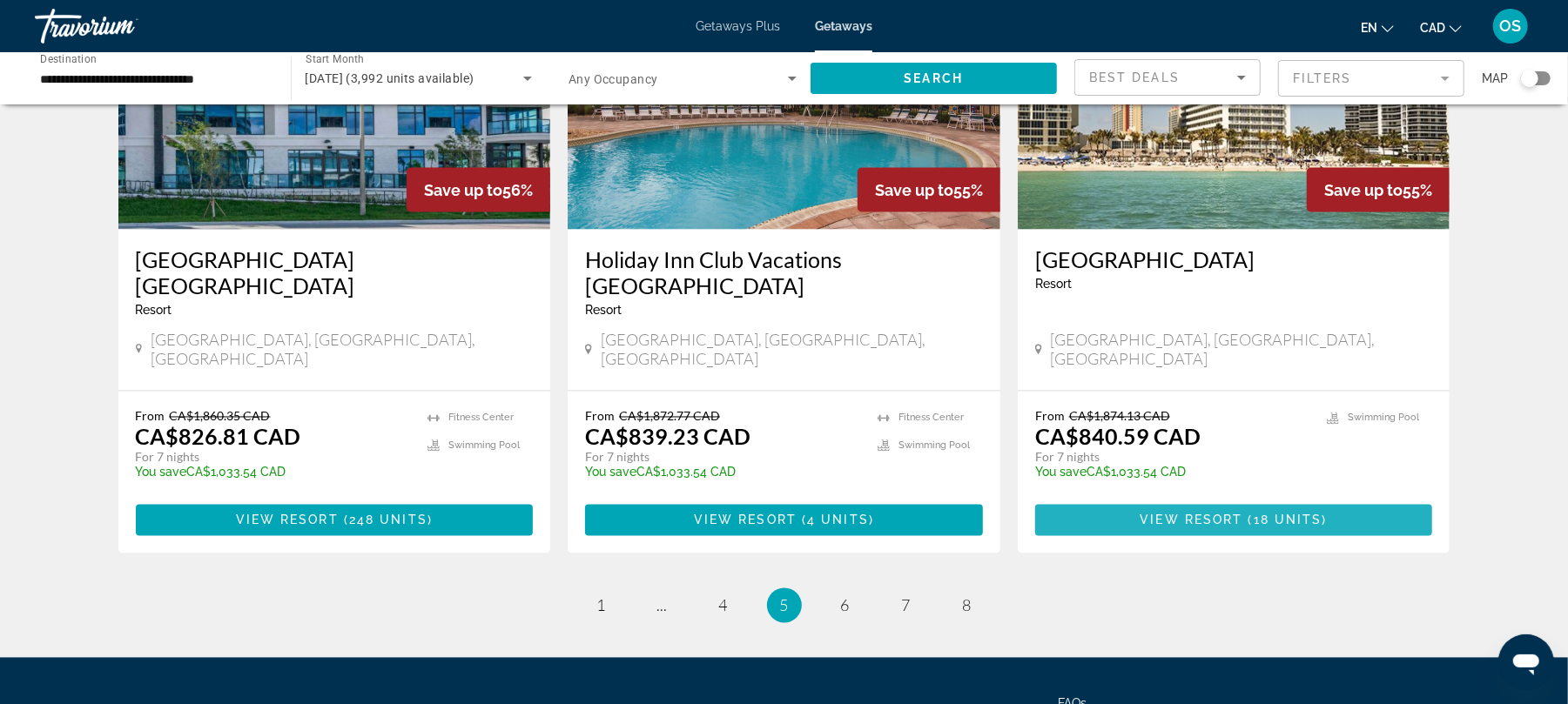
click at [1234, 514] on span "View Resort" at bounding box center [1192, 521] width 103 height 14
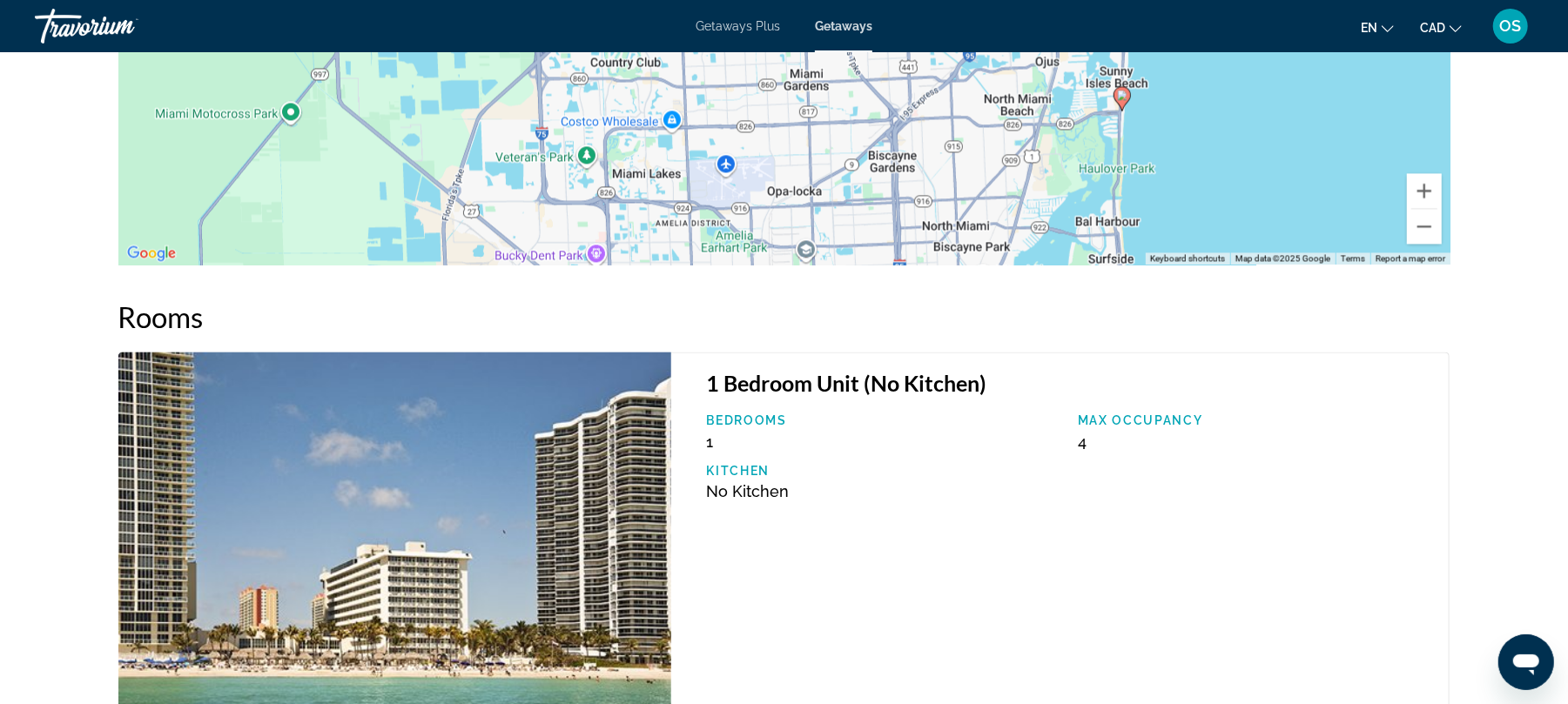
scroll to position [2536, 0]
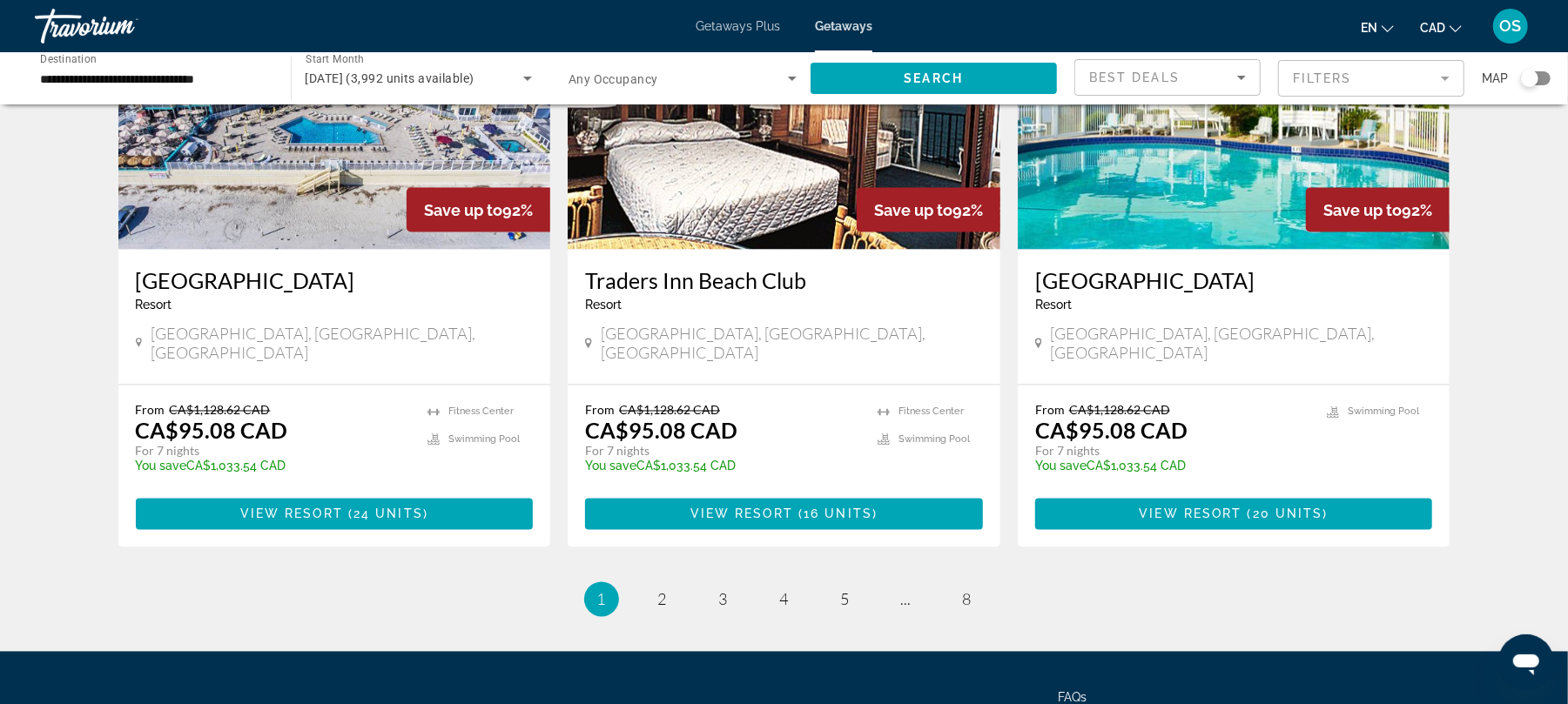
scroll to position [2114, 0]
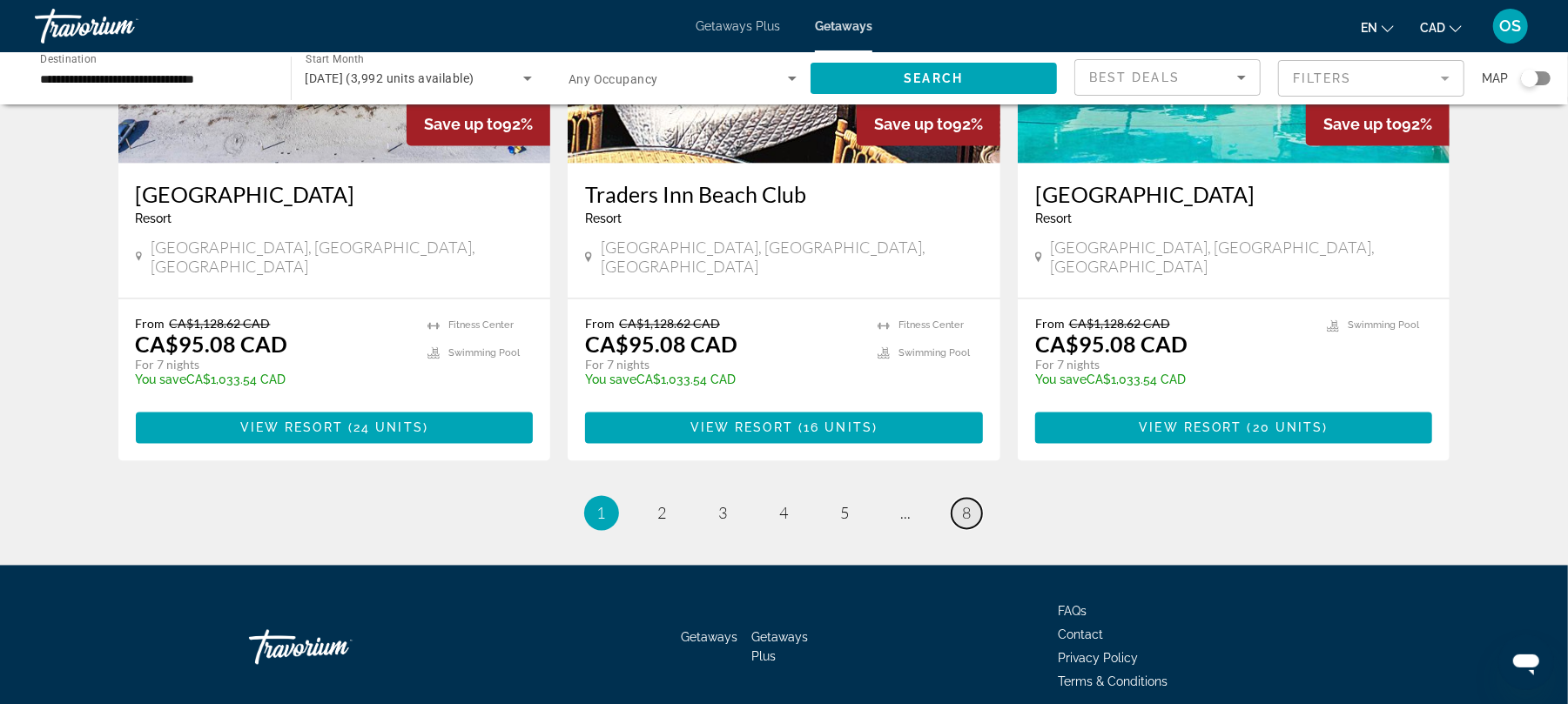
click at [970, 504] on span "8" at bounding box center [967, 514] width 9 height 19
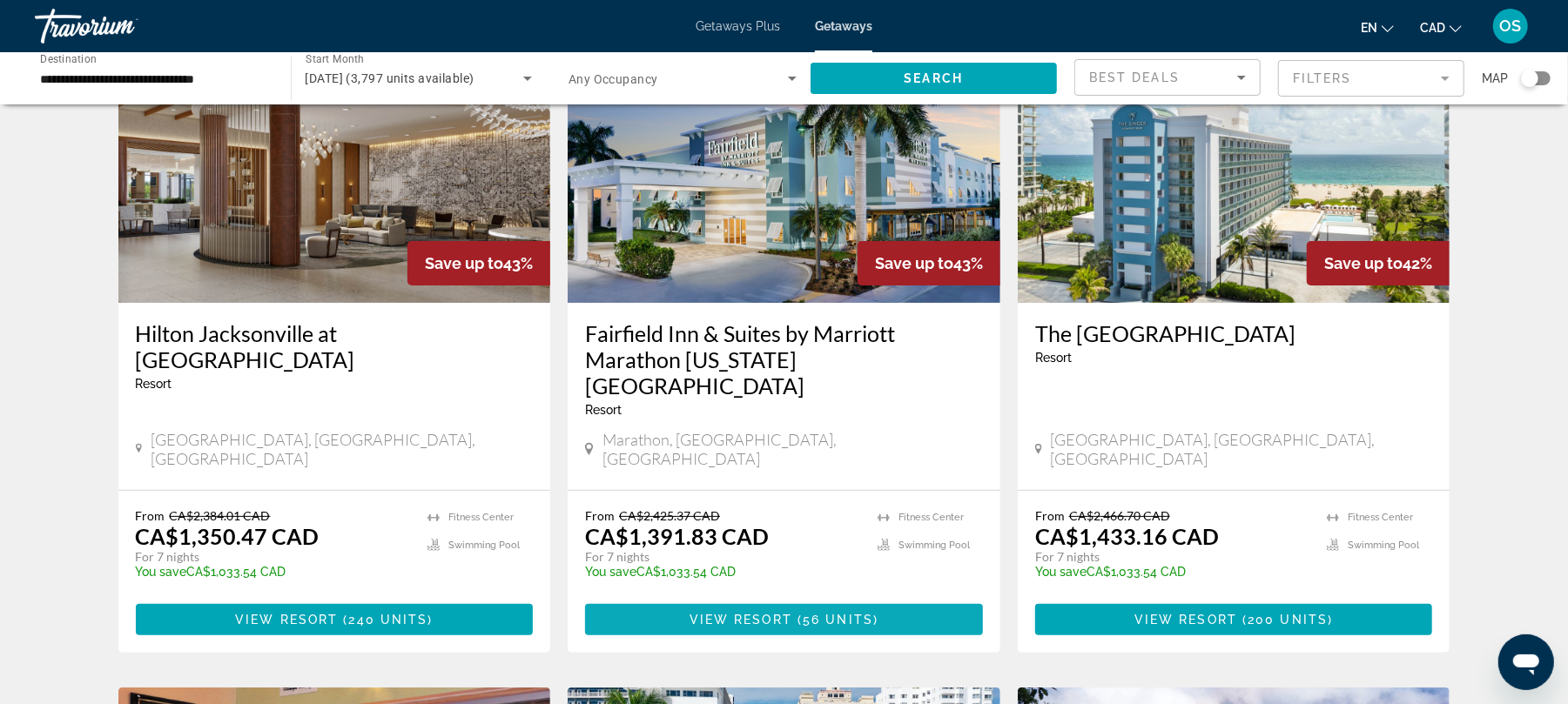
scroll to position [176, 0]
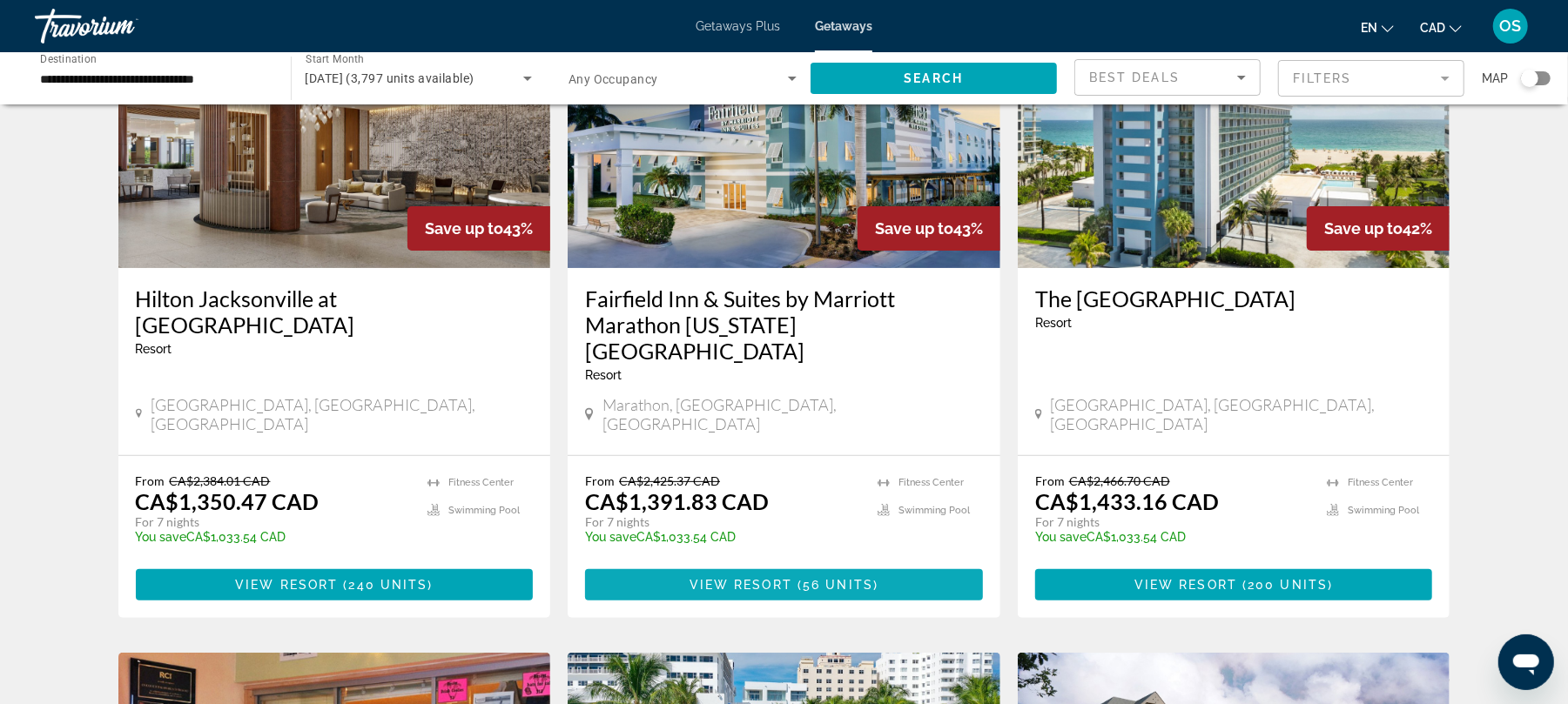
click at [864, 578] on span "56 units" at bounding box center [838, 585] width 70 height 14
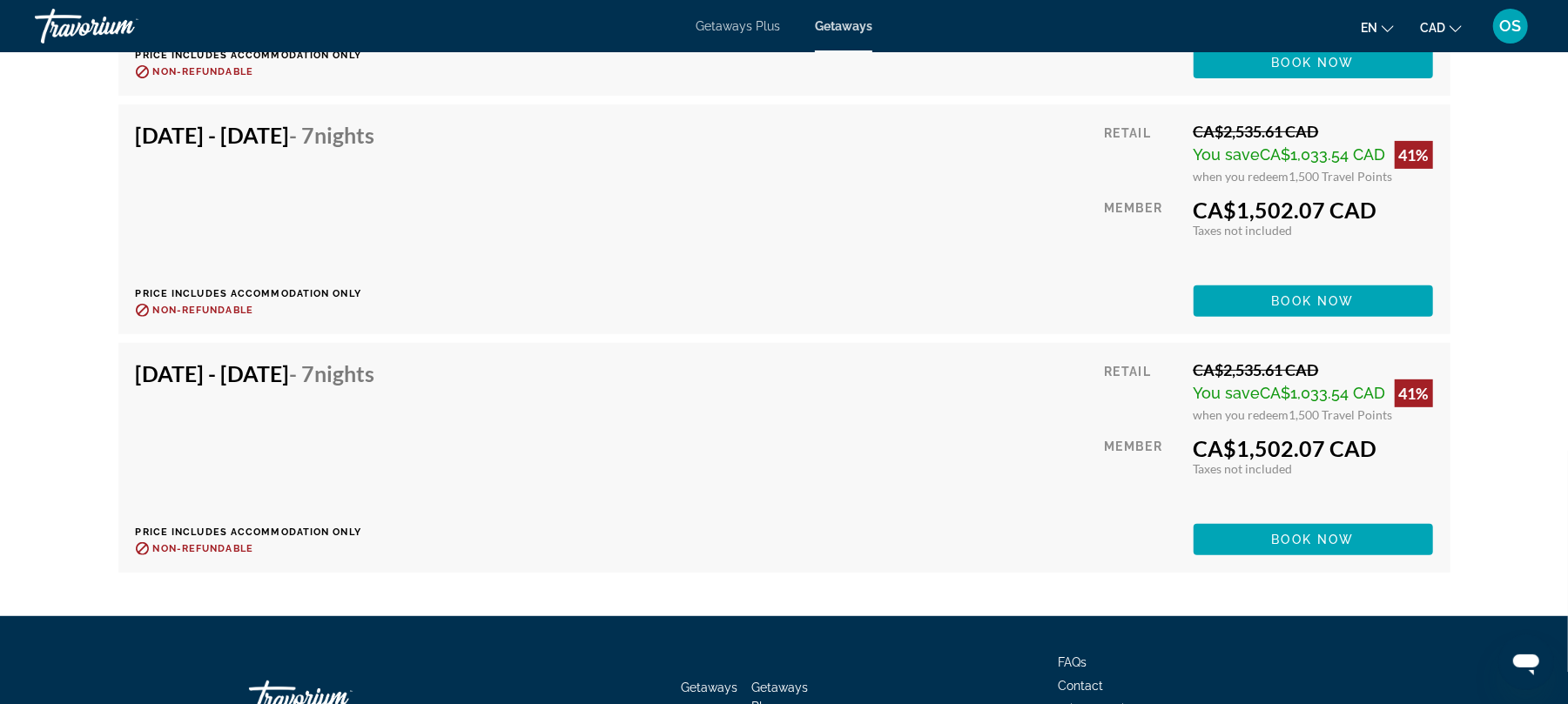
scroll to position [9727, 0]
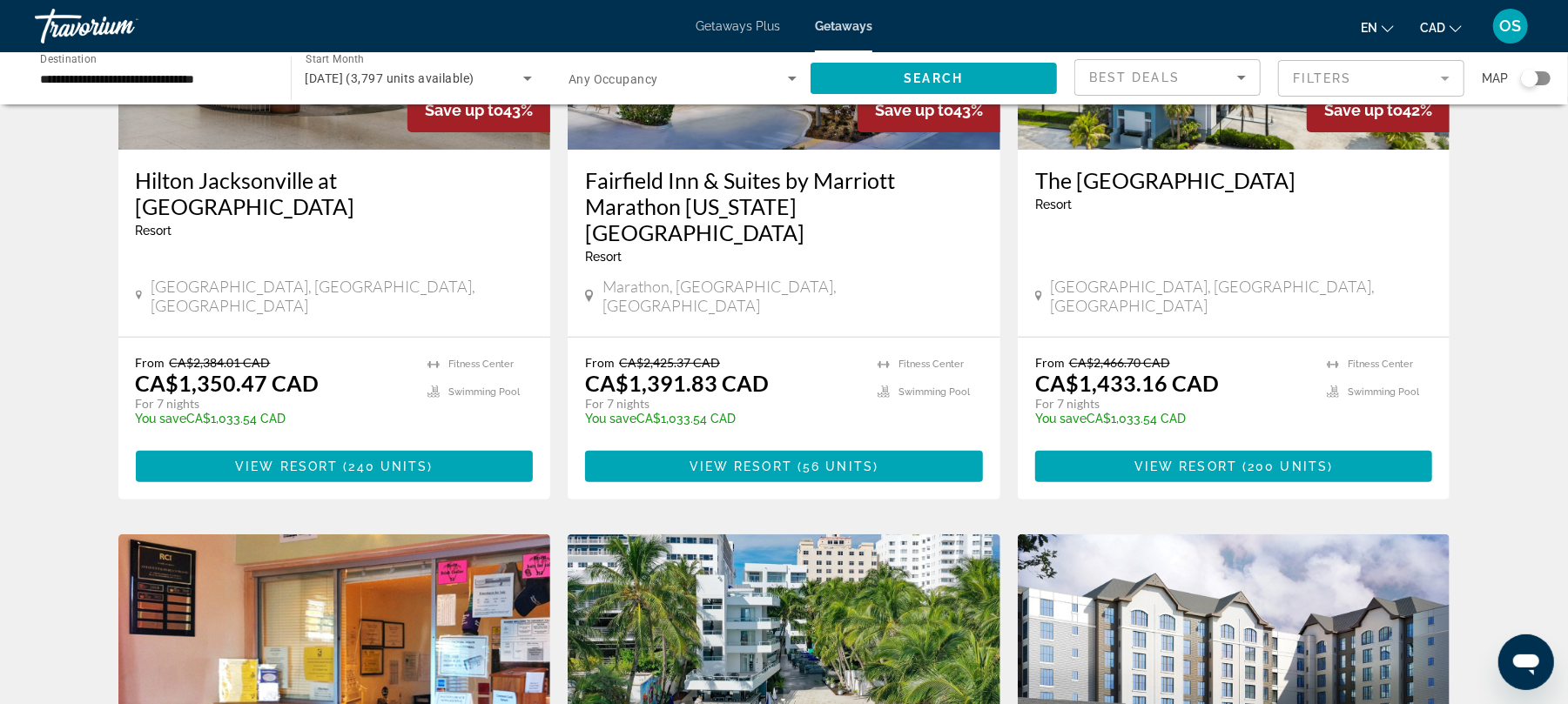
scroll to position [296, 0]
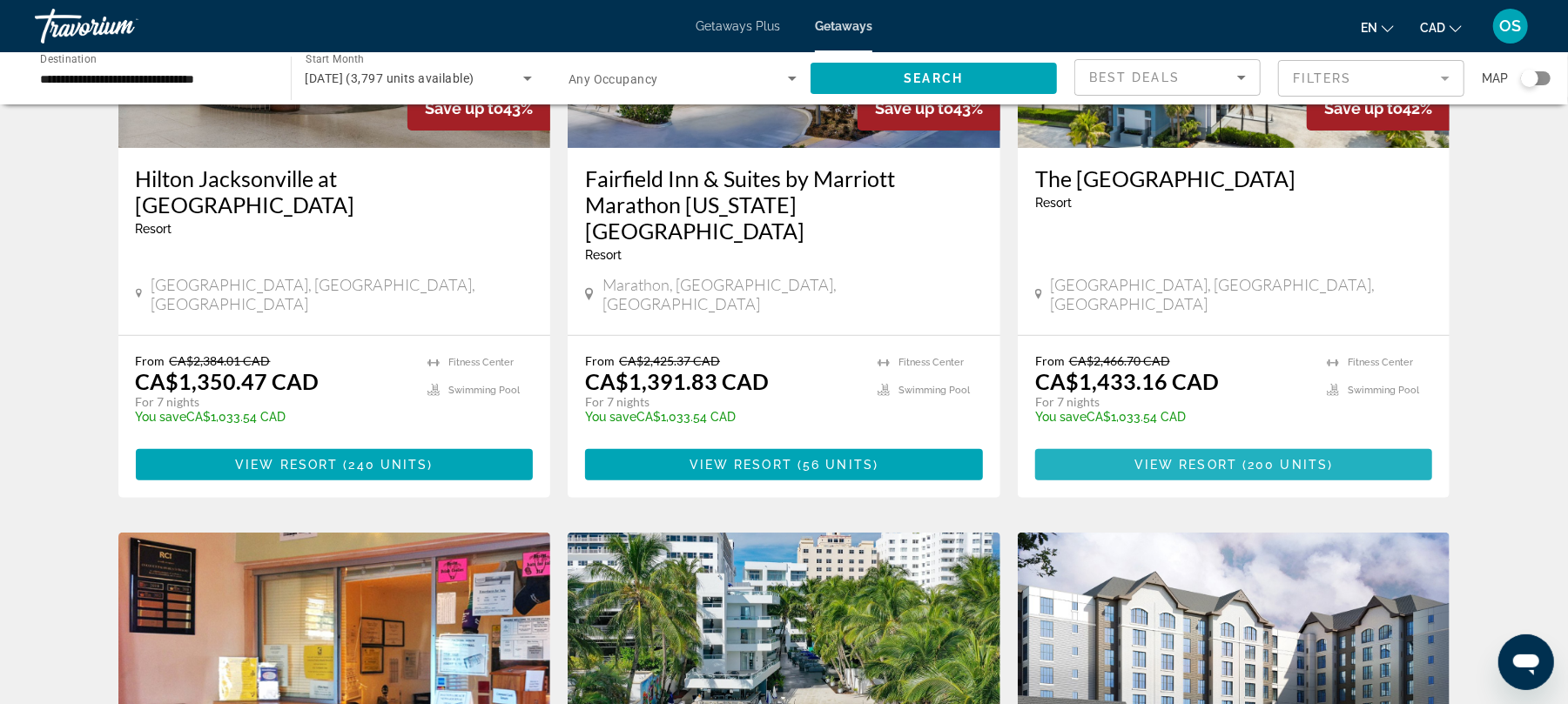
click at [1235, 458] on span "View Resort" at bounding box center [1186, 465] width 103 height 14
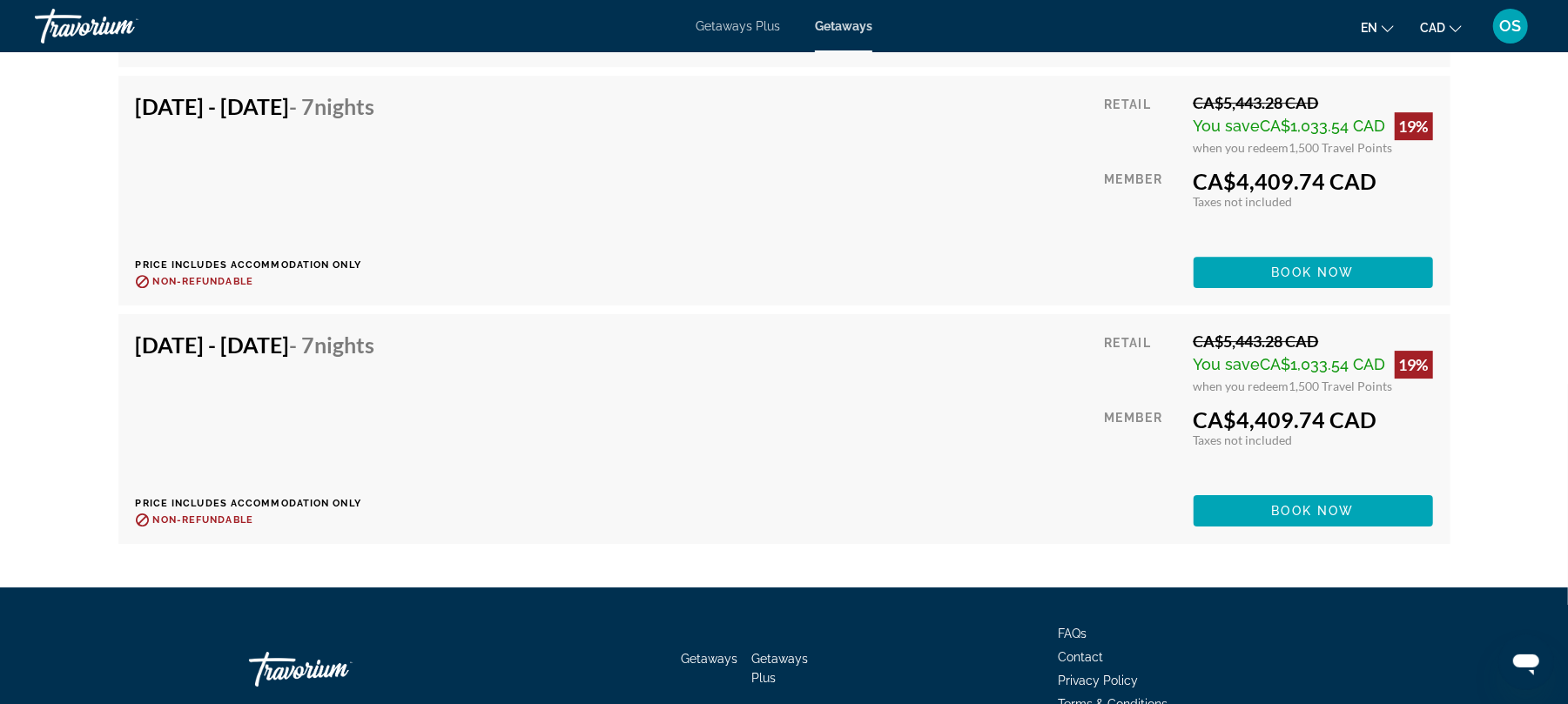
scroll to position [17976, 0]
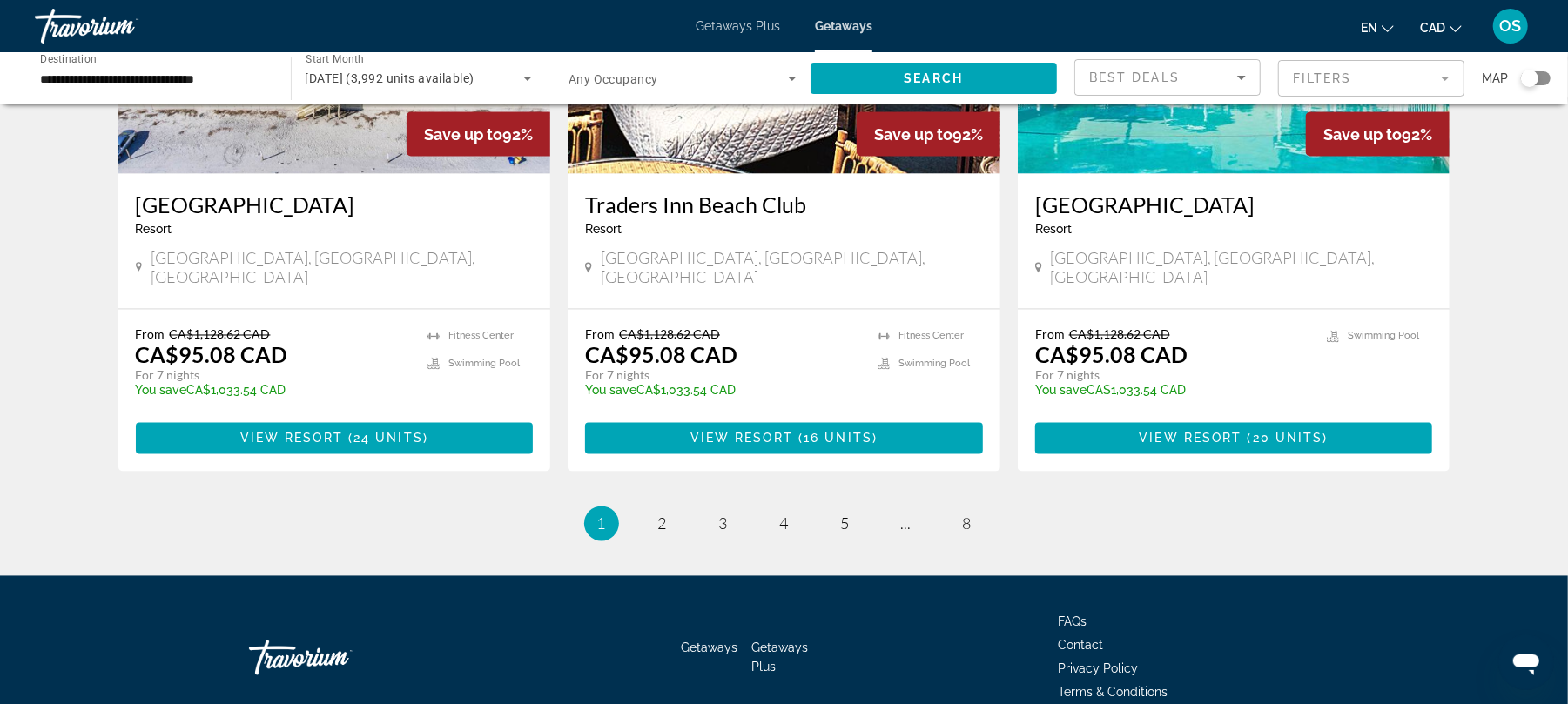
scroll to position [2114, 0]
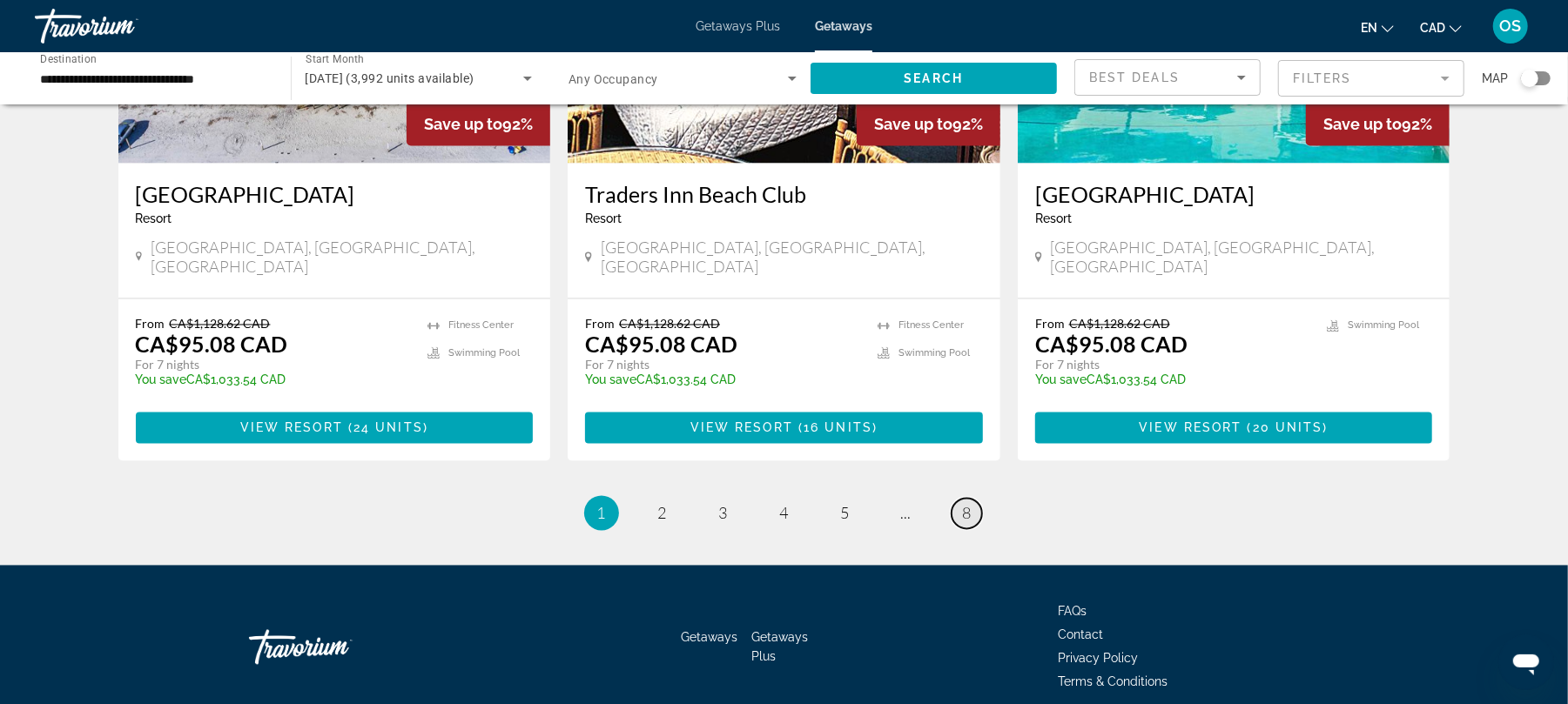
click at [969, 504] on span "8" at bounding box center [967, 514] width 9 height 19
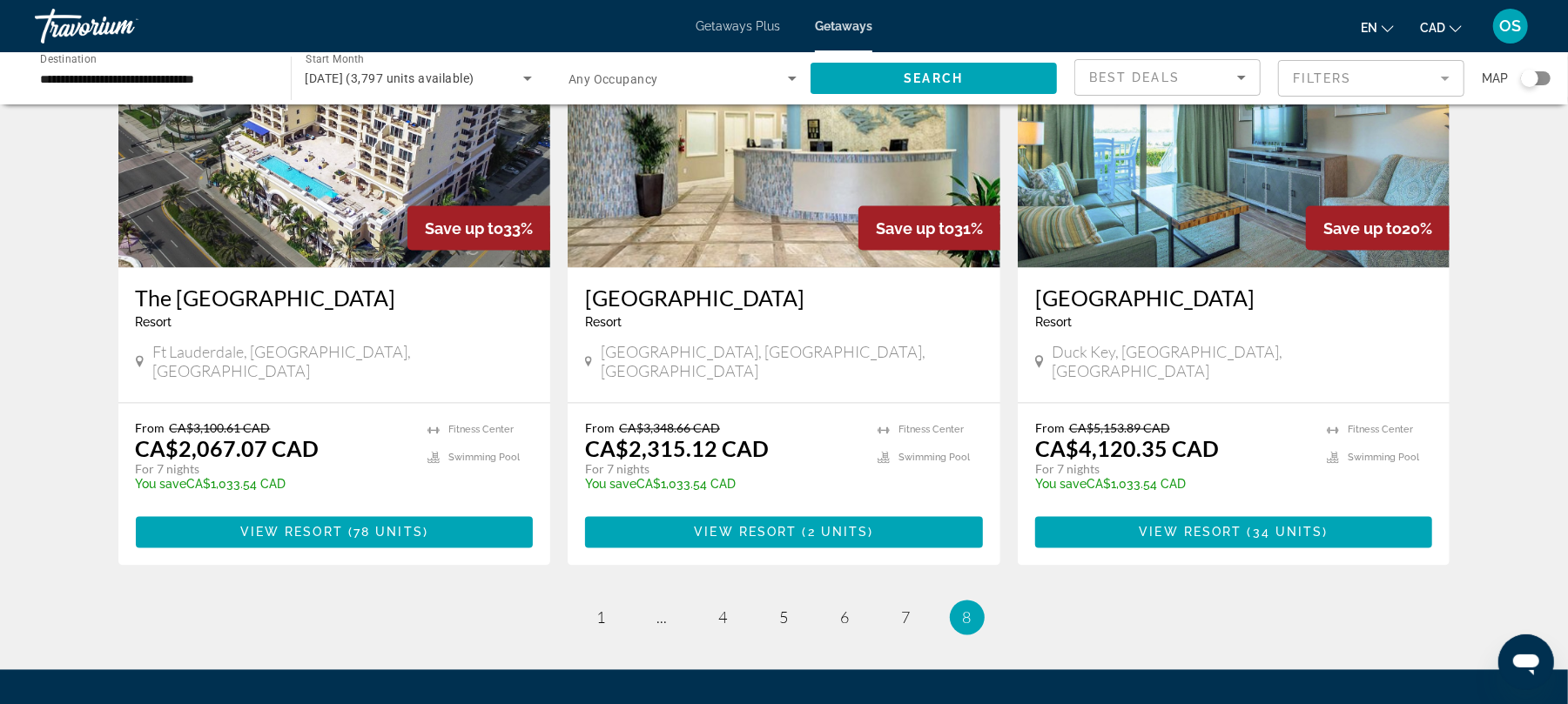
scroll to position [2166, 0]
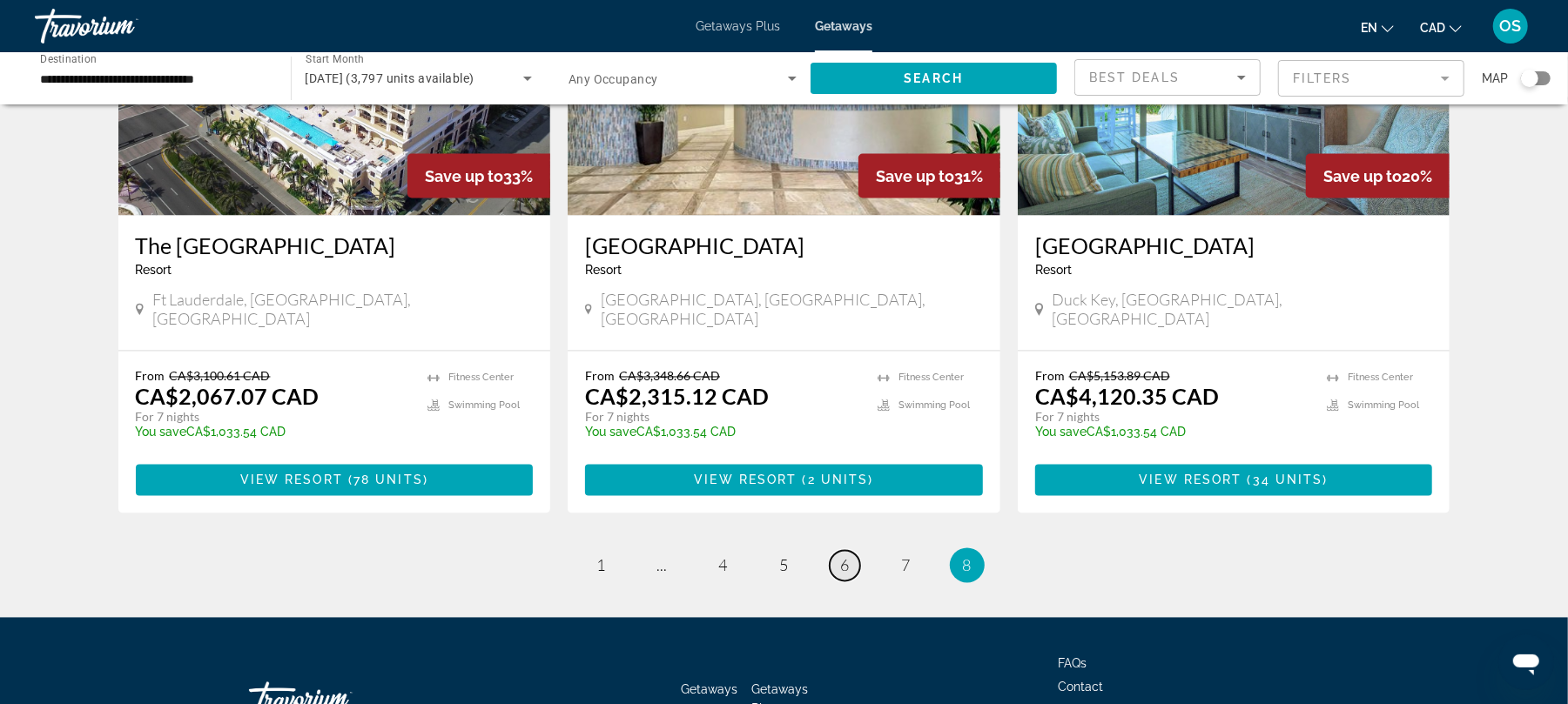
click at [848, 557] on span "6" at bounding box center [845, 566] width 9 height 19
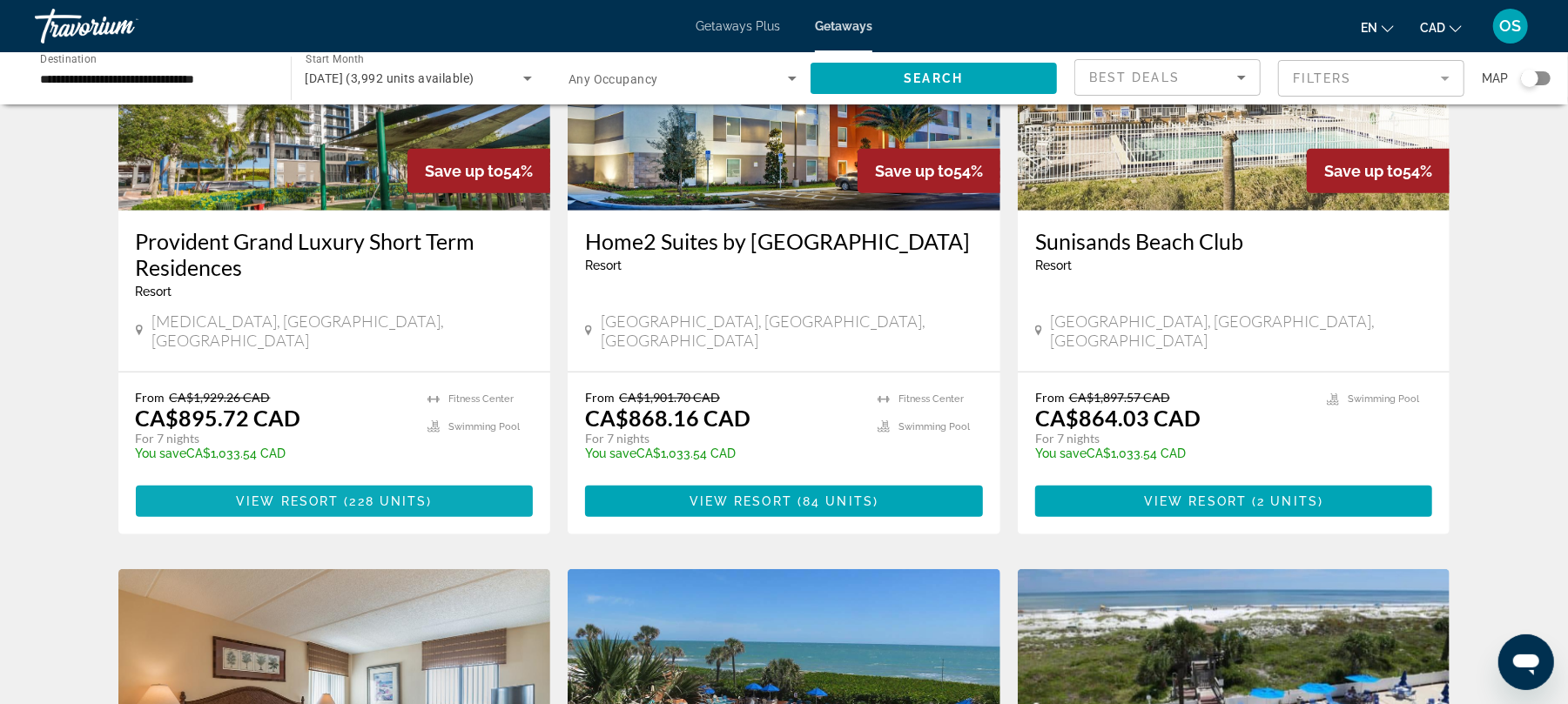
scroll to position [868, 0]
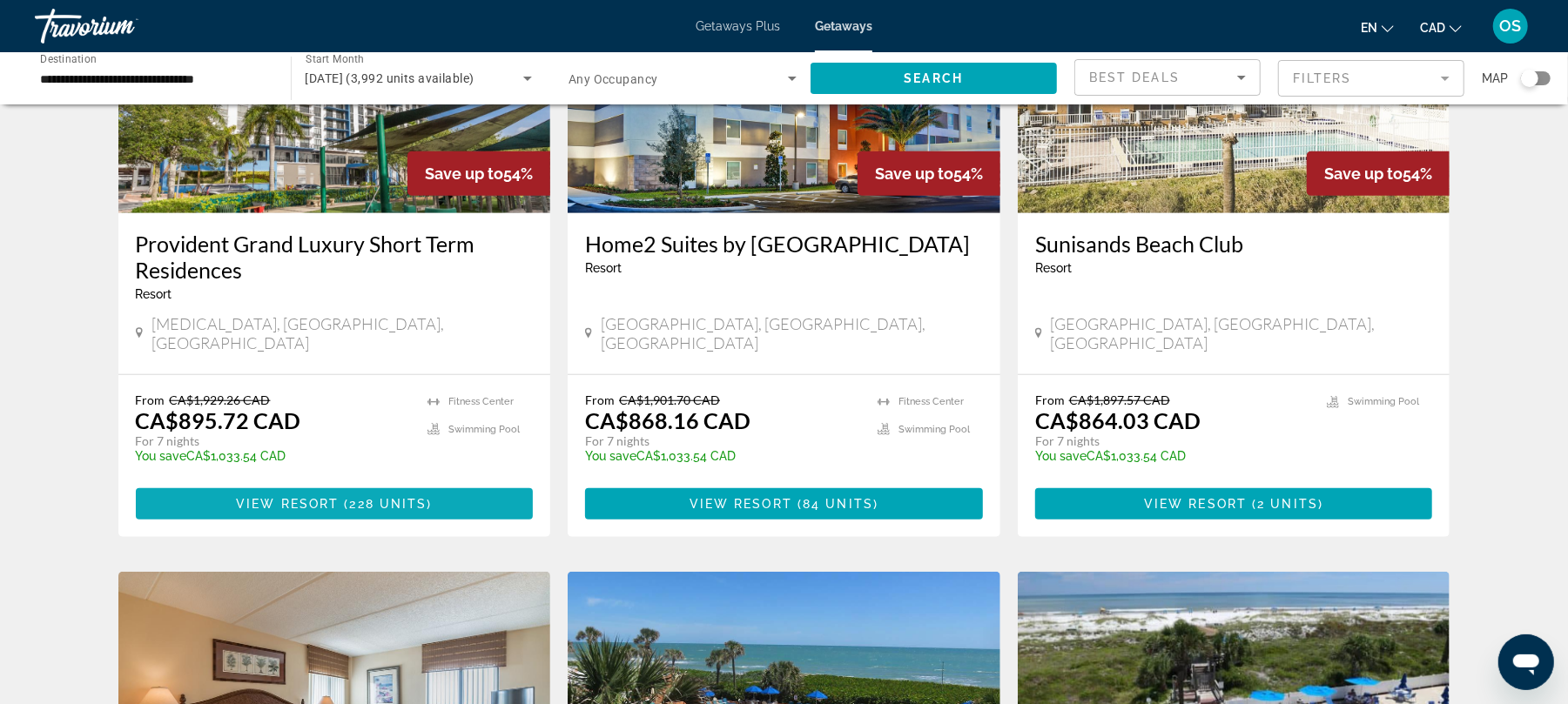
click at [420, 497] on span "228 units" at bounding box center [388, 504] width 77 height 14
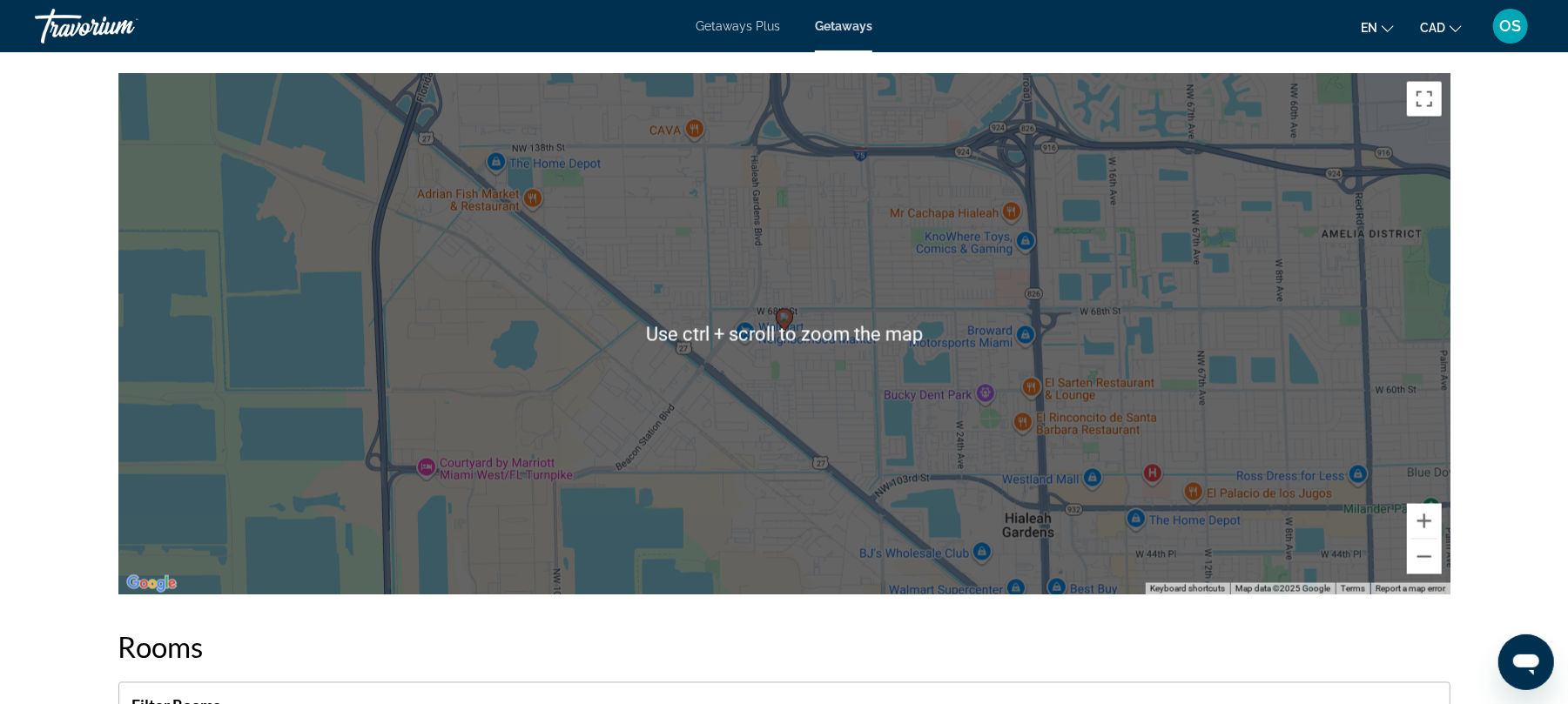
scroll to position [2025, 0]
